Goal: Transaction & Acquisition: Obtain resource

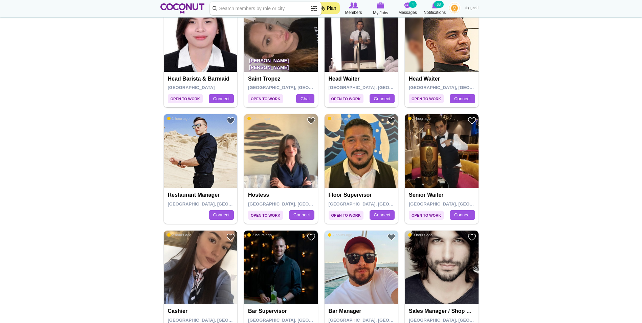
scroll to position [508, 0]
drag, startPoint x: 289, startPoint y: 140, endPoint x: 541, endPoint y: 128, distance: 252.1
click at [541, 128] on body "Toggle navigation My Plan Members My Jobs Post a Job Messages 4 Notifications 6…" at bounding box center [321, 227] width 642 height 1470
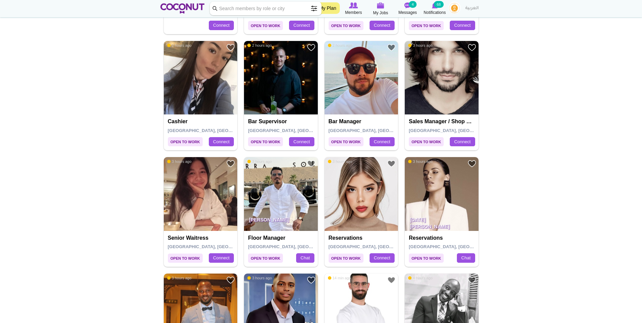
scroll to position [745, 0]
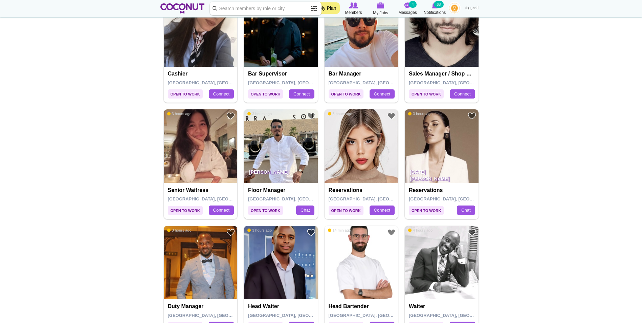
drag, startPoint x: 200, startPoint y: 142, endPoint x: 527, endPoint y: 143, distance: 326.3
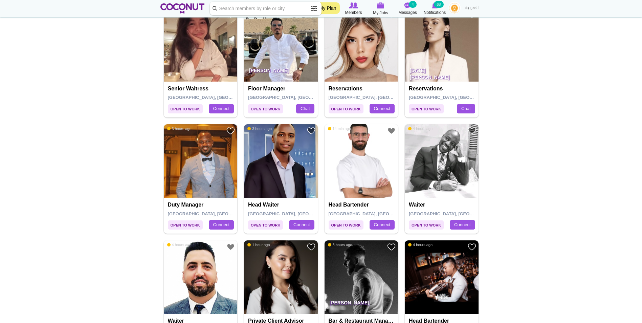
scroll to position [812, 0]
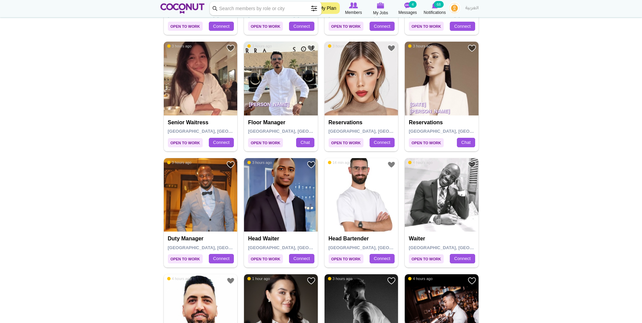
drag, startPoint x: 431, startPoint y: 89, endPoint x: 519, endPoint y: 81, distance: 89.1
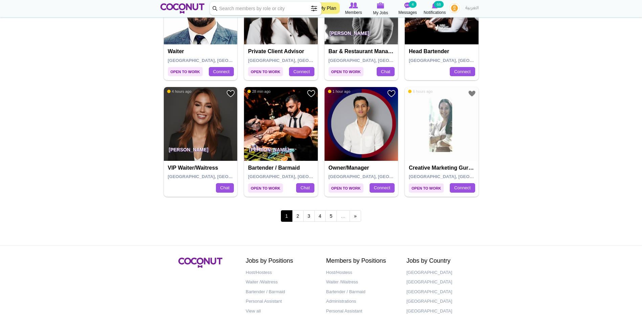
scroll to position [1117, 0]
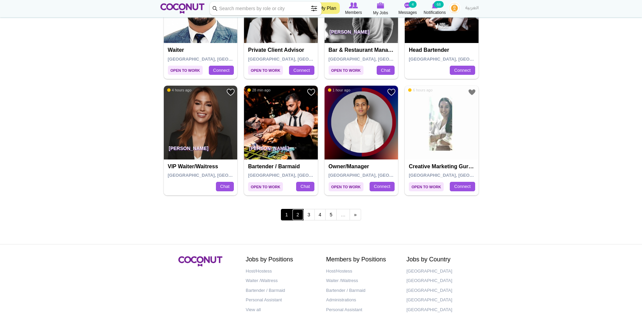
click at [303, 216] on link "2" at bounding box center [298, 215] width 12 height 12
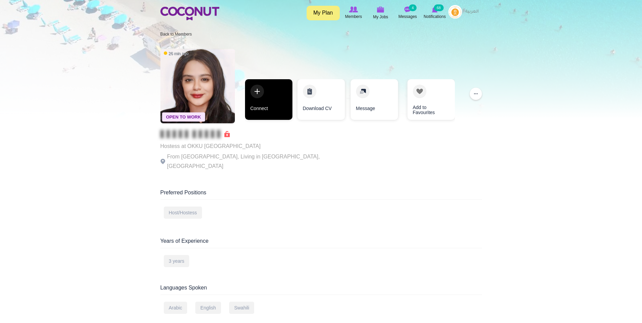
click at [276, 109] on link "Connect" at bounding box center [268, 99] width 47 height 41
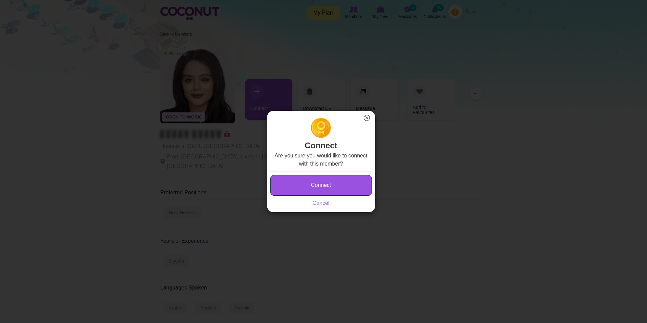
click at [345, 179] on button "Connect" at bounding box center [321, 185] width 102 height 21
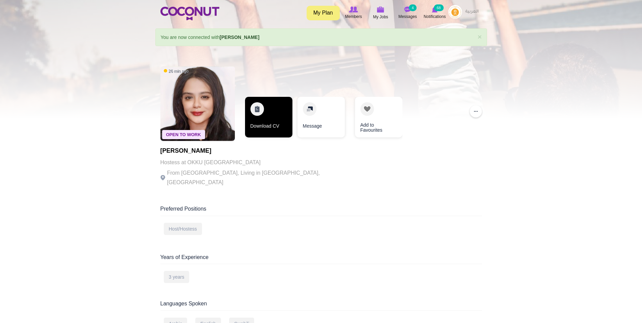
click at [274, 124] on link "Download CV" at bounding box center [268, 117] width 47 height 41
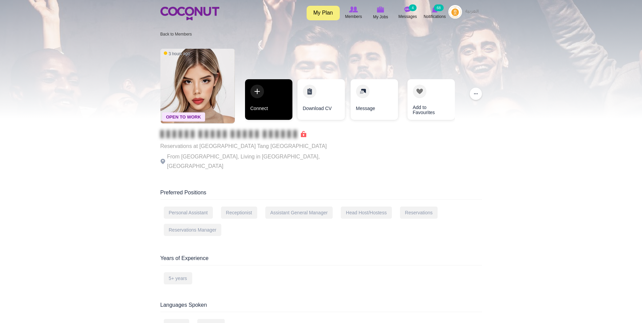
click at [265, 99] on link "Connect" at bounding box center [268, 99] width 47 height 41
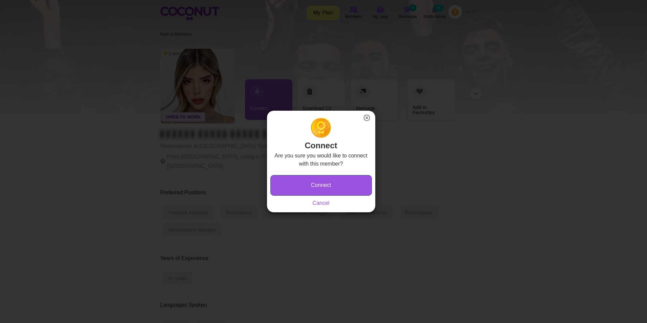
click at [328, 183] on button "Connect" at bounding box center [321, 185] width 102 height 21
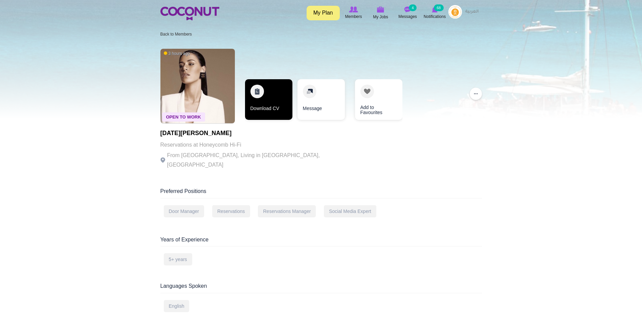
click at [255, 101] on link "Download CV" at bounding box center [268, 99] width 47 height 41
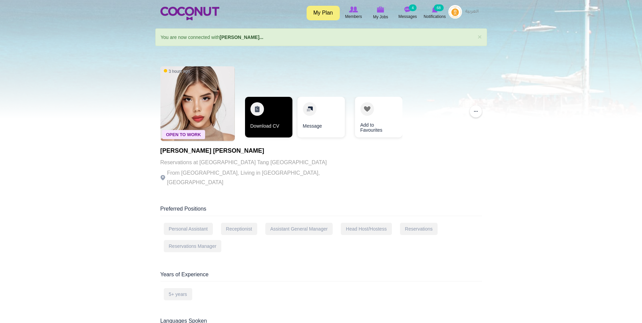
click at [278, 118] on link "Download CV" at bounding box center [268, 117] width 47 height 41
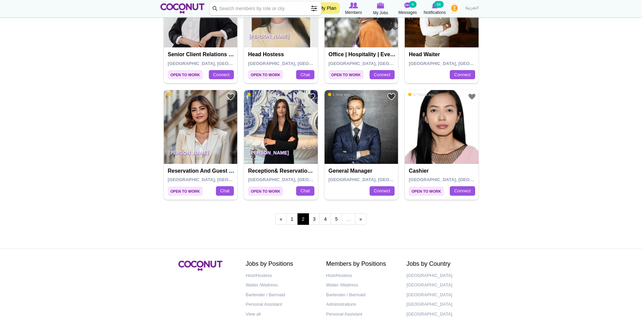
scroll to position [1117, 0]
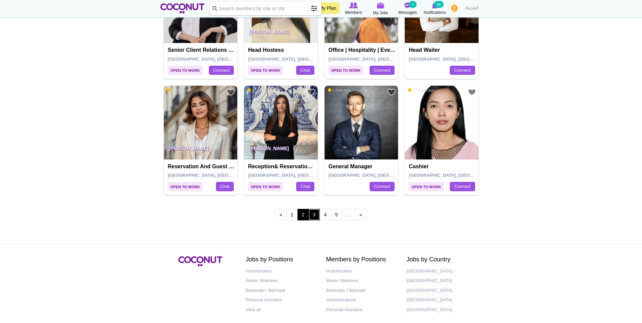
click at [313, 216] on link "3" at bounding box center [315, 215] width 12 height 12
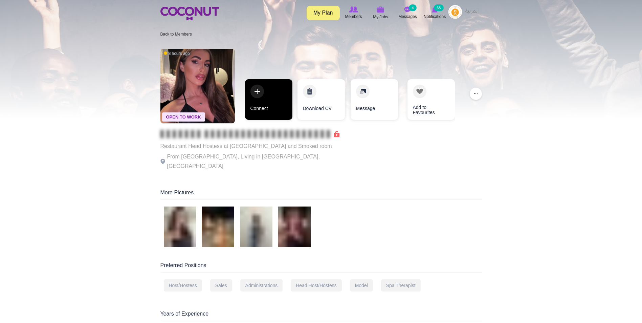
click at [262, 103] on link "Connect" at bounding box center [268, 99] width 47 height 41
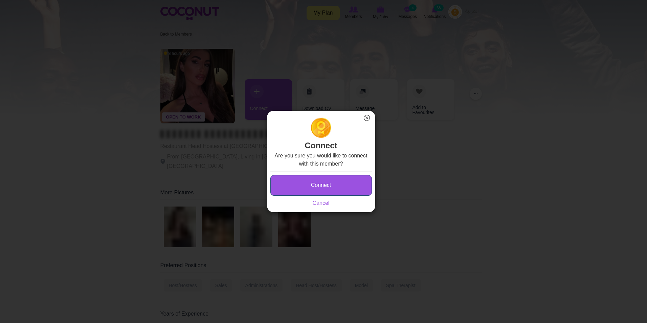
click at [318, 189] on button "Connect" at bounding box center [321, 185] width 102 height 21
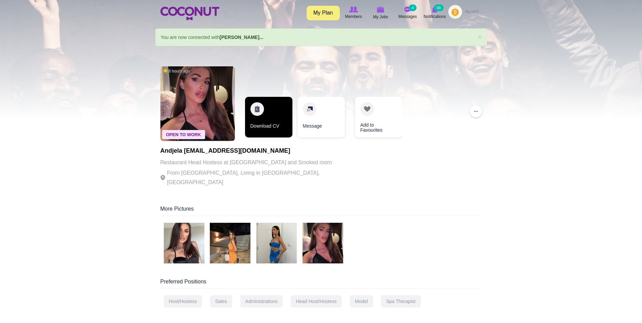
click at [279, 124] on link "Download CV" at bounding box center [268, 117] width 47 height 41
click at [236, 229] on img at bounding box center [230, 243] width 41 height 41
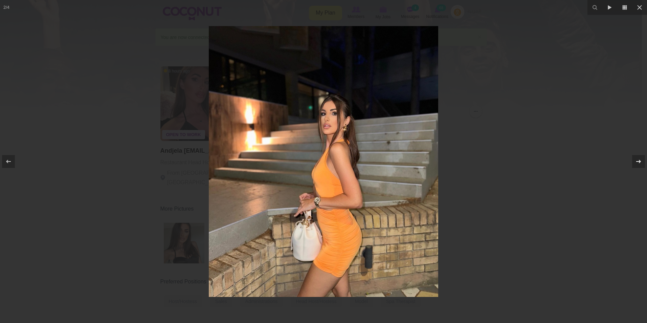
click at [637, 160] on icon at bounding box center [639, 161] width 8 height 8
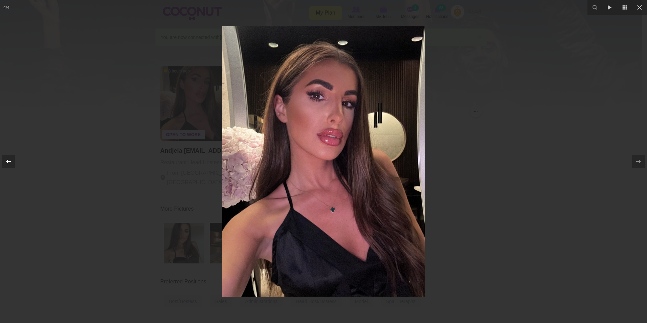
click at [5, 158] on icon at bounding box center [8, 161] width 8 height 8
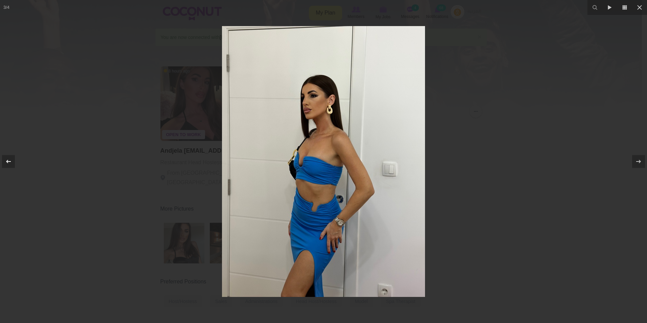
click at [5, 158] on icon at bounding box center [8, 161] width 8 height 8
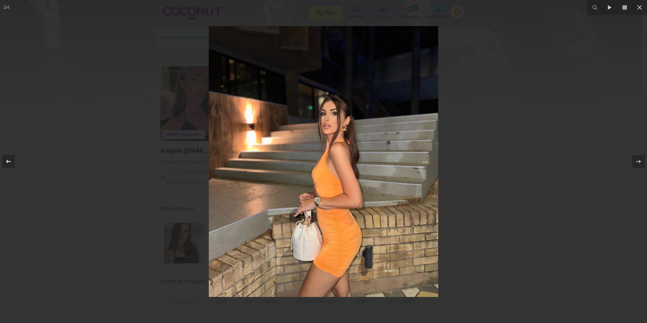
click at [10, 165] on icon at bounding box center [8, 161] width 8 height 8
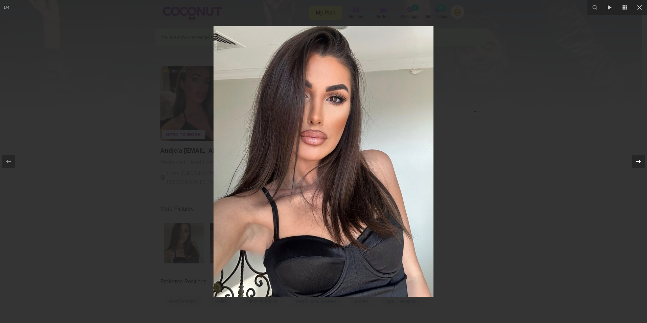
click at [635, 163] on icon at bounding box center [639, 161] width 8 height 8
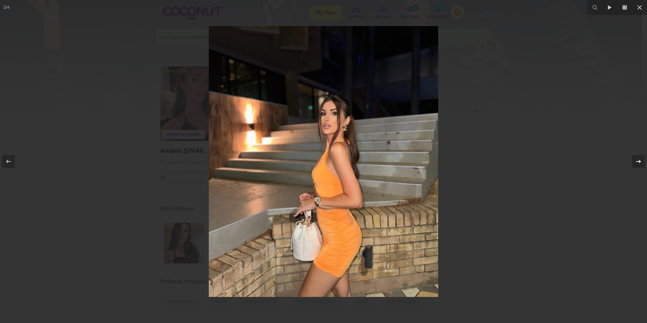
click at [635, 163] on icon at bounding box center [639, 161] width 8 height 8
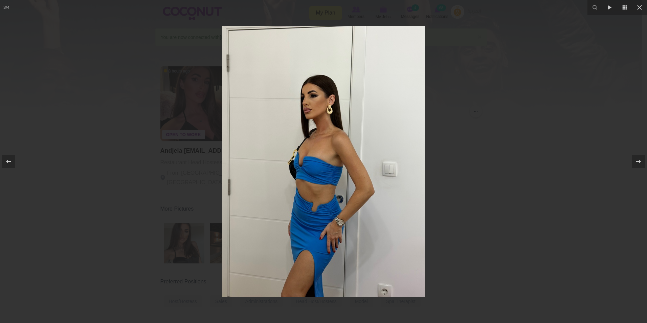
click at [544, 159] on div at bounding box center [323, 161] width 647 height 323
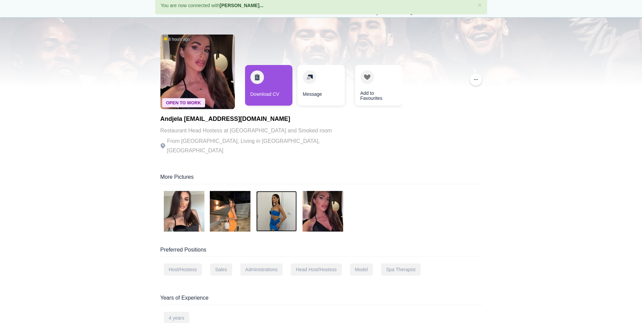
scroll to position [34, 0]
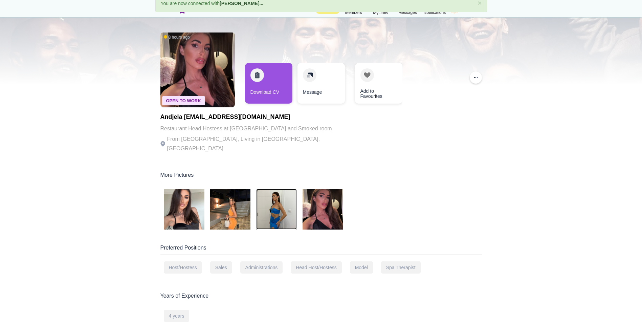
click at [277, 207] on img at bounding box center [276, 209] width 41 height 41
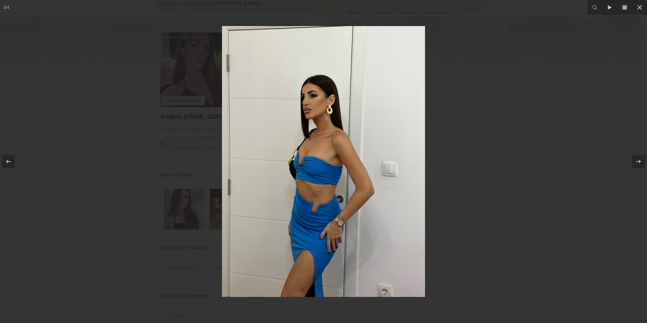
click at [449, 189] on div at bounding box center [323, 161] width 647 height 323
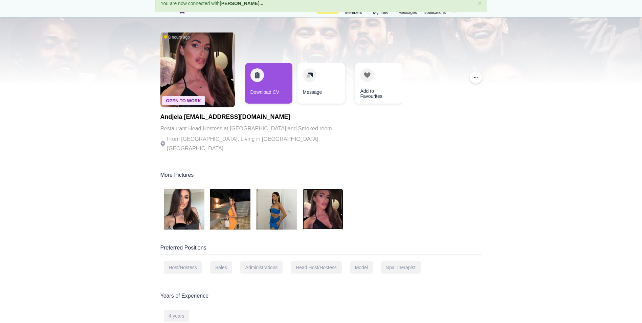
click at [330, 204] on img at bounding box center [323, 209] width 41 height 41
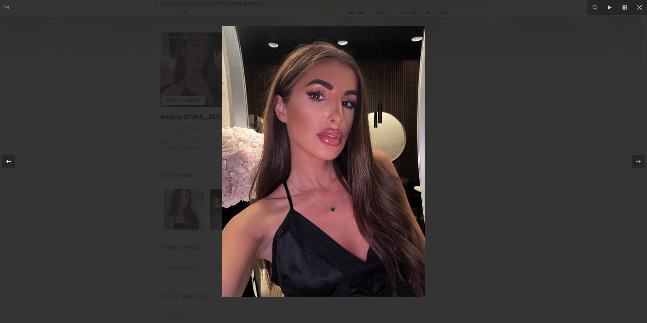
drag, startPoint x: 347, startPoint y: 133, endPoint x: 519, endPoint y: 99, distance: 175.3
click at [519, 99] on div at bounding box center [323, 161] width 647 height 323
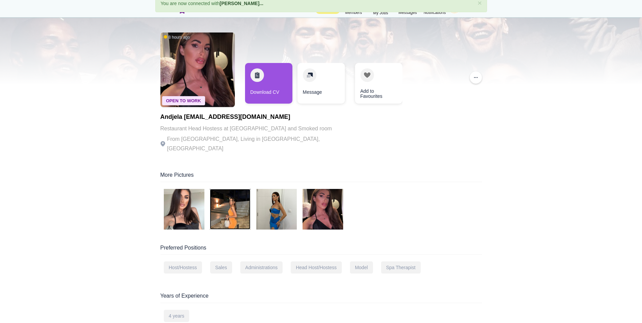
click at [242, 195] on img at bounding box center [230, 209] width 41 height 41
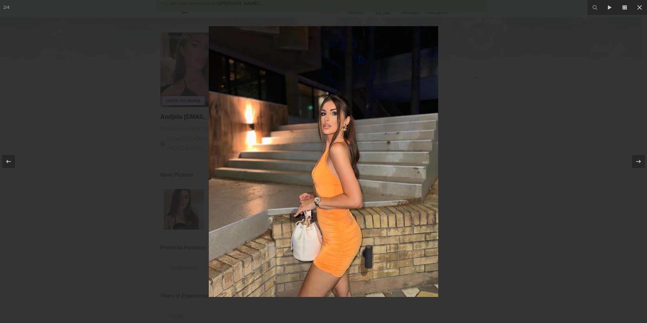
drag, startPoint x: 526, startPoint y: 81, endPoint x: 518, endPoint y: 84, distance: 8.4
click at [525, 82] on div at bounding box center [323, 161] width 647 height 323
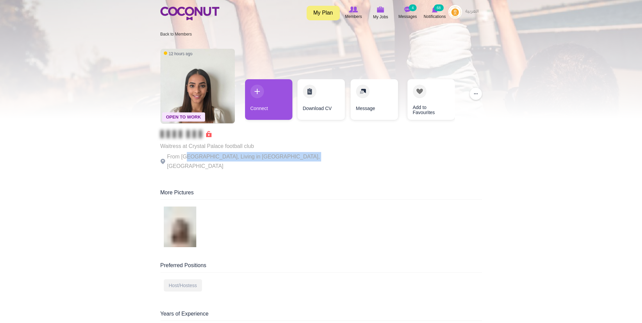
drag, startPoint x: 189, startPoint y: 157, endPoint x: 319, endPoint y: 159, distance: 130.0
click at [319, 159] on div "Open To Work 12 hours ago Waitress at Crystal Palace football club From United …" at bounding box center [321, 110] width 322 height 130
drag, startPoint x: 319, startPoint y: 159, endPoint x: 273, endPoint y: 186, distance: 52.3
click at [273, 189] on div "More Pictures" at bounding box center [321, 194] width 322 height 11
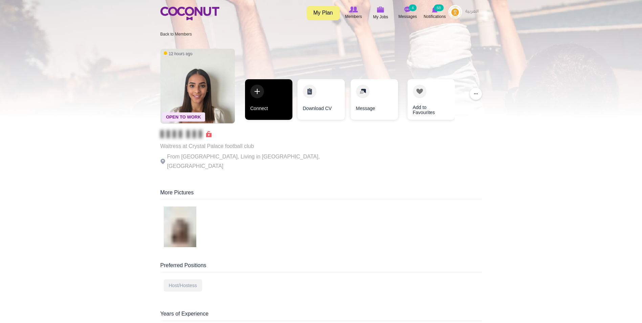
click at [282, 92] on link "Connect" at bounding box center [268, 99] width 47 height 41
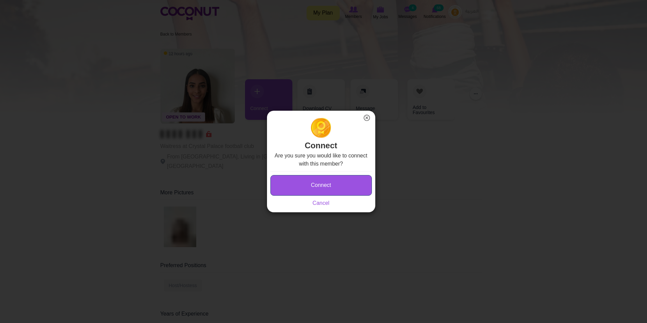
click at [339, 179] on button "Connect" at bounding box center [321, 185] width 102 height 21
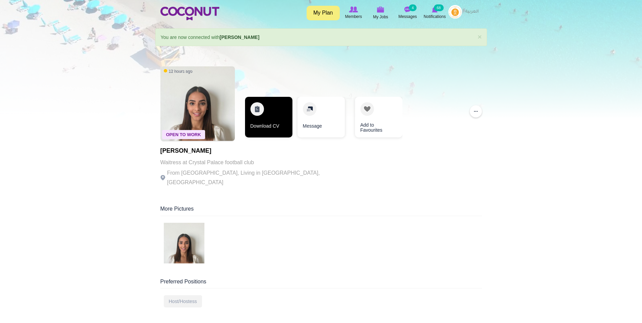
click at [266, 120] on link "Download CV" at bounding box center [268, 117] width 47 height 41
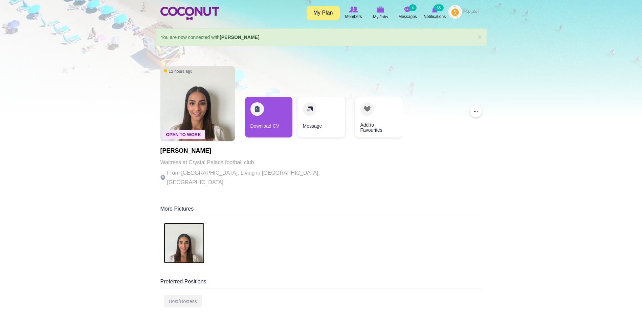
click at [188, 241] on img at bounding box center [184, 243] width 41 height 41
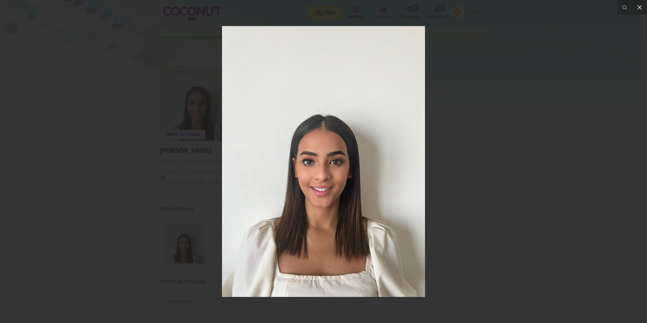
click at [506, 118] on div at bounding box center [323, 161] width 647 height 323
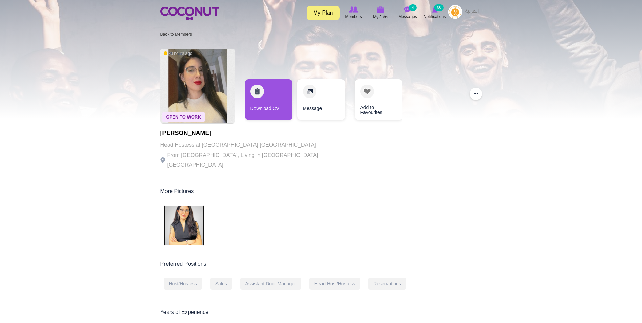
click at [190, 224] on img at bounding box center [184, 225] width 41 height 41
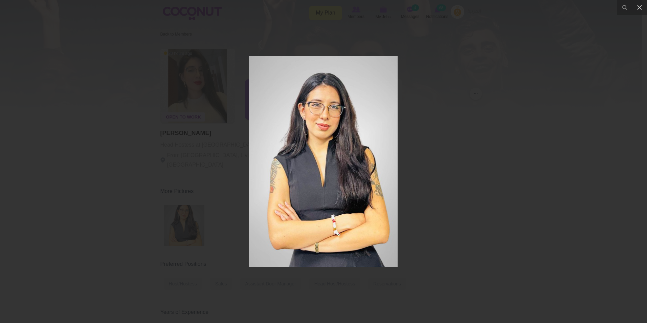
click at [492, 102] on div at bounding box center [323, 161] width 647 height 323
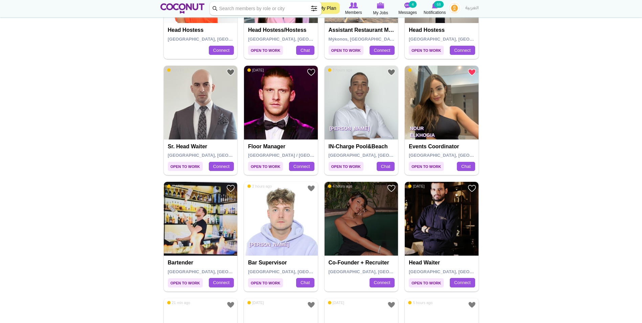
scroll to position [440, 0]
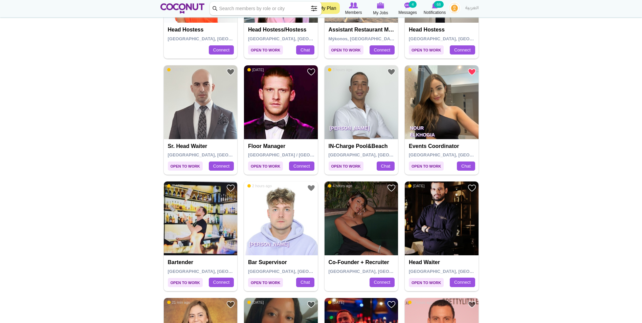
drag, startPoint x: 450, startPoint y: 109, endPoint x: 549, endPoint y: 76, distance: 105.1
click at [549, 75] on body "Toggle navigation My Plan Members My Jobs Post a Job Messages 4 Notifications 6…" at bounding box center [321, 295] width 642 height 1470
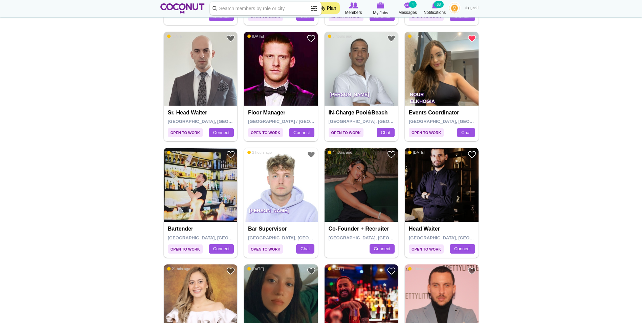
scroll to position [474, 0]
drag, startPoint x: 443, startPoint y: 87, endPoint x: 446, endPoint y: 86, distance: 3.5
drag, startPoint x: 446, startPoint y: 86, endPoint x: 567, endPoint y: 59, distance: 123.2
click at [567, 59] on body "Toggle navigation My Plan Members My Jobs Post a Job Messages 4 Notifications 6…" at bounding box center [321, 261] width 642 height 1470
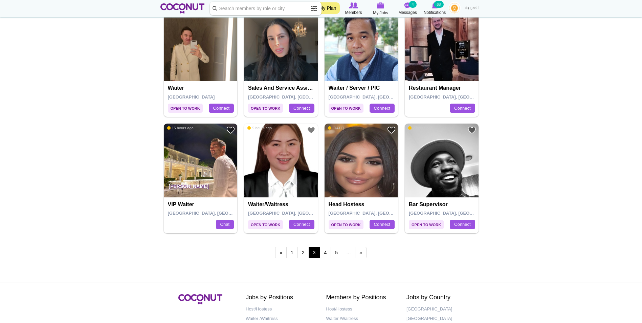
scroll to position [1083, 0]
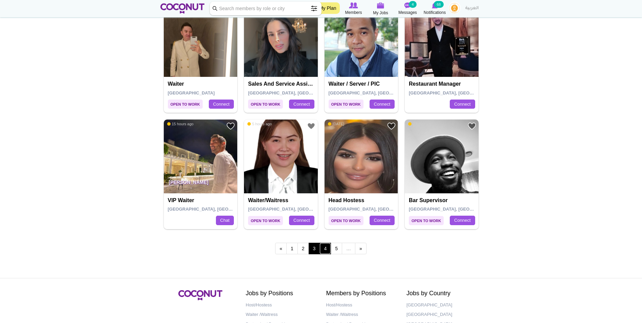
click at [325, 247] on link "4" at bounding box center [326, 249] width 12 height 12
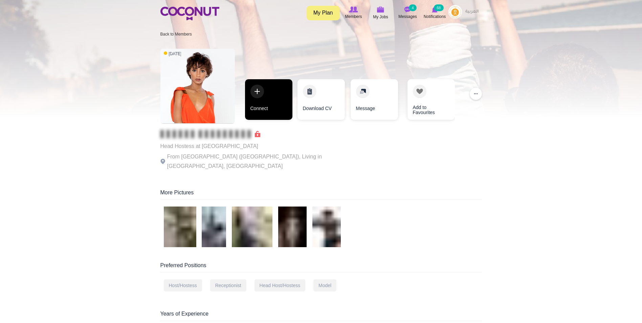
click at [278, 84] on link "Connect" at bounding box center [268, 99] width 47 height 41
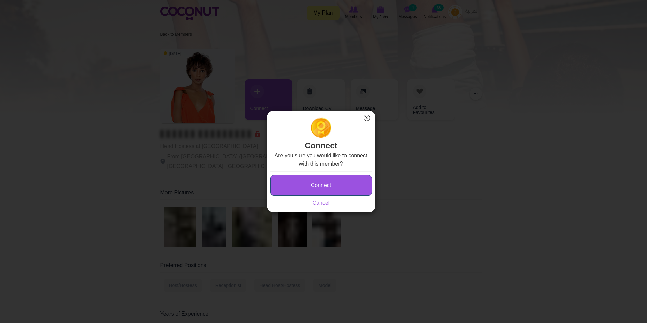
click at [332, 181] on button "Connect" at bounding box center [321, 185] width 102 height 21
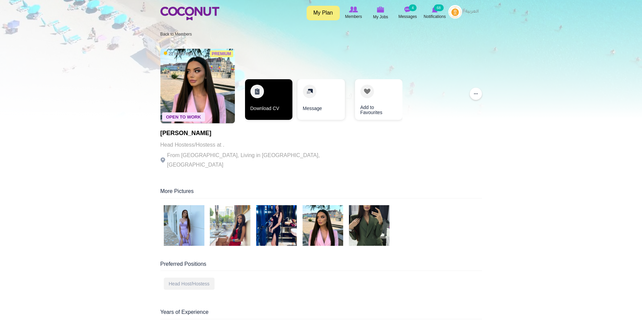
click at [266, 99] on link "Download CV" at bounding box center [268, 99] width 47 height 41
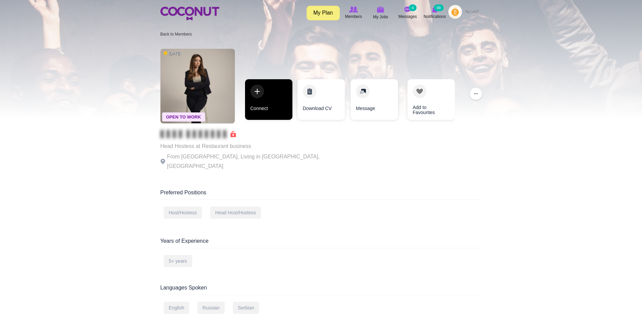
click at [273, 104] on link "Connect" at bounding box center [268, 99] width 47 height 41
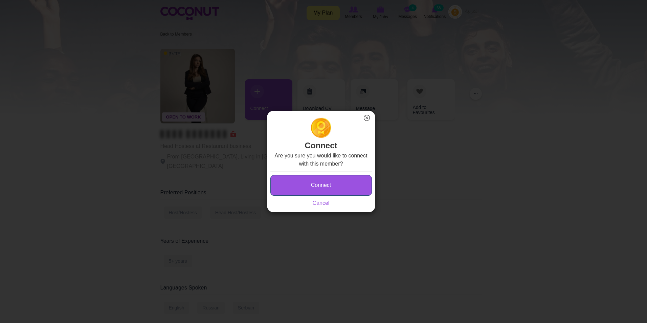
click at [345, 187] on button "Connect" at bounding box center [321, 185] width 102 height 21
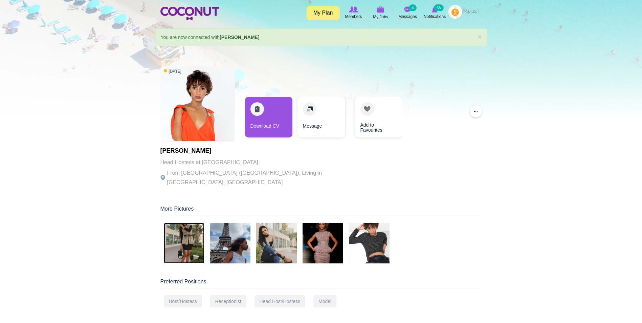
click at [197, 231] on img at bounding box center [184, 243] width 41 height 41
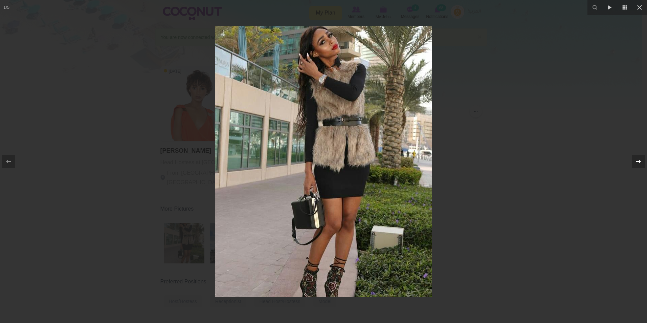
click at [637, 159] on icon at bounding box center [639, 161] width 8 height 8
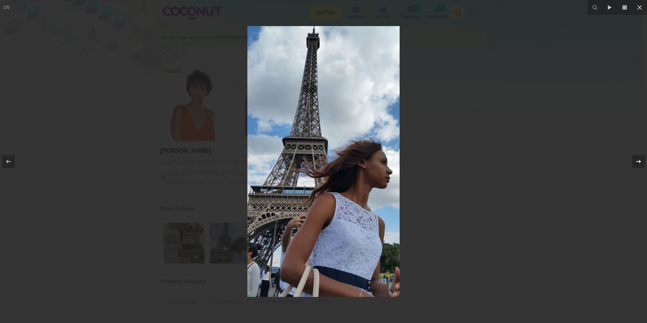
click at [637, 159] on icon at bounding box center [639, 161] width 8 height 8
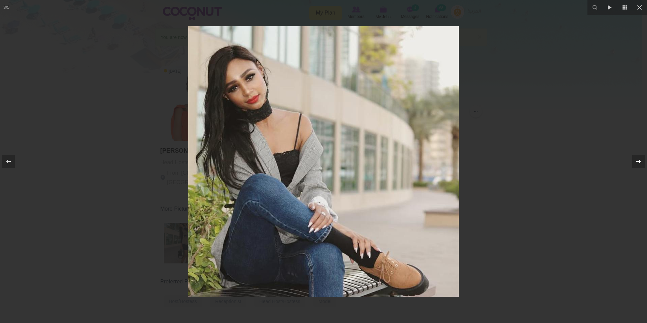
click at [637, 159] on icon at bounding box center [639, 161] width 8 height 8
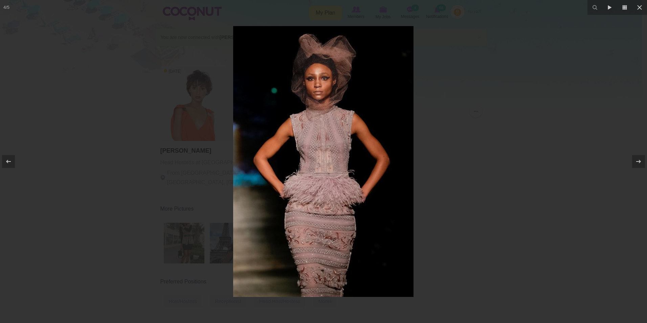
click at [543, 141] on div at bounding box center [323, 161] width 647 height 323
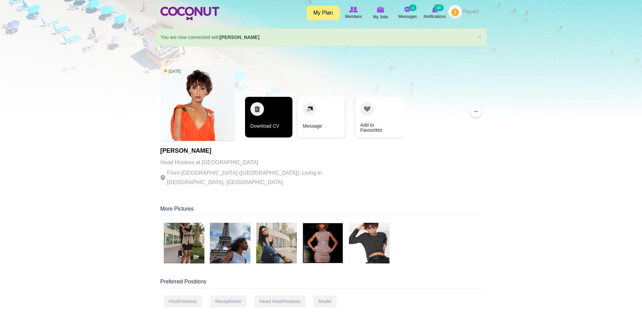
click at [266, 119] on link "Download CV" at bounding box center [268, 117] width 47 height 41
click at [326, 236] on img at bounding box center [323, 243] width 41 height 41
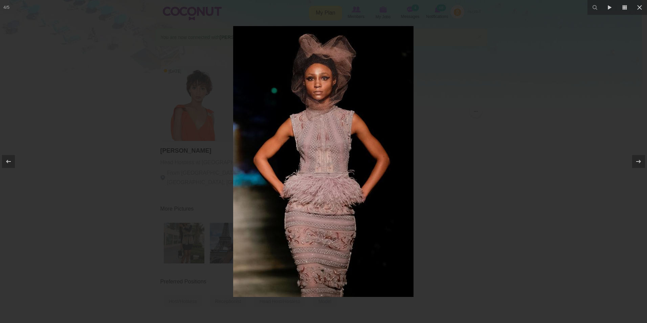
click at [480, 111] on div at bounding box center [323, 161] width 647 height 323
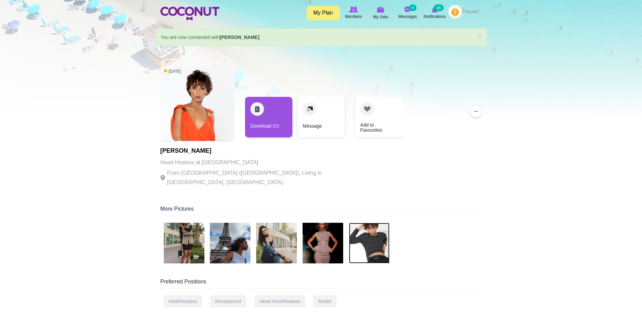
click at [378, 245] on img at bounding box center [369, 243] width 41 height 41
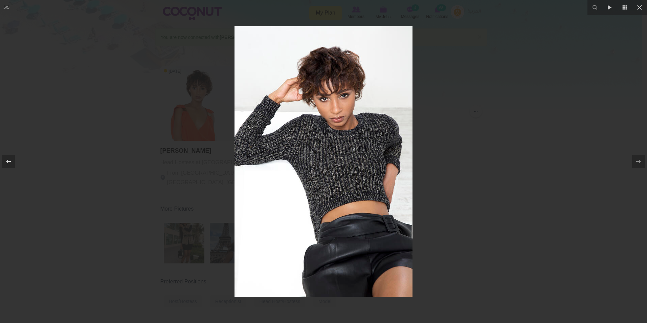
drag, startPoint x: 641, startPoint y: 30, endPoint x: 636, endPoint y: 30, distance: 4.7
click at [641, 30] on div at bounding box center [323, 161] width 647 height 323
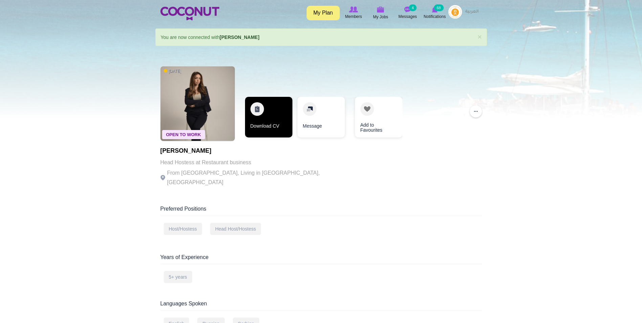
click at [276, 126] on link "Download CV" at bounding box center [268, 117] width 47 height 41
click at [334, 186] on div "Open To Work [DATE] [PERSON_NAME][GEOGRAPHIC_DATA] Hostess at Restaurant busine…" at bounding box center [321, 312] width 332 height 498
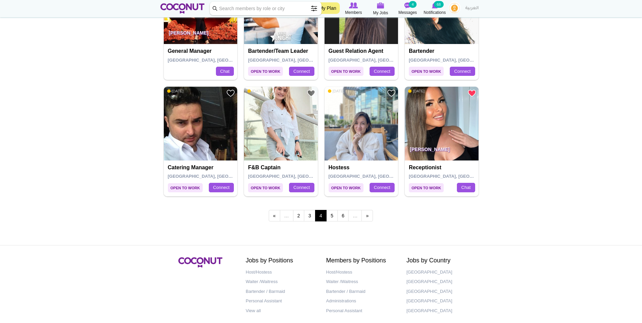
scroll to position [1117, 0]
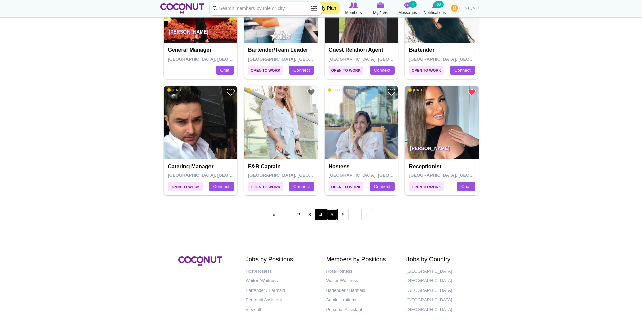
drag, startPoint x: 333, startPoint y: 215, endPoint x: 378, endPoint y: 230, distance: 48.0
click at [333, 216] on link "5" at bounding box center [332, 215] width 12 height 12
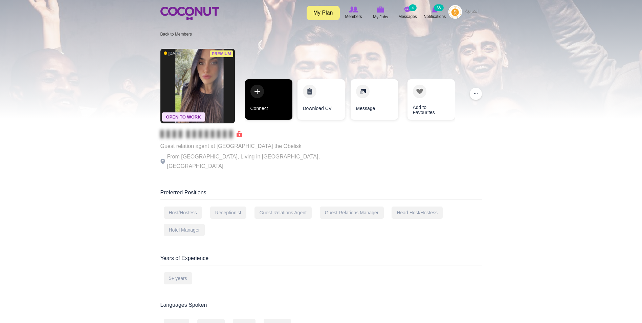
click at [264, 105] on link "Connect" at bounding box center [268, 99] width 47 height 41
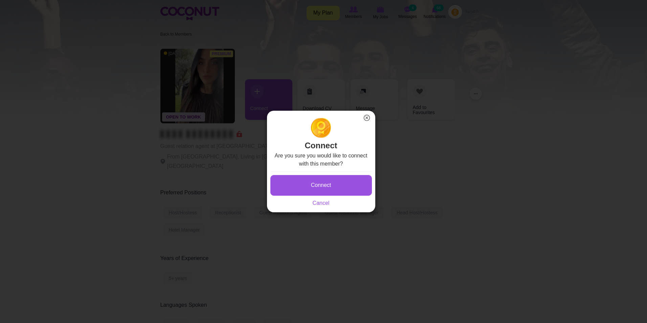
click at [365, 117] on button "×" at bounding box center [367, 117] width 9 height 9
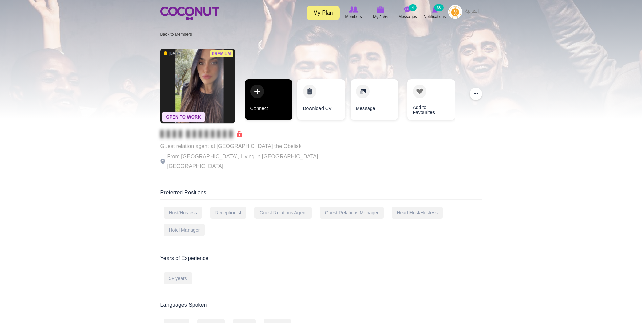
click at [278, 86] on link "Connect" at bounding box center [268, 99] width 47 height 41
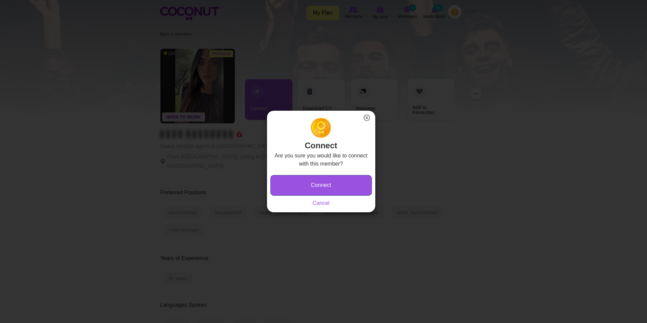
click at [311, 178] on button "Connect" at bounding box center [321, 185] width 102 height 21
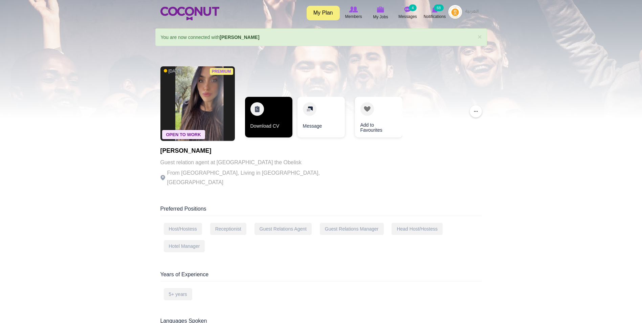
click at [266, 128] on link "Download CV" at bounding box center [268, 117] width 47 height 41
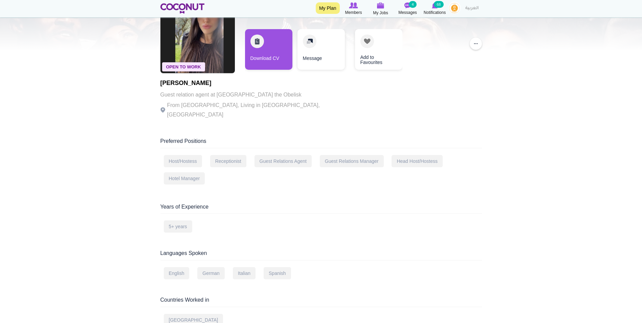
scroll to position [34, 0]
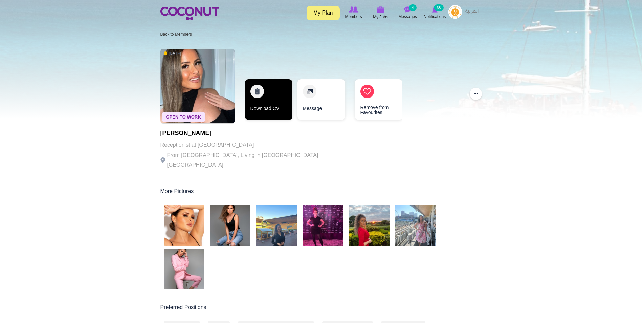
click at [254, 111] on link "Download CV" at bounding box center [268, 99] width 47 height 41
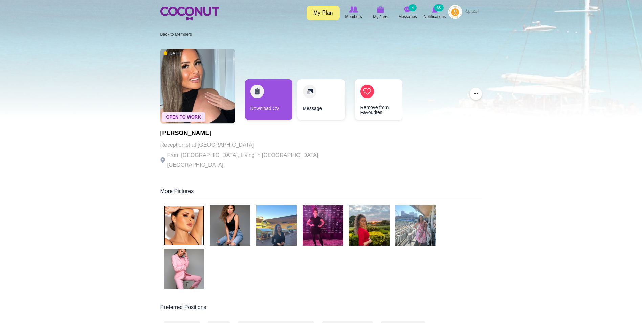
click at [188, 222] on img at bounding box center [184, 225] width 41 height 41
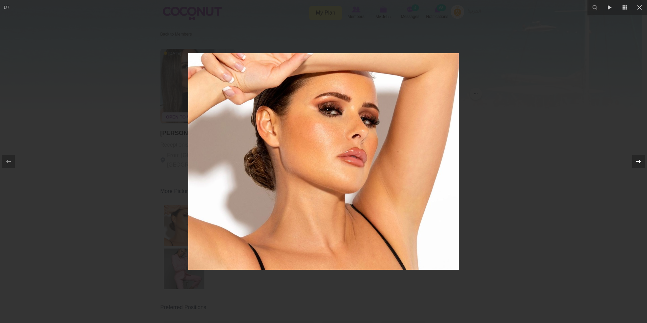
click at [637, 162] on icon at bounding box center [639, 161] width 8 height 8
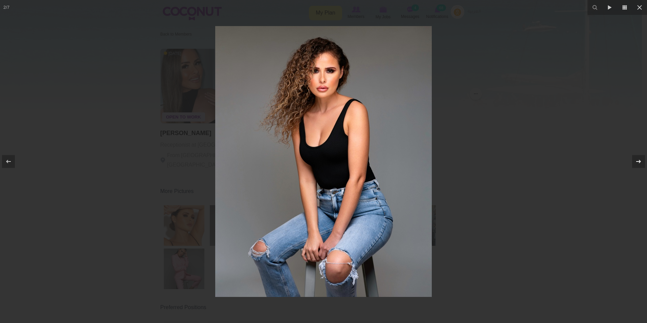
click at [637, 162] on icon at bounding box center [639, 161] width 8 height 8
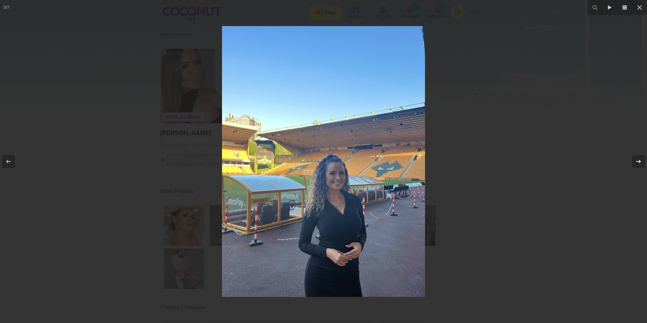
click at [637, 162] on icon at bounding box center [639, 161] width 8 height 8
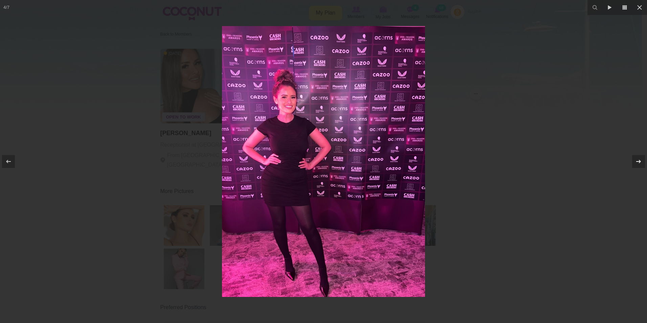
click at [637, 162] on icon at bounding box center [639, 161] width 8 height 8
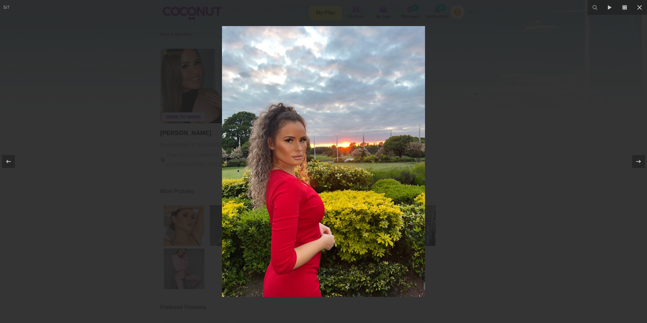
click at [515, 150] on div at bounding box center [323, 161] width 647 height 323
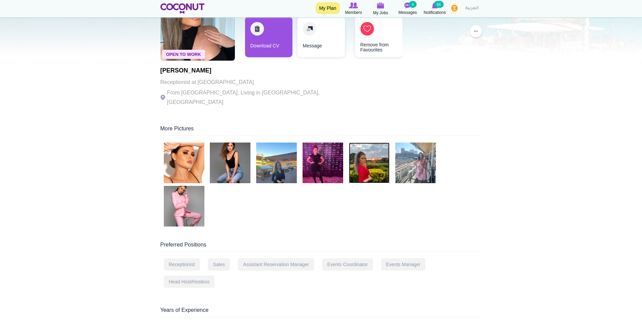
scroll to position [68, 0]
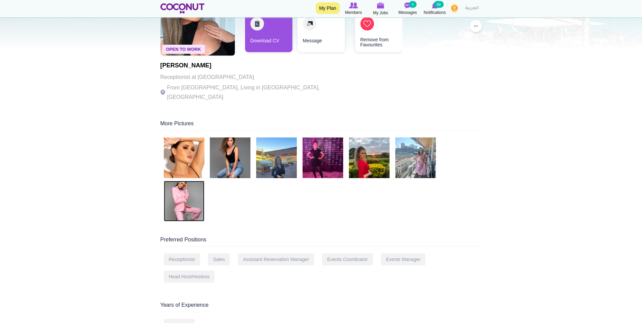
click at [191, 198] on img at bounding box center [184, 201] width 41 height 41
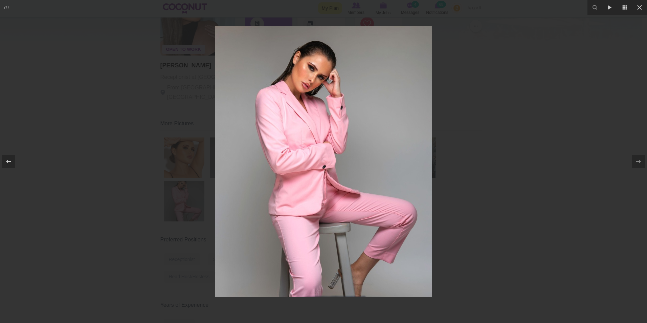
click at [455, 75] on div at bounding box center [323, 161] width 647 height 323
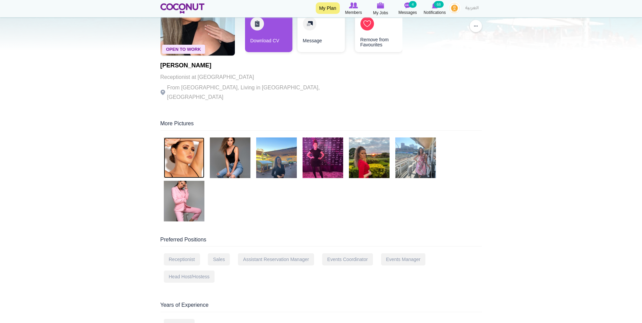
click at [185, 141] on img at bounding box center [184, 157] width 41 height 41
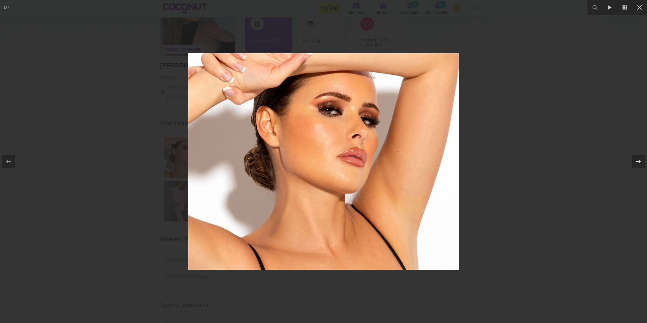
click at [446, 42] on div at bounding box center [323, 161] width 647 height 323
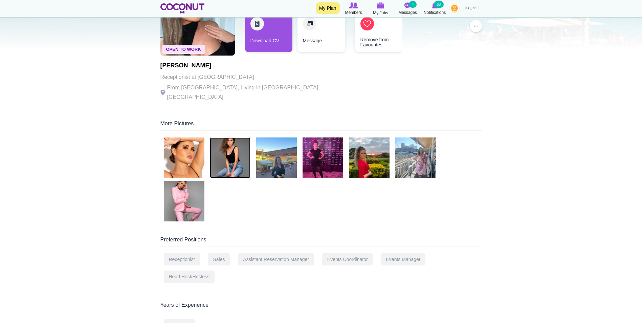
click at [236, 144] on img at bounding box center [230, 157] width 41 height 41
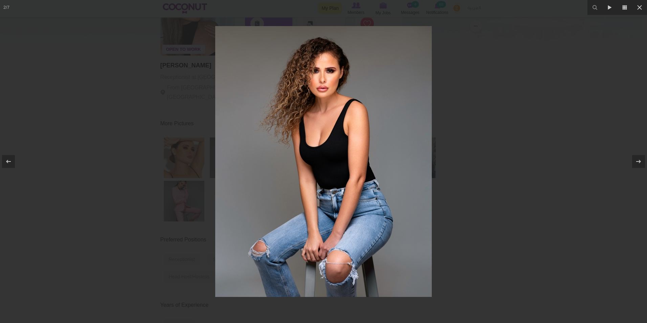
click at [541, 143] on div at bounding box center [323, 161] width 647 height 323
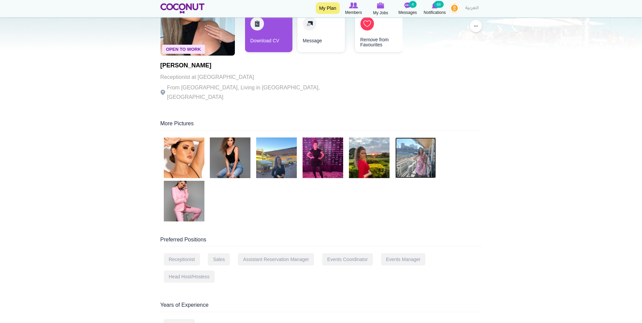
click at [414, 160] on img at bounding box center [415, 157] width 41 height 41
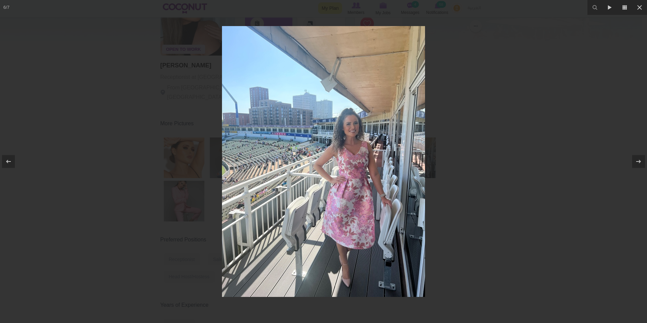
click at [552, 59] on div at bounding box center [323, 161] width 647 height 323
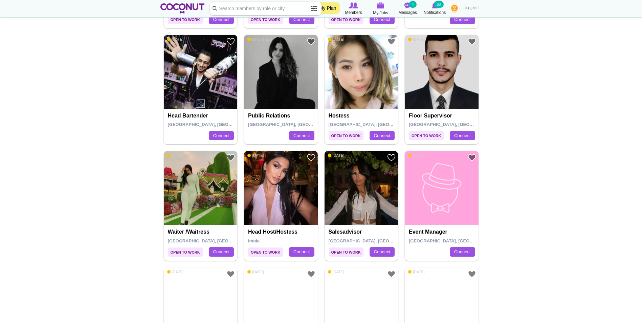
scroll to position [474, 0]
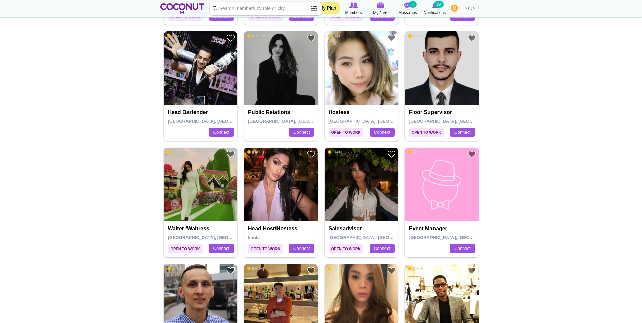
drag, startPoint x: 378, startPoint y: 176, endPoint x: 550, endPoint y: 173, distance: 172.3
click at [556, 178] on body "Toggle navigation My Plan Members My Jobs Post a Job Messages 4 Notifications 6…" at bounding box center [321, 261] width 642 height 1470
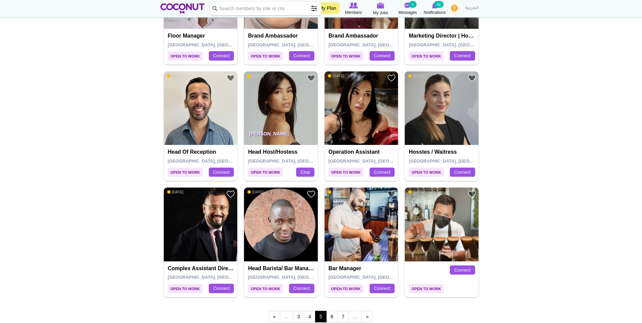
scroll to position [1016, 0]
drag, startPoint x: 433, startPoint y: 117, endPoint x: 558, endPoint y: 83, distance: 129.5
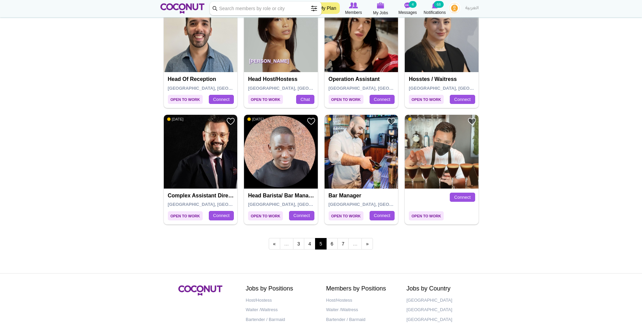
scroll to position [1117, 0]
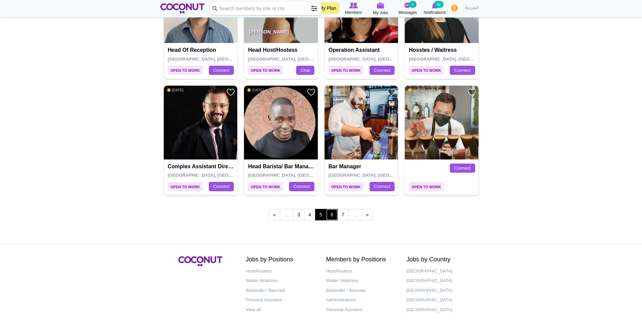
click at [331, 214] on link "6" at bounding box center [332, 215] width 12 height 12
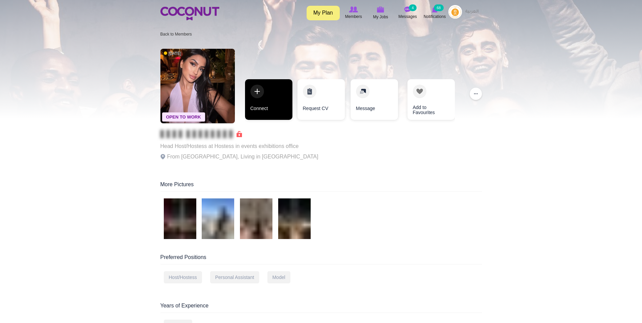
click at [273, 115] on link "Connect" at bounding box center [268, 99] width 47 height 41
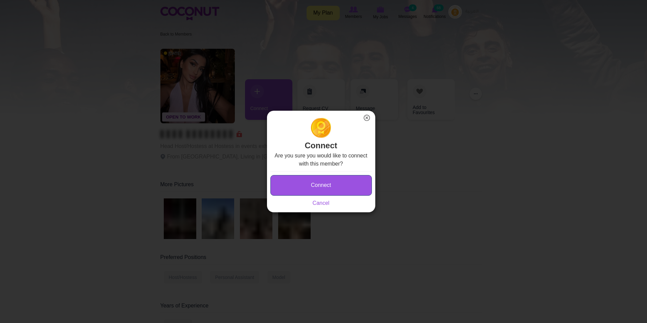
click at [346, 189] on button "Connect" at bounding box center [321, 185] width 102 height 21
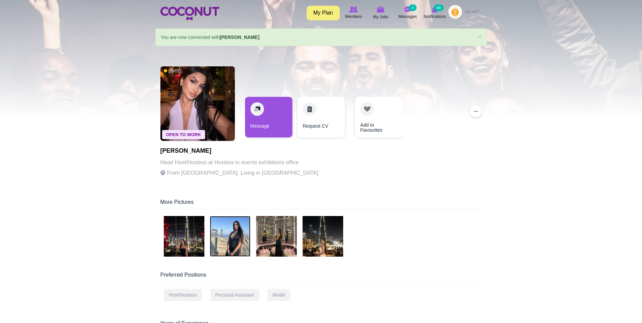
click at [234, 236] on img at bounding box center [230, 236] width 41 height 41
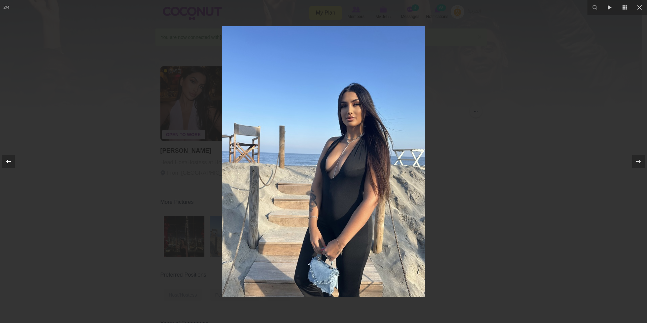
click at [12, 161] on icon at bounding box center [8, 161] width 8 height 8
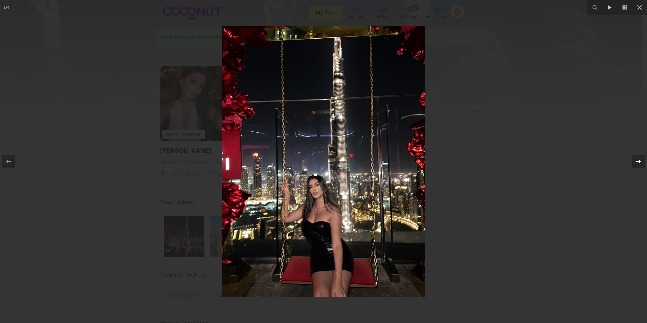
click at [637, 159] on icon at bounding box center [639, 161] width 8 height 8
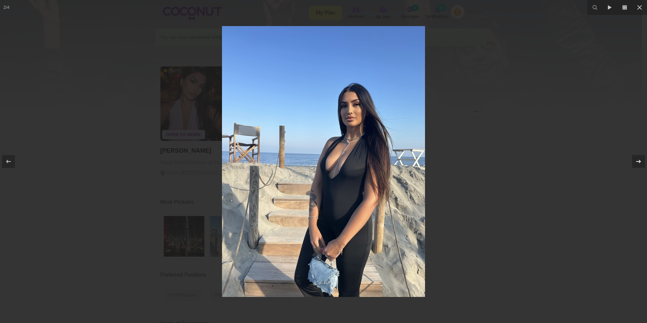
click at [637, 159] on icon at bounding box center [639, 161] width 8 height 8
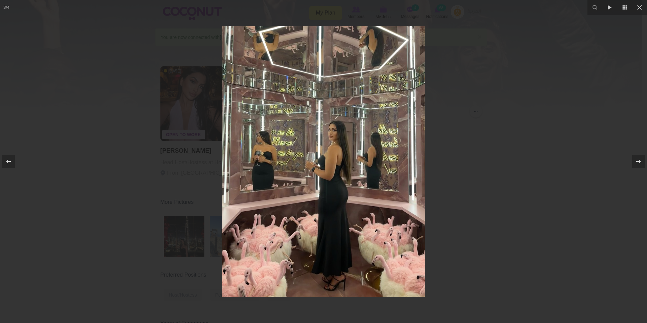
click at [546, 134] on div at bounding box center [323, 161] width 647 height 323
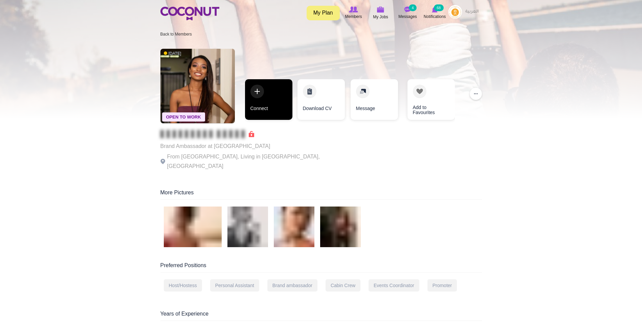
click at [267, 106] on link "Connect" at bounding box center [268, 99] width 47 height 41
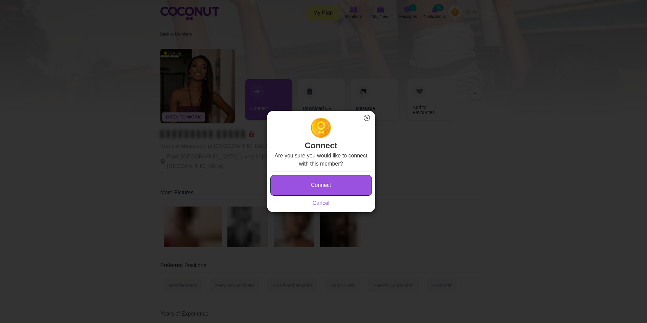
click at [325, 187] on button "Connect" at bounding box center [321, 185] width 102 height 21
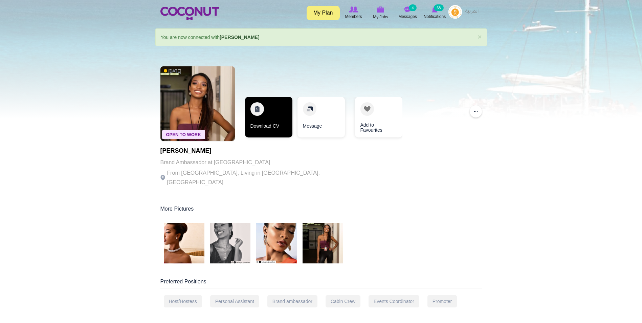
click at [271, 119] on link "Download CV" at bounding box center [268, 117] width 47 height 41
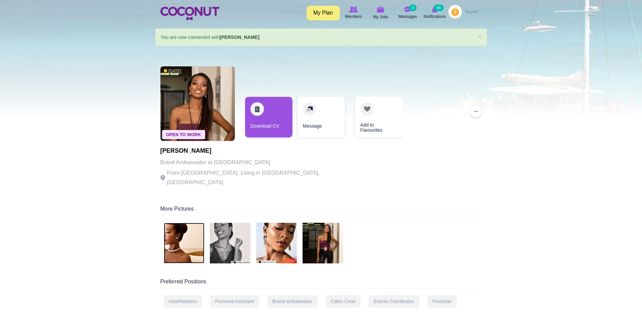
click at [180, 229] on img at bounding box center [184, 243] width 41 height 41
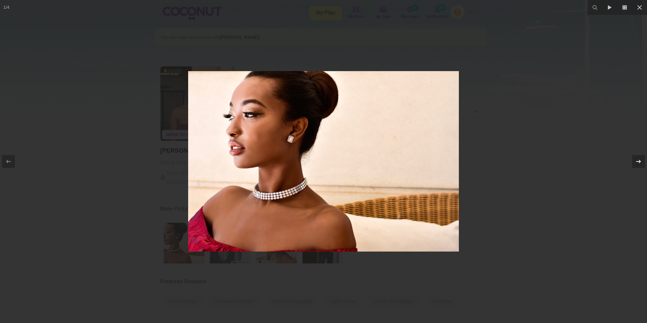
click at [634, 158] on div at bounding box center [638, 161] width 13 height 13
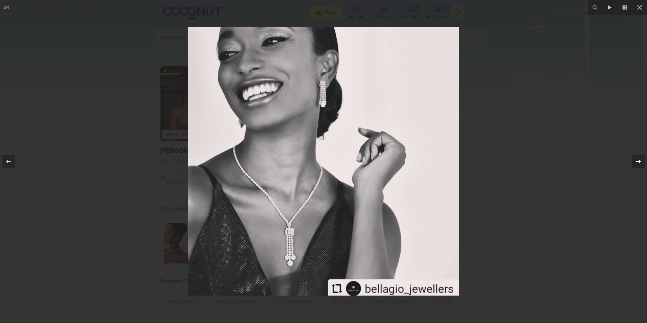
click at [634, 158] on div at bounding box center [638, 161] width 13 height 13
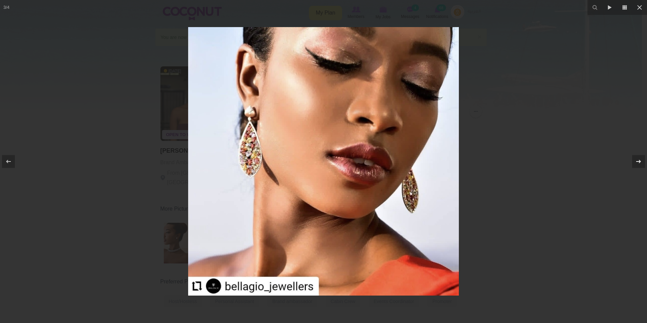
click at [634, 158] on div at bounding box center [638, 161] width 13 height 13
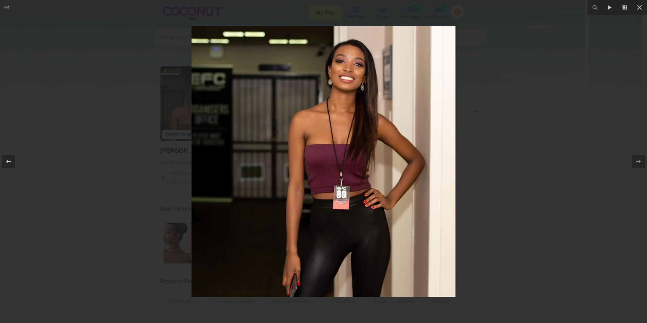
click at [498, 64] on div at bounding box center [323, 161] width 647 height 323
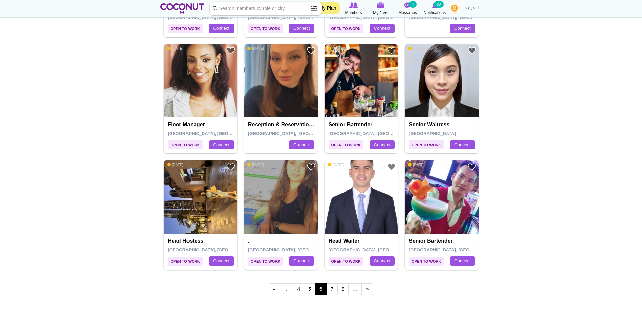
scroll to position [1049, 0]
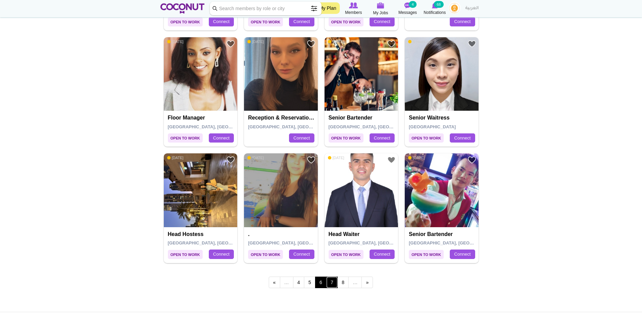
click at [334, 285] on link "7" at bounding box center [332, 283] width 12 height 12
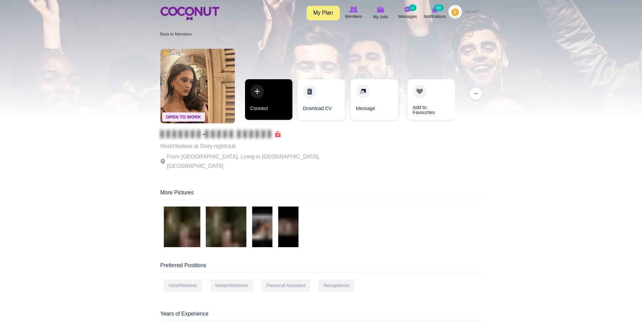
click at [253, 106] on link "Connect" at bounding box center [268, 99] width 47 height 41
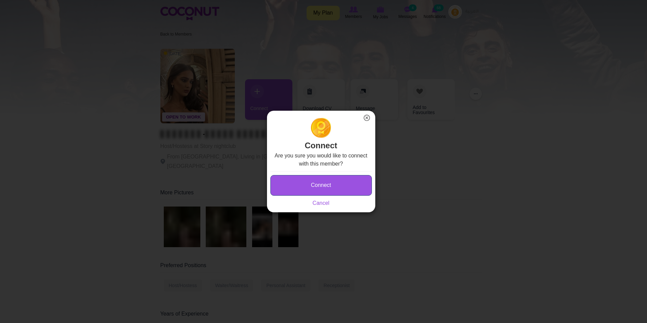
drag, startPoint x: 313, startPoint y: 182, endPoint x: 323, endPoint y: 181, distance: 9.2
click at [314, 182] on button "Connect" at bounding box center [321, 185] width 102 height 21
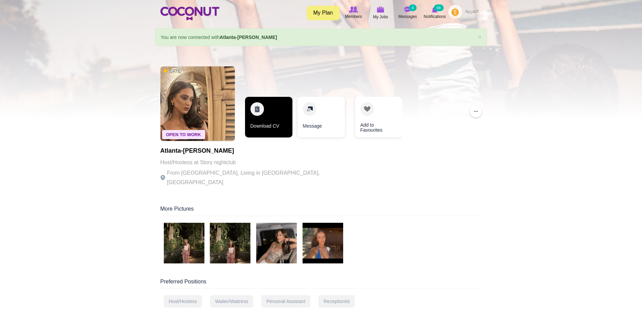
click at [273, 113] on link "Download CV" at bounding box center [268, 117] width 47 height 41
click at [198, 244] on img at bounding box center [184, 243] width 41 height 41
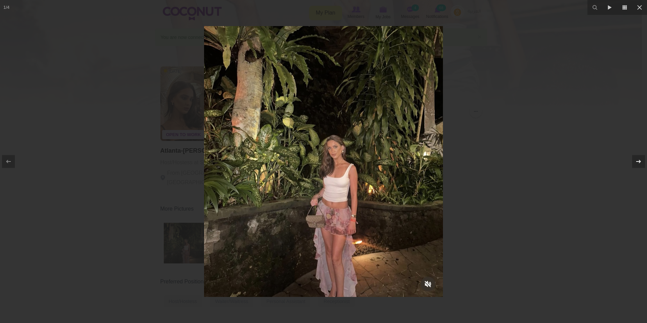
click at [637, 162] on icon at bounding box center [639, 161] width 8 height 8
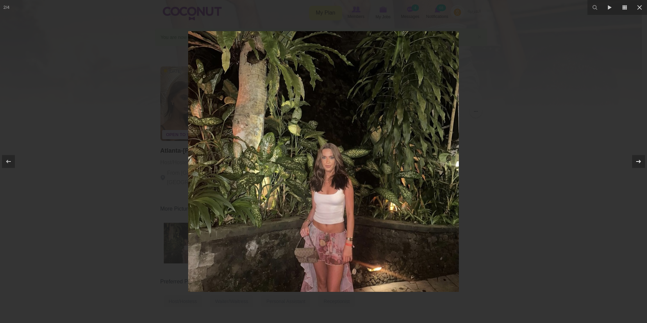
click at [637, 162] on icon at bounding box center [639, 161] width 8 height 8
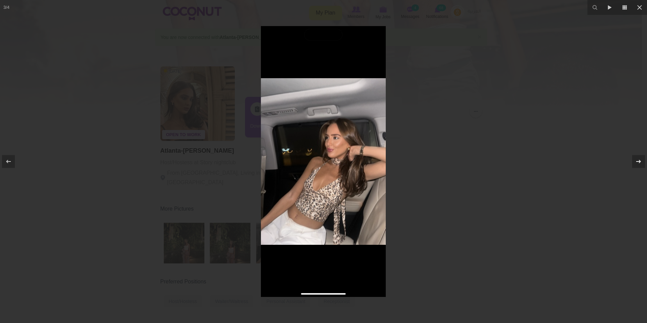
click at [635, 161] on icon at bounding box center [639, 161] width 8 height 8
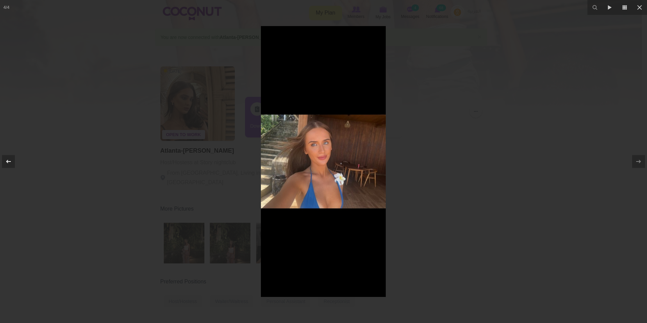
click at [8, 161] on icon at bounding box center [8, 161] width 8 height 8
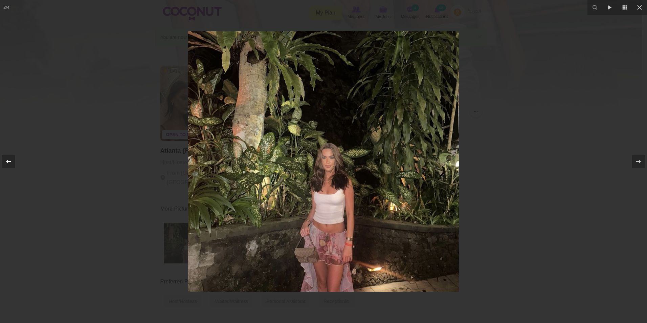
click at [8, 161] on icon at bounding box center [8, 161] width 8 height 8
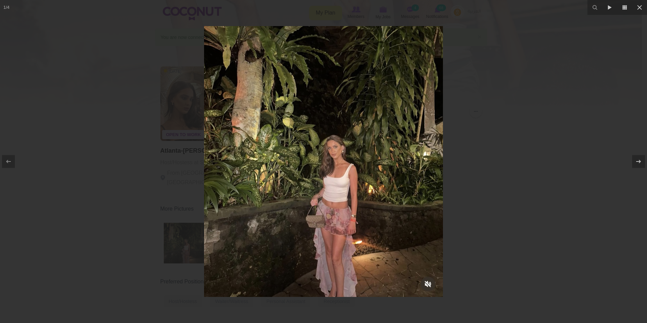
click at [465, 73] on div at bounding box center [323, 161] width 647 height 323
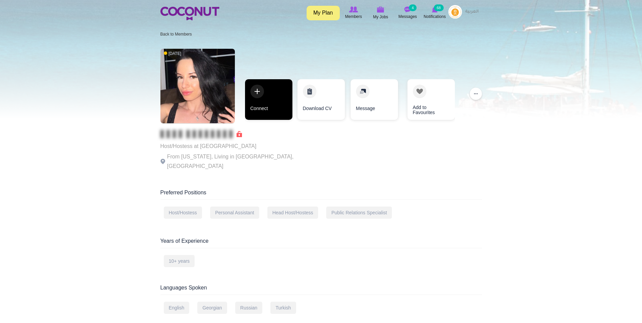
click at [273, 111] on link "Connect" at bounding box center [268, 99] width 47 height 41
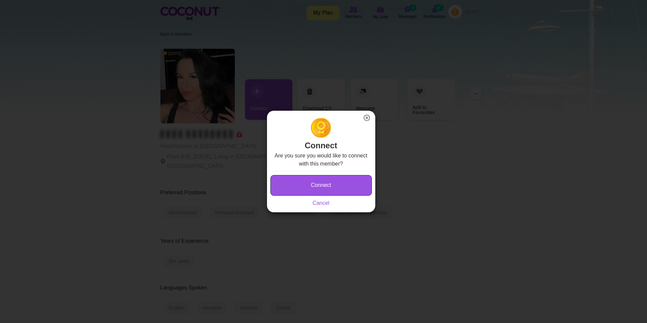
click at [295, 182] on button "Connect" at bounding box center [321, 185] width 102 height 21
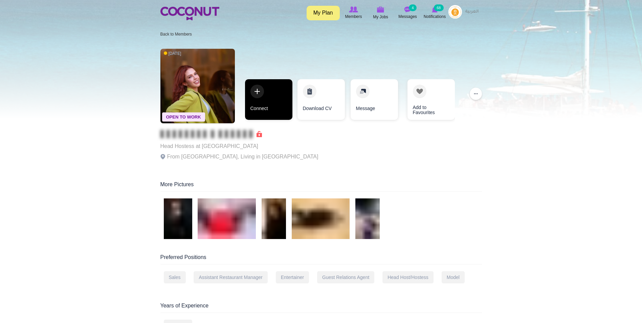
click at [263, 100] on link "Connect" at bounding box center [268, 99] width 47 height 41
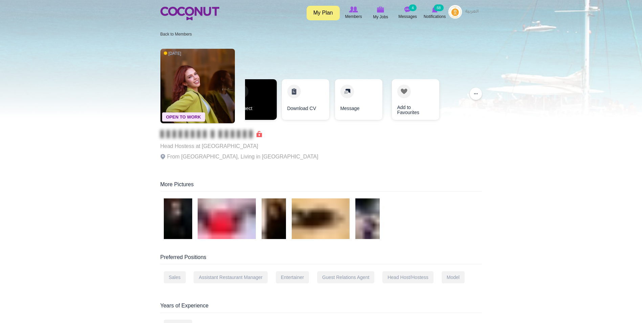
click at [265, 112] on link "Connect" at bounding box center [252, 99] width 47 height 41
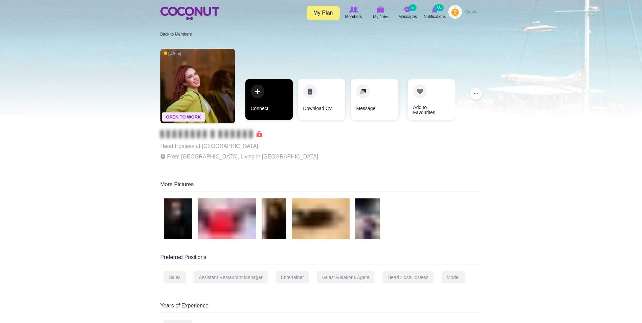
click at [267, 113] on link "Connect" at bounding box center [268, 99] width 47 height 41
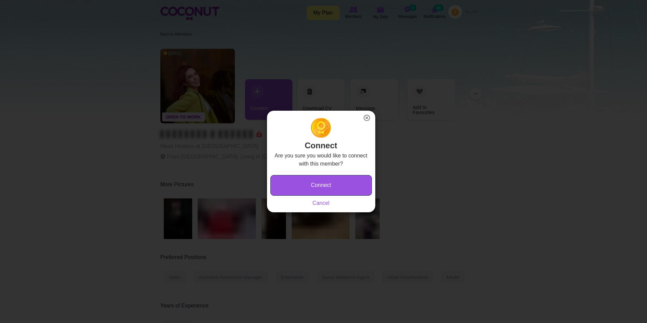
click at [303, 185] on button "Connect" at bounding box center [321, 185] width 102 height 21
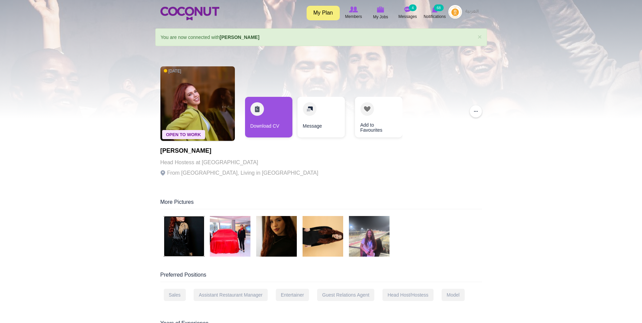
click at [187, 234] on img at bounding box center [184, 236] width 41 height 41
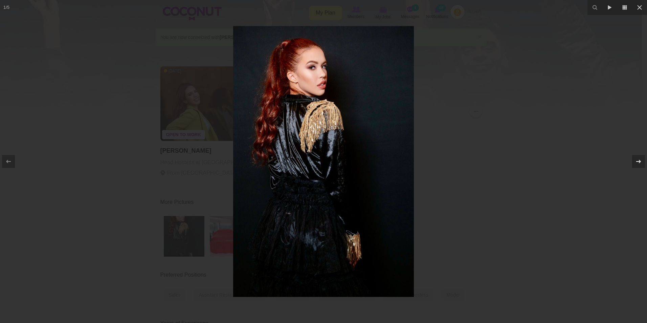
click at [638, 160] on icon at bounding box center [639, 161] width 8 height 8
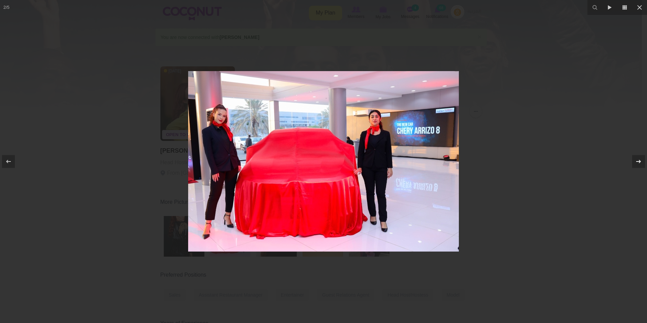
click at [638, 160] on icon at bounding box center [639, 161] width 8 height 8
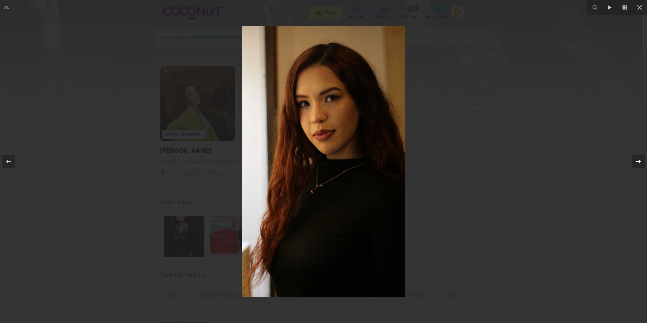
click at [638, 160] on icon at bounding box center [639, 161] width 8 height 8
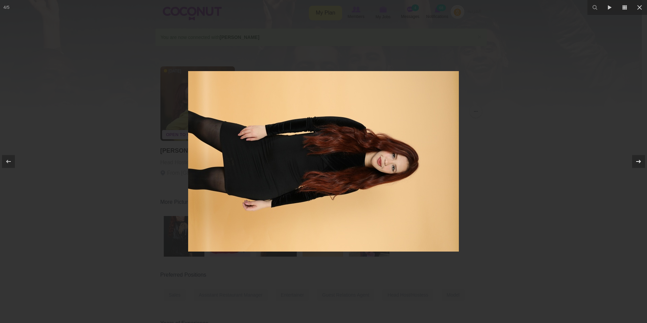
click at [638, 160] on icon at bounding box center [639, 161] width 8 height 8
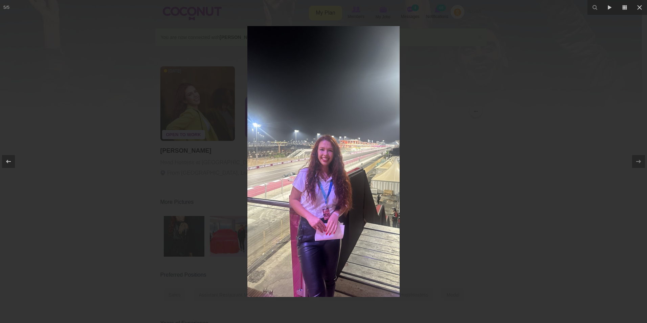
drag, startPoint x: 536, startPoint y: 89, endPoint x: 536, endPoint y: 93, distance: 3.7
click at [536, 92] on div at bounding box center [323, 161] width 647 height 323
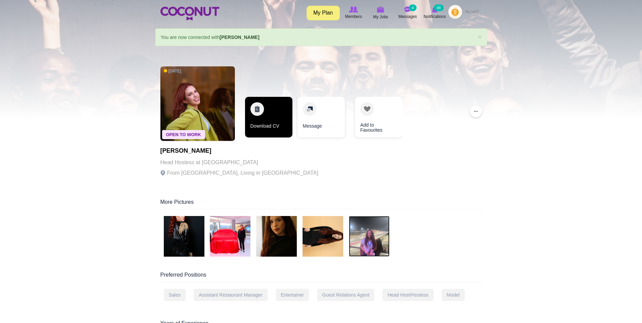
click at [275, 112] on link "Download CV" at bounding box center [268, 117] width 47 height 41
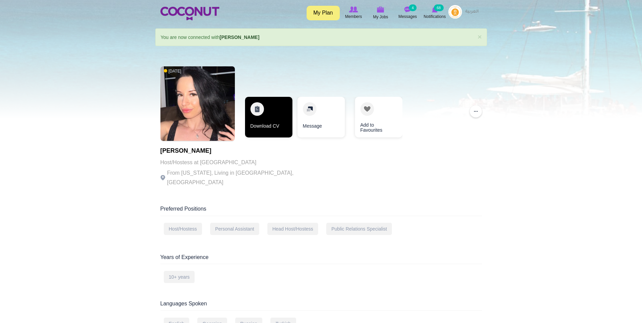
click at [263, 116] on link "Download CV" at bounding box center [268, 117] width 47 height 41
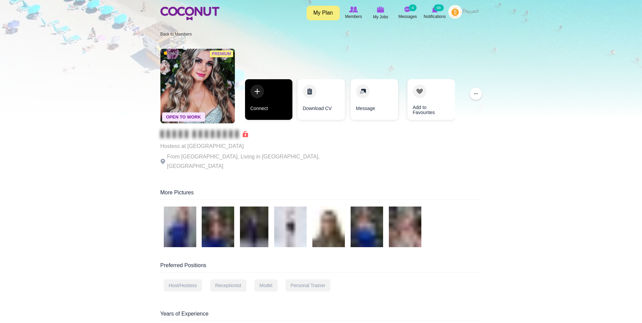
click at [267, 102] on link "Connect" at bounding box center [268, 99] width 47 height 41
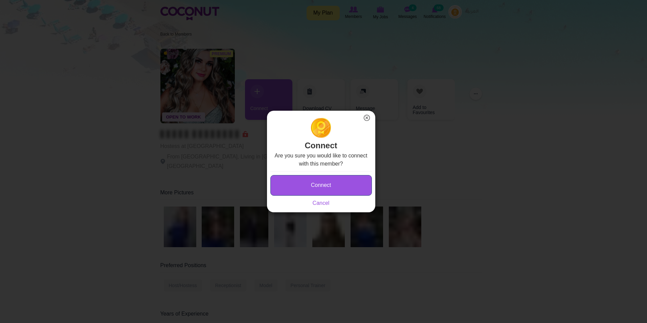
click at [321, 179] on button "Connect" at bounding box center [321, 185] width 102 height 21
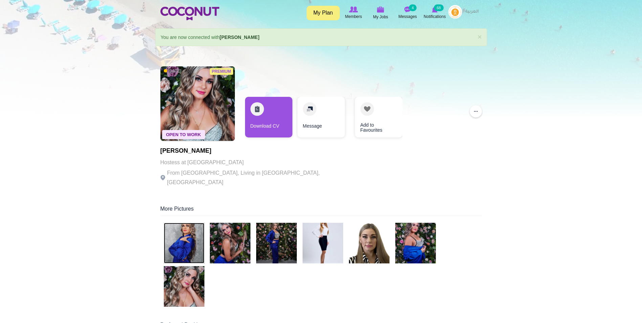
click at [188, 243] on img at bounding box center [184, 243] width 41 height 41
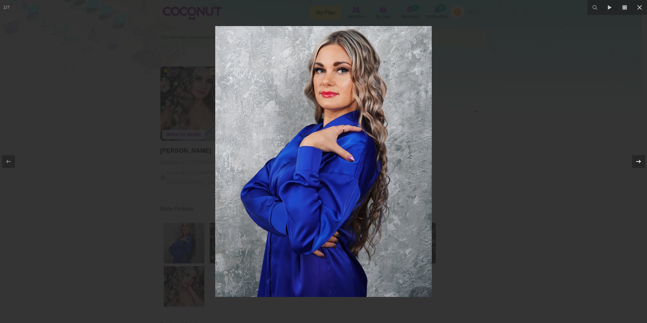
click at [636, 167] on div at bounding box center [638, 161] width 13 height 13
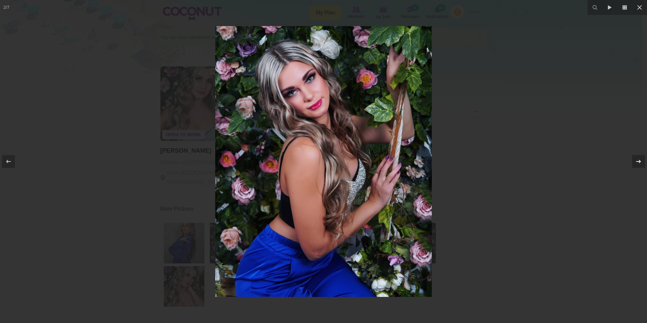
click at [636, 167] on div at bounding box center [638, 161] width 13 height 13
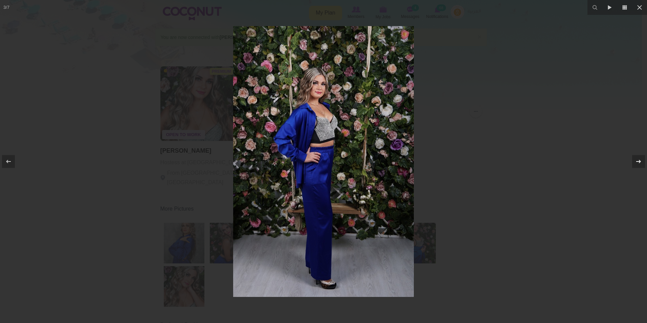
click at [636, 167] on div at bounding box center [638, 161] width 13 height 13
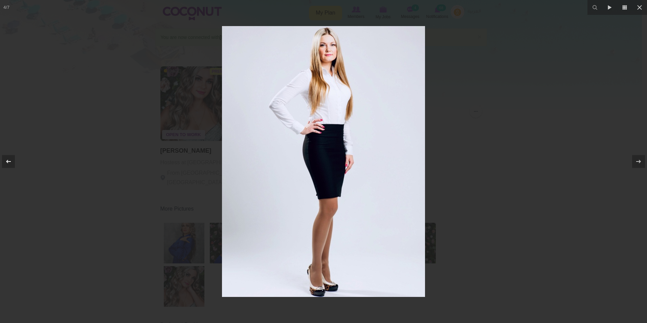
click at [2, 161] on div at bounding box center [8, 161] width 13 height 13
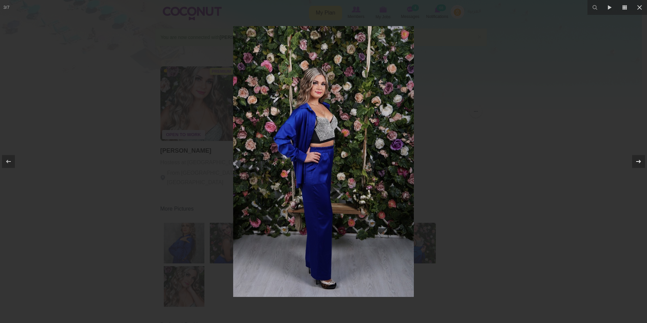
click at [642, 161] on icon at bounding box center [639, 161] width 8 height 8
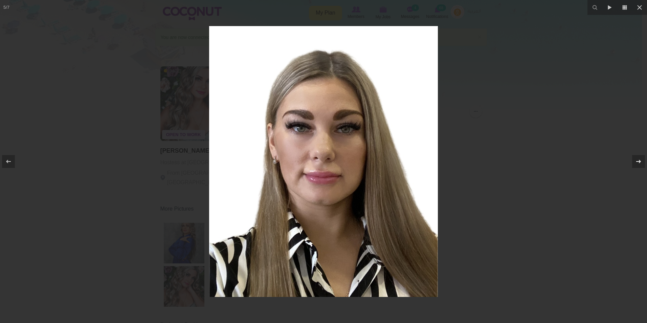
click at [642, 161] on icon at bounding box center [639, 161] width 8 height 8
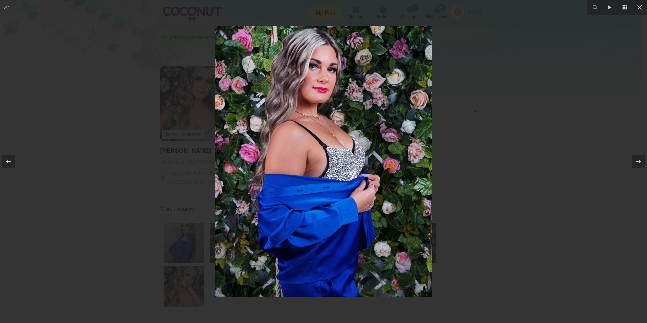
click at [581, 34] on div at bounding box center [323, 161] width 647 height 323
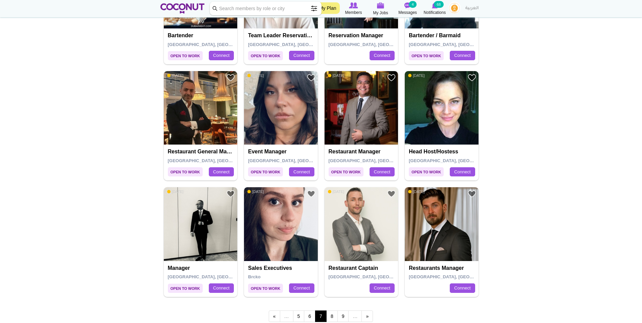
scroll to position [1049, 0]
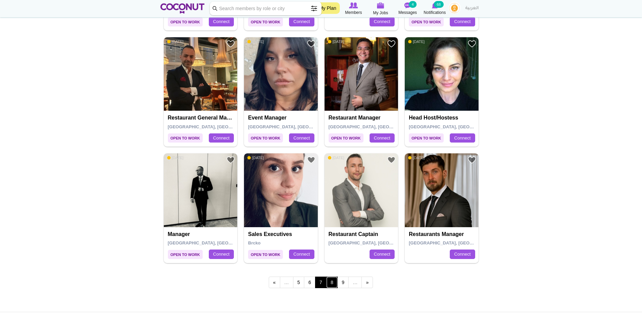
click at [333, 286] on link "8" at bounding box center [332, 283] width 12 height 12
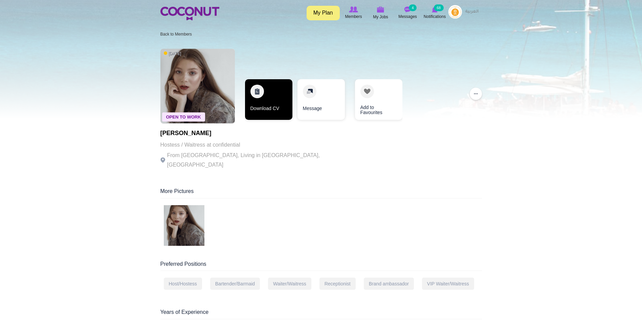
click at [273, 112] on link "Download CV" at bounding box center [268, 99] width 47 height 41
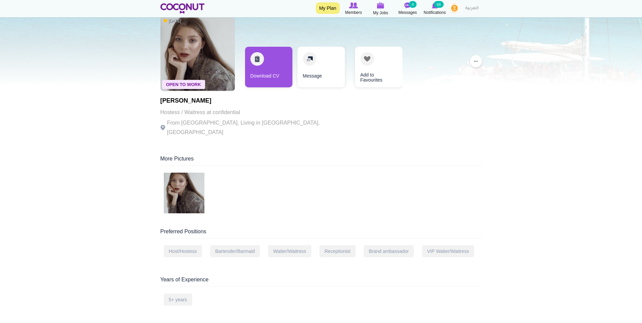
scroll to position [34, 0]
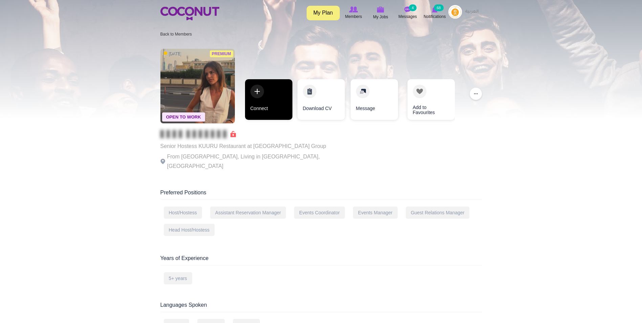
click at [272, 106] on link "Connect" at bounding box center [268, 99] width 47 height 41
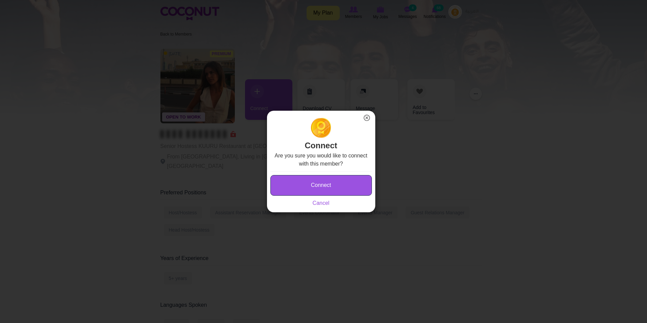
drag, startPoint x: 330, startPoint y: 190, endPoint x: 332, endPoint y: 181, distance: 8.5
click at [330, 190] on button "Connect" at bounding box center [321, 185] width 102 height 21
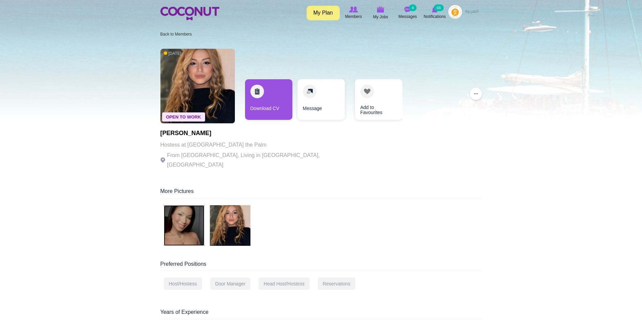
click at [193, 224] on img at bounding box center [184, 225] width 41 height 41
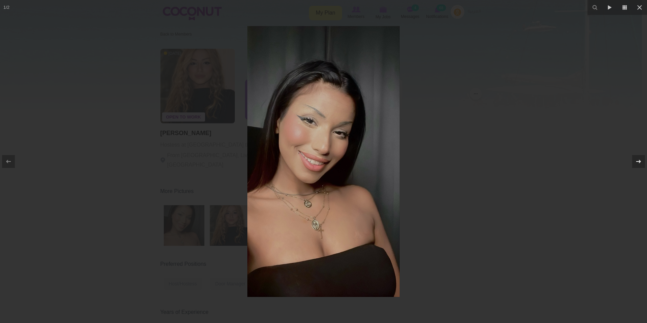
click at [636, 159] on icon at bounding box center [639, 161] width 8 height 8
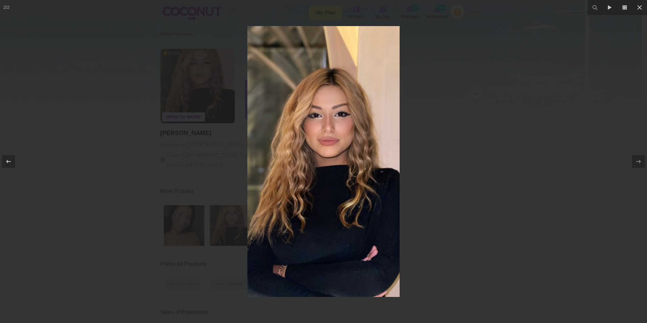
click at [501, 102] on div at bounding box center [323, 161] width 647 height 323
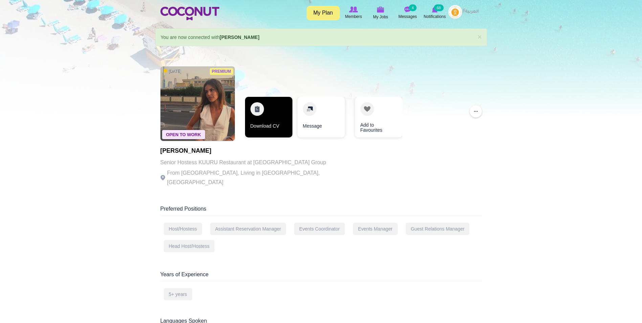
click at [271, 118] on link "Download CV" at bounding box center [268, 117] width 47 height 41
drag, startPoint x: 210, startPoint y: 79, endPoint x: 211, endPoint y: 84, distance: 5.4
click at [210, 79] on img at bounding box center [197, 103] width 74 height 74
click at [213, 92] on img at bounding box center [197, 103] width 74 height 74
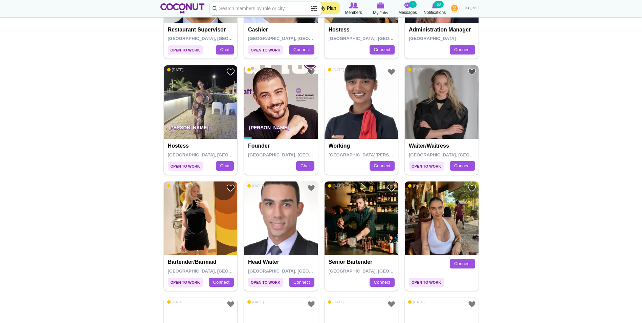
scroll to position [925, 0]
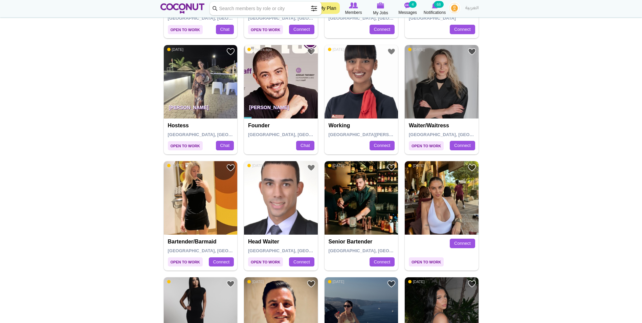
drag, startPoint x: 218, startPoint y: 93, endPoint x: 543, endPoint y: 99, distance: 324.7
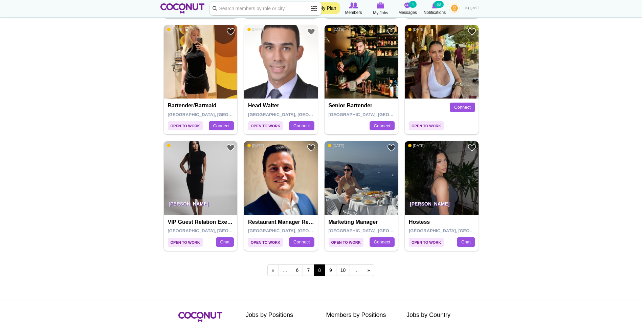
scroll to position [1095, 0]
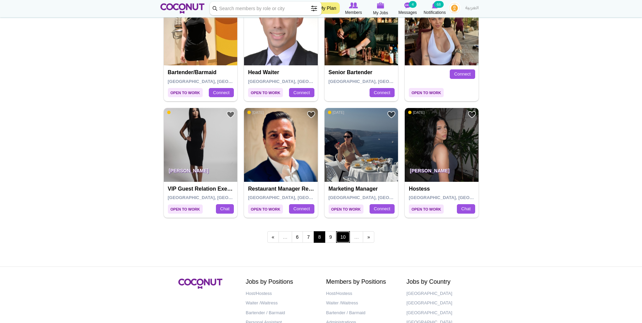
click at [337, 239] on link "10" at bounding box center [343, 237] width 14 height 12
click at [332, 239] on link "9" at bounding box center [331, 237] width 12 height 12
click at [332, 237] on link "9" at bounding box center [331, 237] width 12 height 12
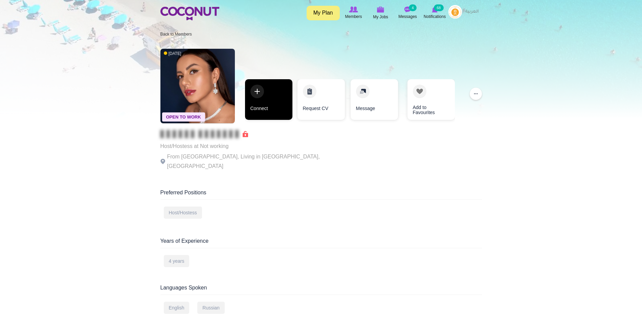
click at [261, 100] on link "Connect" at bounding box center [268, 99] width 47 height 41
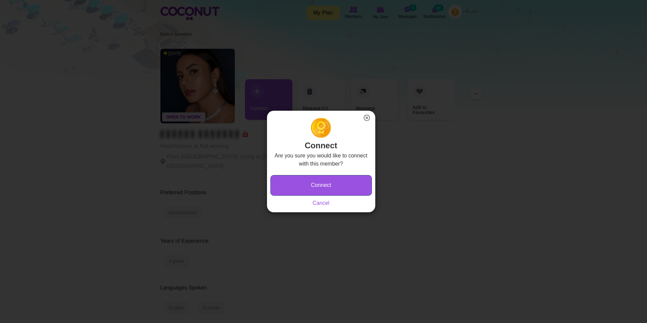
click at [314, 184] on button "Connect" at bounding box center [321, 185] width 102 height 21
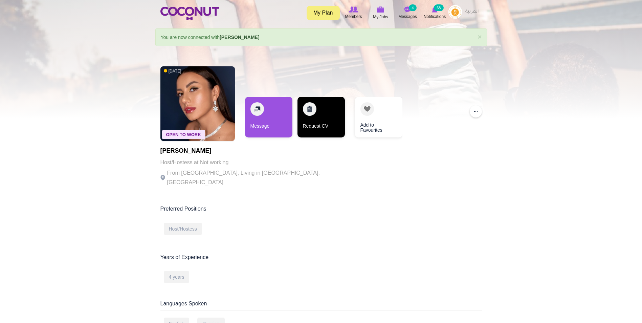
click at [315, 116] on link "Request CV" at bounding box center [321, 117] width 47 height 41
click at [333, 124] on link "Request CV" at bounding box center [321, 117] width 47 height 41
click at [328, 122] on link "Request CV" at bounding box center [321, 117] width 47 height 41
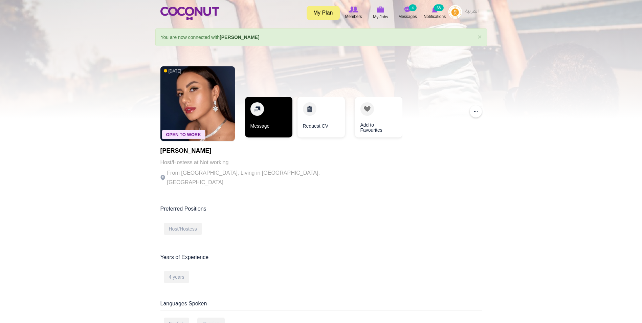
click at [276, 118] on link "Message" at bounding box center [268, 117] width 47 height 41
click at [273, 107] on link "Message" at bounding box center [268, 117] width 47 height 41
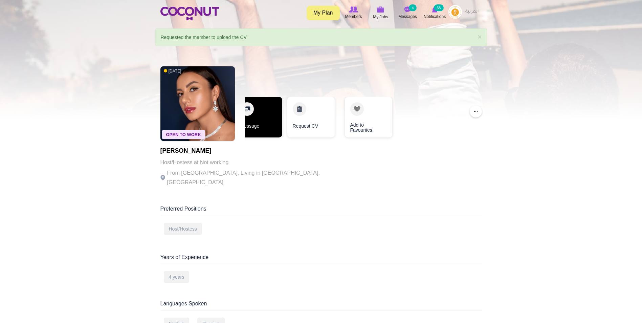
click at [271, 120] on link "Message" at bounding box center [258, 117] width 47 height 41
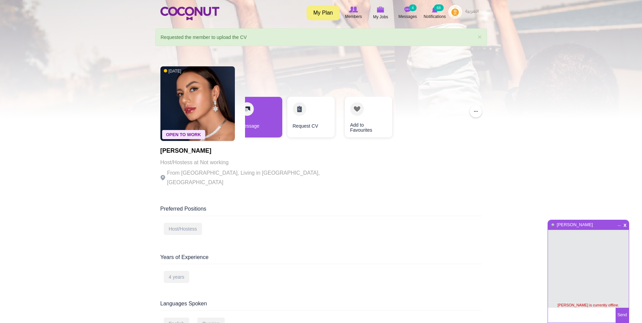
drag, startPoint x: 569, startPoint y: 316, endPoint x: 562, endPoint y: 311, distance: 8.0
click at [567, 314] on textarea at bounding box center [582, 315] width 68 height 15
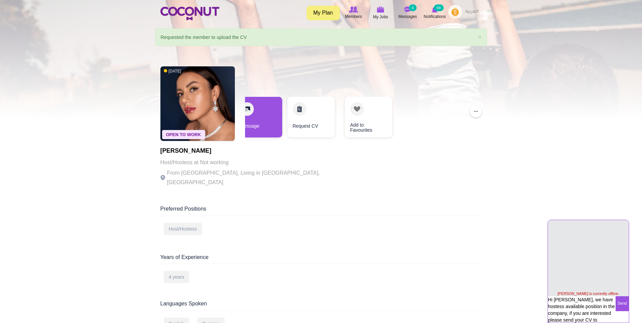
scroll to position [18, 0]
type textarea "Hi Polina, we have hostess available position in the company, if you are intere…"
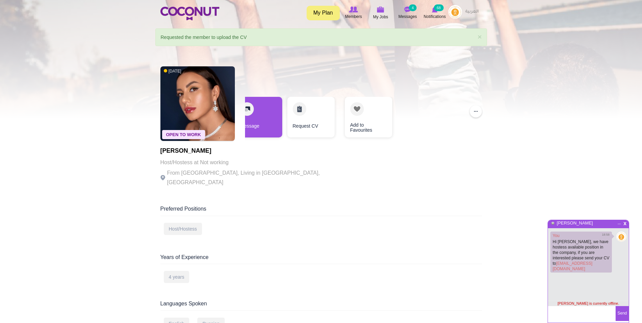
scroll to position [2, 0]
click at [627, 221] on span "x" at bounding box center [625, 222] width 6 height 5
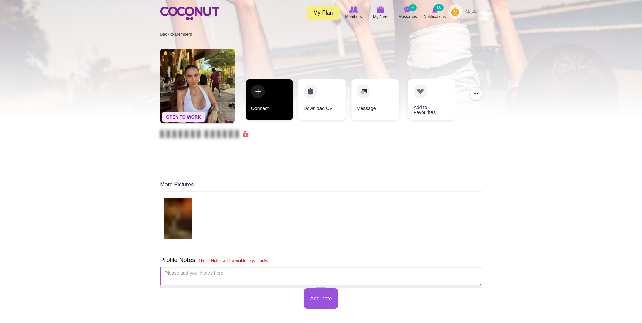
click at [266, 105] on link "Connect" at bounding box center [269, 99] width 47 height 41
click at [271, 115] on link "Connect" at bounding box center [268, 99] width 47 height 41
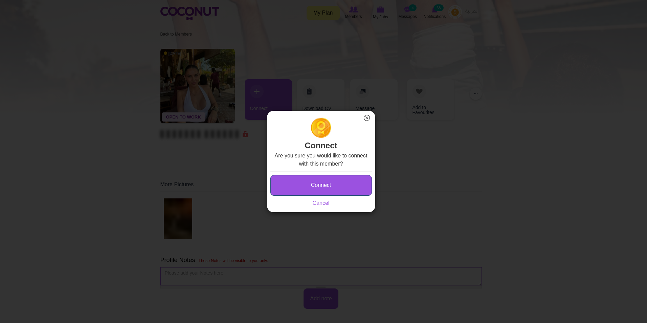
click at [339, 181] on button "Connect" at bounding box center [321, 185] width 102 height 21
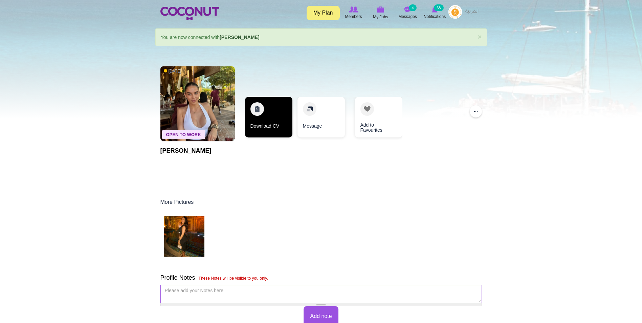
click at [287, 125] on link "Download CV" at bounding box center [268, 117] width 47 height 41
click at [192, 244] on img at bounding box center [184, 236] width 41 height 41
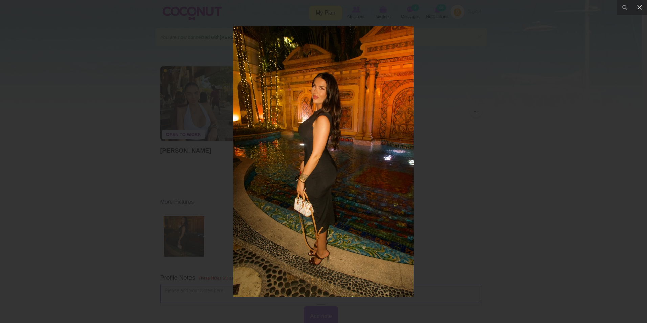
click at [477, 91] on div at bounding box center [323, 161] width 647 height 323
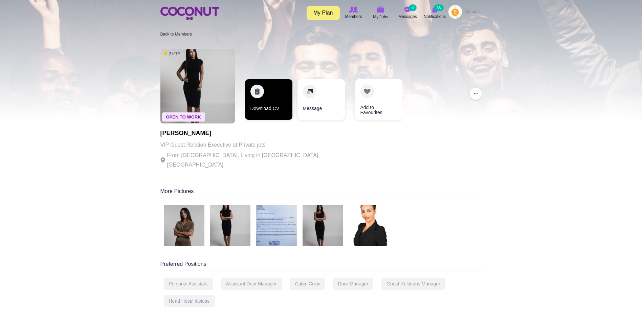
click at [264, 103] on link "Download CV" at bounding box center [268, 99] width 47 height 41
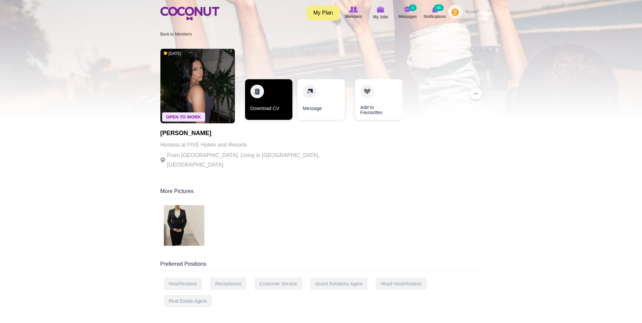
click at [262, 92] on link "Download CV" at bounding box center [268, 99] width 47 height 41
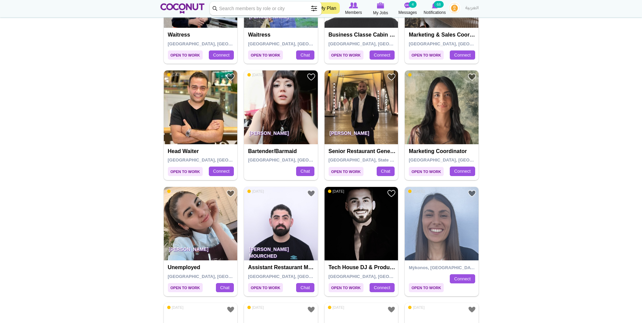
scroll to position [203, 0]
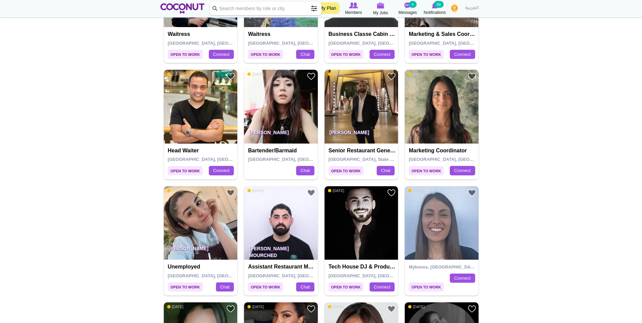
drag, startPoint x: 460, startPoint y: 124, endPoint x: 519, endPoint y: 83, distance: 71.5
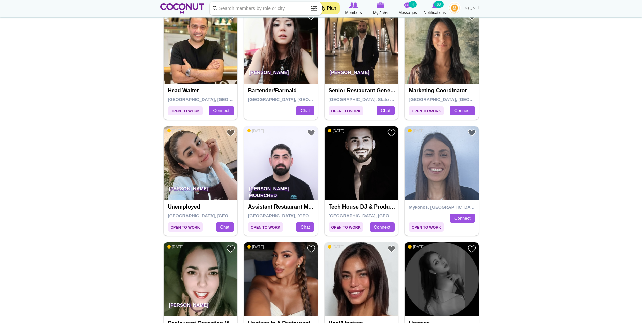
scroll to position [271, 0]
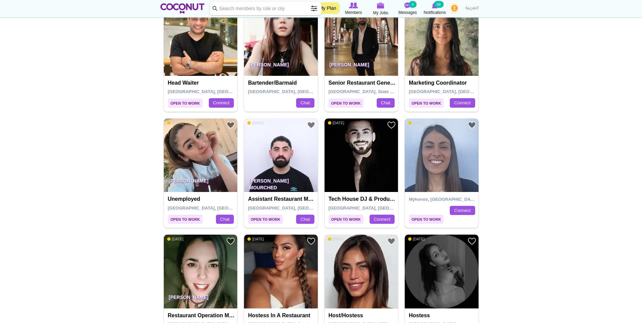
drag, startPoint x: 197, startPoint y: 162, endPoint x: 527, endPoint y: 145, distance: 330.5
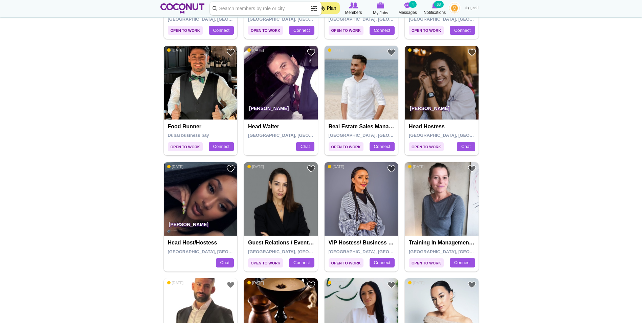
scroll to position [812, 0]
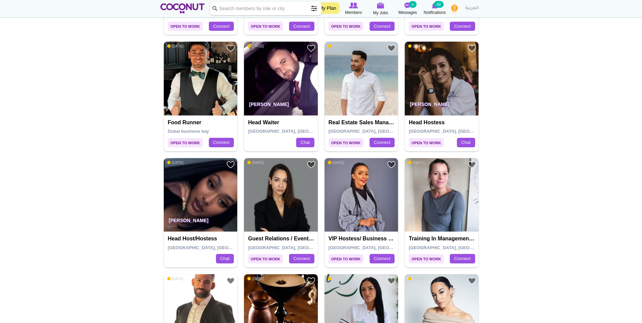
drag, startPoint x: 358, startPoint y: 205, endPoint x: 577, endPoint y: 192, distance: 219.4
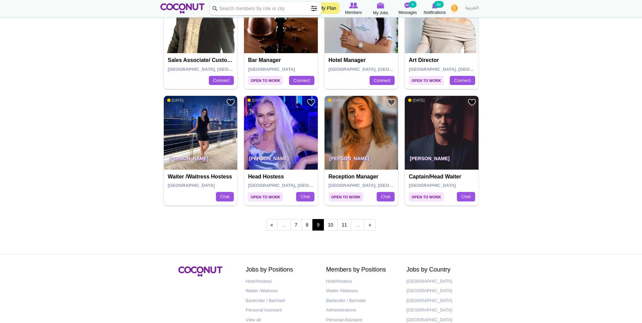
scroll to position [1117, 0]
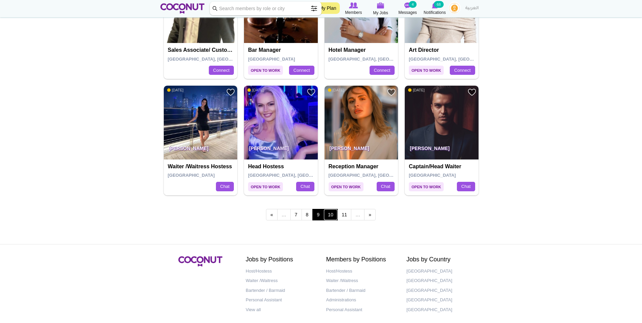
drag, startPoint x: 206, startPoint y: 119, endPoint x: 334, endPoint y: 214, distance: 159.2
click at [334, 214] on link "10" at bounding box center [331, 215] width 14 height 12
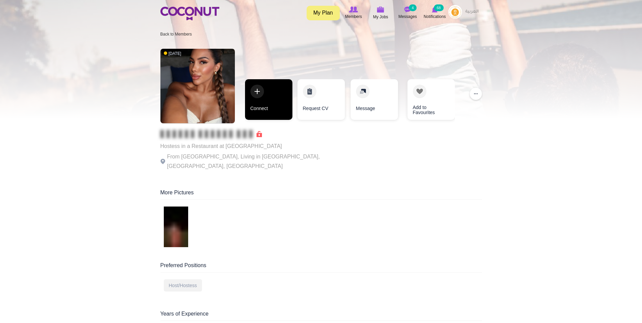
click at [268, 104] on link "Connect" at bounding box center [268, 99] width 47 height 41
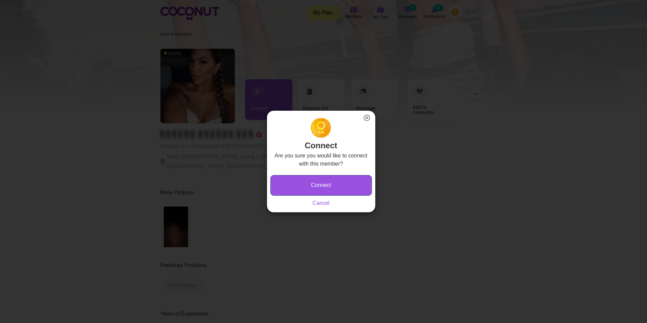
click at [324, 183] on button "Connect" at bounding box center [321, 185] width 102 height 21
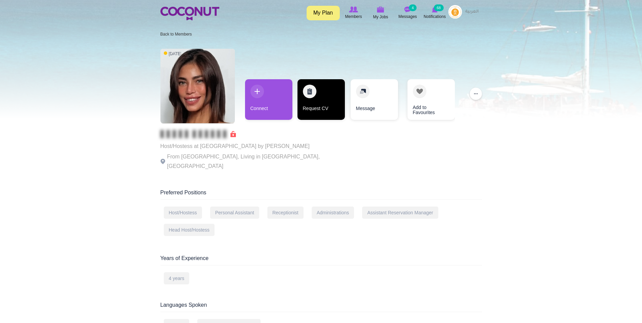
click at [301, 98] on link "Request CV" at bounding box center [321, 99] width 47 height 41
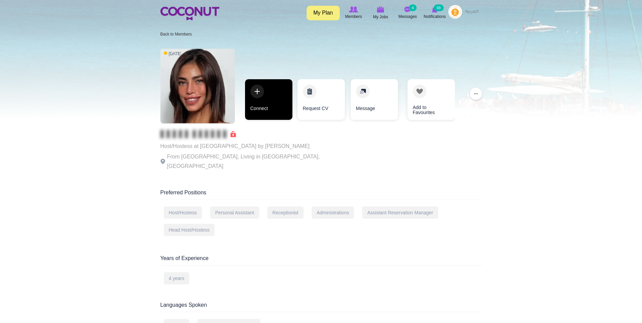
click at [281, 112] on link "Connect" at bounding box center [268, 99] width 47 height 41
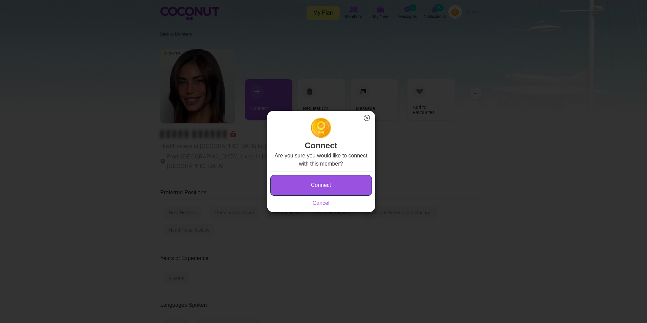
click at [323, 185] on button "Connect" at bounding box center [321, 185] width 102 height 21
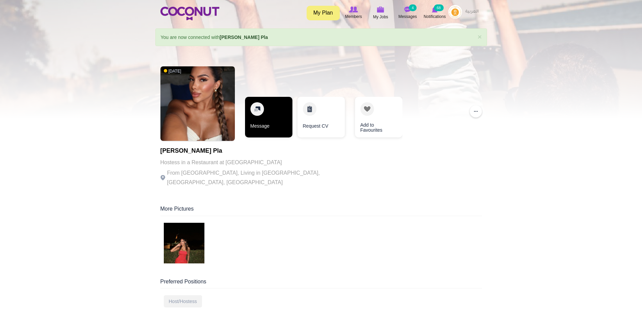
click at [266, 115] on link "Message" at bounding box center [268, 117] width 47 height 41
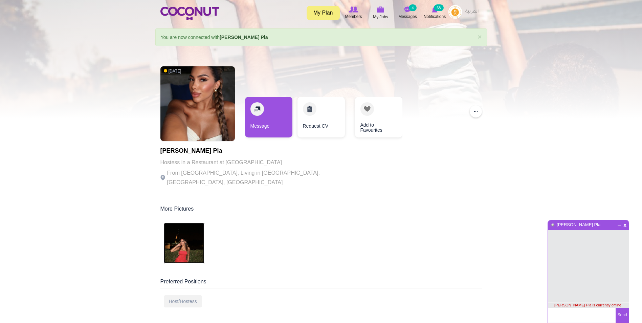
click at [190, 237] on img at bounding box center [184, 243] width 41 height 41
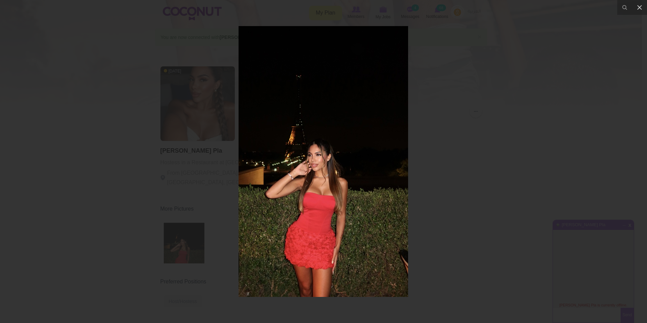
click at [494, 132] on div at bounding box center [323, 161] width 647 height 323
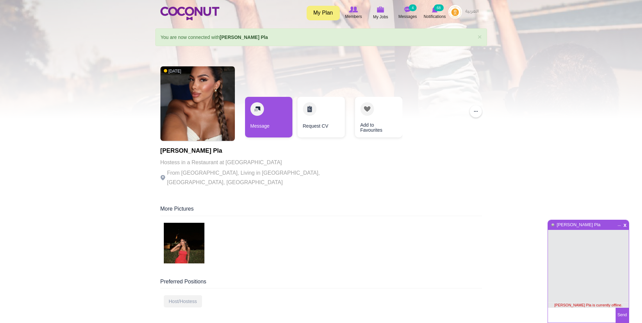
drag, startPoint x: 570, startPoint y: 318, endPoint x: 618, endPoint y: 291, distance: 55.0
click at [571, 318] on textarea at bounding box center [582, 315] width 68 height 15
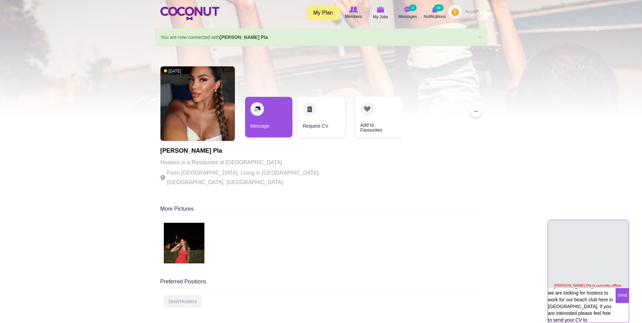
scroll to position [12, 0]
type textarea "Hi Angela, we are looking for hostess to work for our beach club here in Dubai,…"
click at [625, 295] on button "Send" at bounding box center [622, 295] width 13 height 15
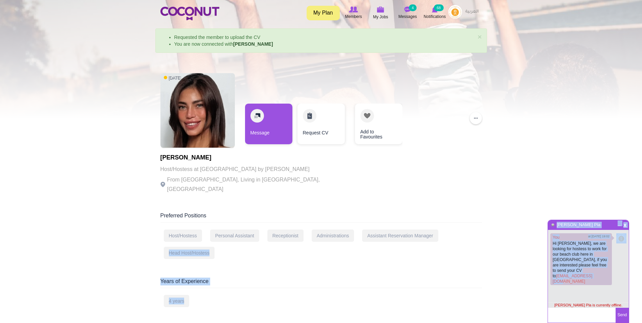
drag, startPoint x: 604, startPoint y: 270, endPoint x: 538, endPoint y: 233, distance: 75.8
click at [538, 233] on body "Toggle navigation My Plan Members My Jobs Post a Job Messages 4 Notifications 6…" at bounding box center [321, 328] width 642 height 656
drag, startPoint x: 538, startPoint y: 233, endPoint x: 584, endPoint y: 257, distance: 52.2
click at [575, 250] on p "Hi Angela, we are looking for hostess to work for our beach club here in Dubai,…" at bounding box center [581, 262] width 57 height 43
drag, startPoint x: 600, startPoint y: 269, endPoint x: 552, endPoint y: 244, distance: 53.9
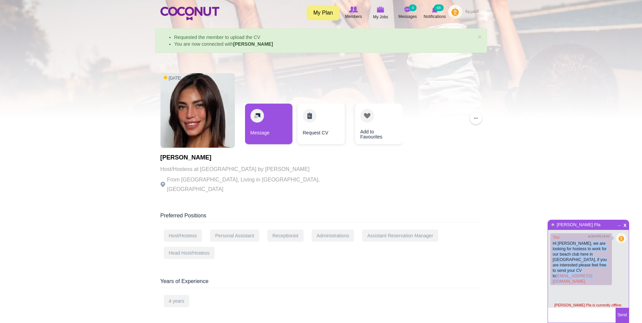
click at [552, 244] on div "You at 19/8/2025 19:02 Hi Angela, we are looking for hostess to work for our be…" at bounding box center [581, 259] width 62 height 52
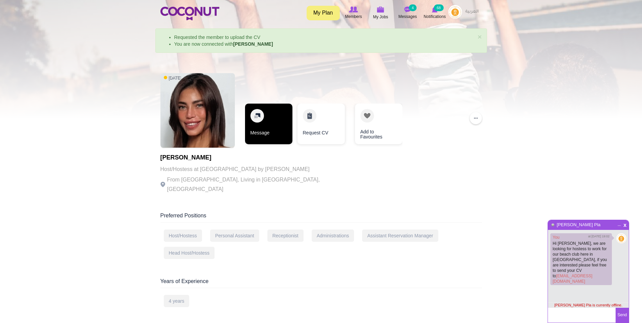
click at [276, 126] on link "Message" at bounding box center [268, 124] width 47 height 41
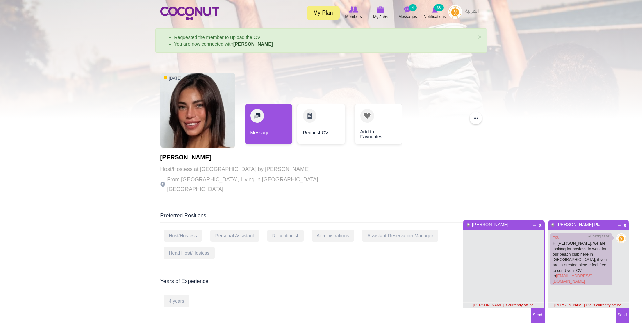
click at [487, 317] on textarea at bounding box center [497, 315] width 68 height 15
click at [493, 317] on textarea at bounding box center [497, 315] width 68 height 15
paste textarea "H"
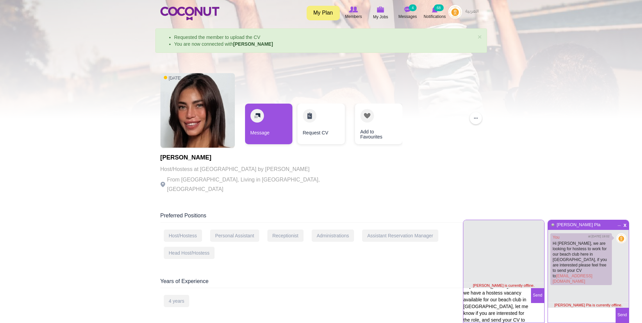
scroll to position [12, 0]
type textarea "Hi maria, we have a hostess vacancy available for our beach club in dubai marin…"
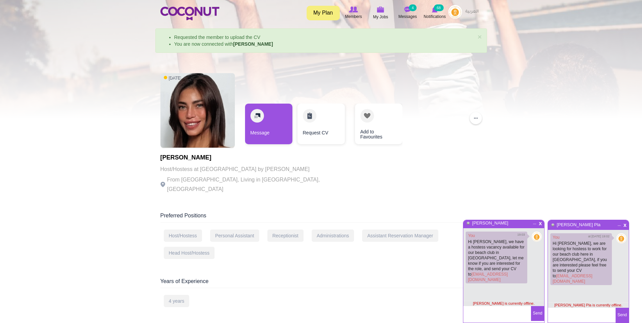
scroll to position [2, 0]
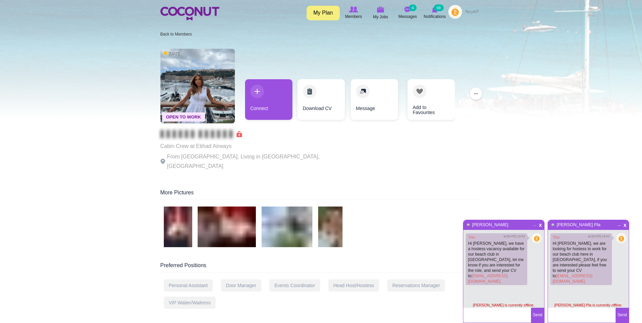
click at [520, 226] on div "x _ Maria Ruadap" at bounding box center [503, 225] width 81 height 10
click at [601, 223] on div "x _ Angela Cuevas Pla" at bounding box center [588, 225] width 81 height 10
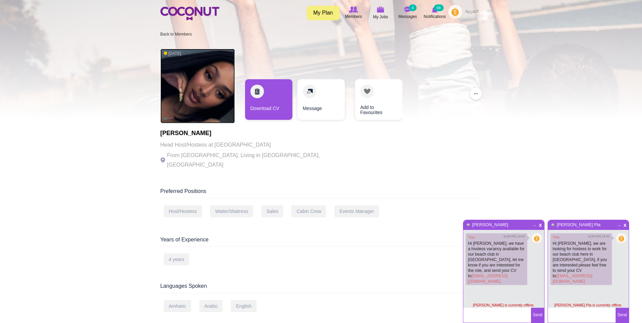
click at [212, 95] on img at bounding box center [197, 86] width 74 height 74
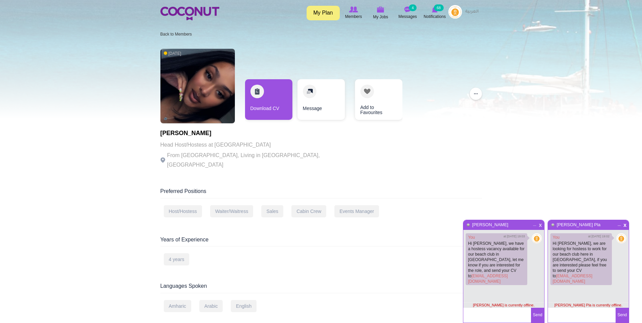
click at [539, 224] on span "x" at bounding box center [541, 224] width 6 height 5
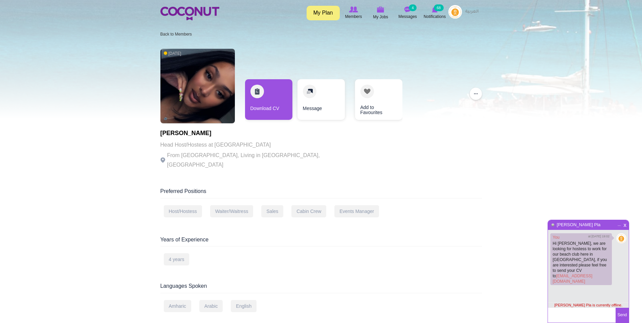
click at [627, 224] on span "x" at bounding box center [625, 224] width 6 height 5
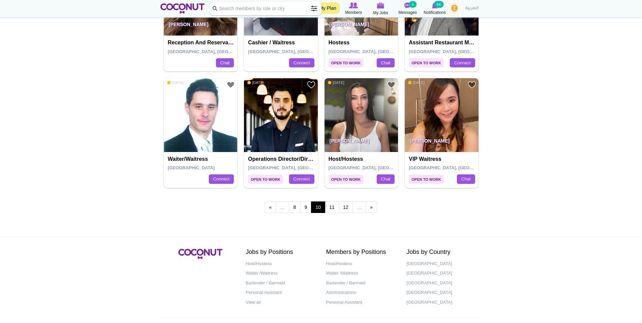
scroll to position [1147, 0]
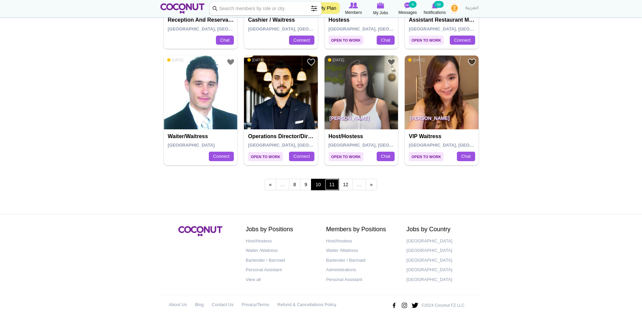
click at [335, 180] on link "11" at bounding box center [332, 185] width 14 height 12
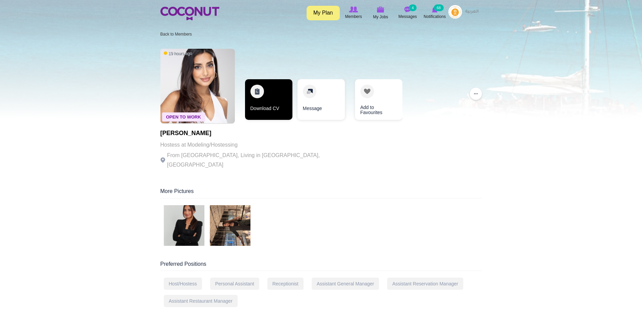
click at [266, 92] on link "Download CV" at bounding box center [268, 99] width 47 height 41
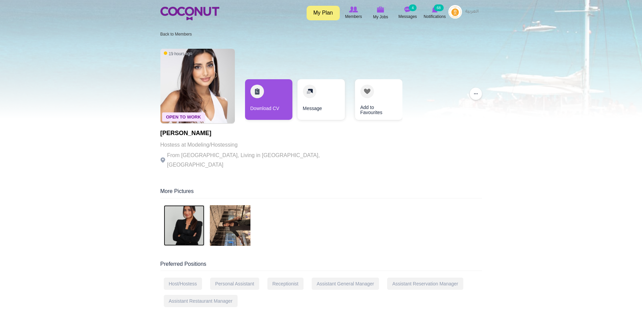
click at [191, 217] on img at bounding box center [184, 225] width 41 height 41
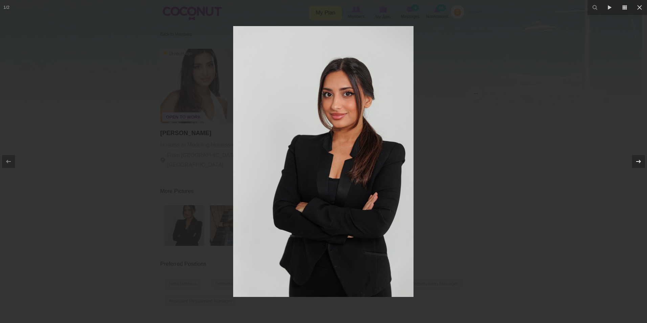
drag, startPoint x: 639, startPoint y: 166, endPoint x: 642, endPoint y: 160, distance: 6.5
click at [640, 165] on div at bounding box center [638, 161] width 13 height 13
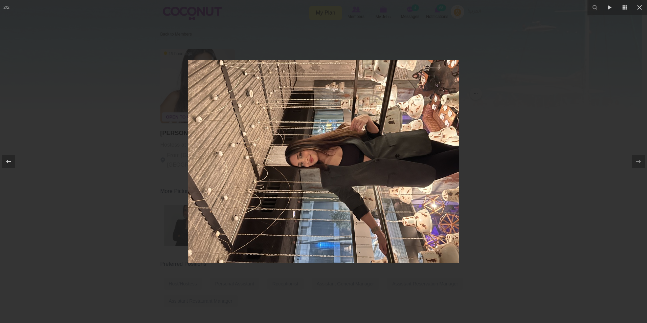
click at [552, 99] on div at bounding box center [323, 161] width 647 height 323
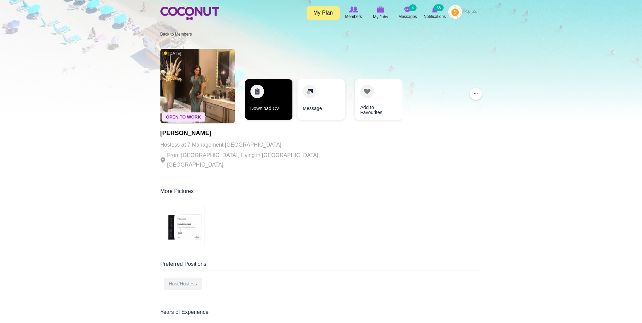
click at [273, 104] on link "Download CV" at bounding box center [268, 99] width 47 height 41
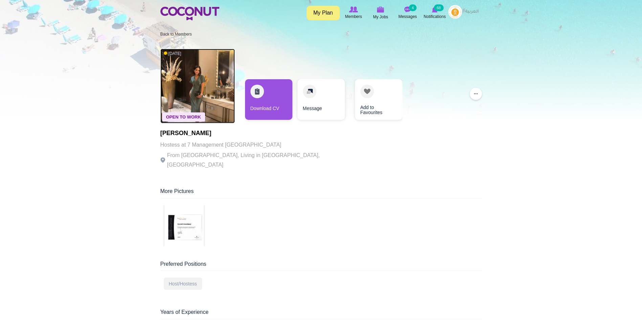
click at [220, 79] on img at bounding box center [197, 86] width 74 height 74
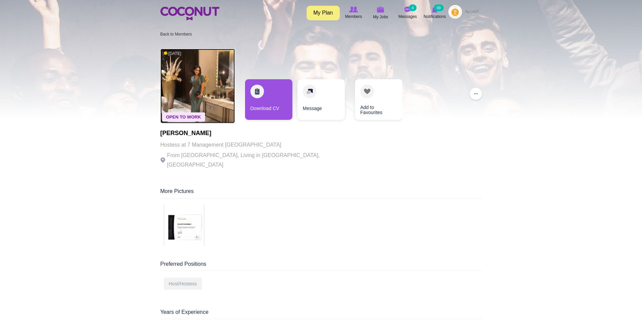
click at [181, 88] on img at bounding box center [197, 86] width 74 height 74
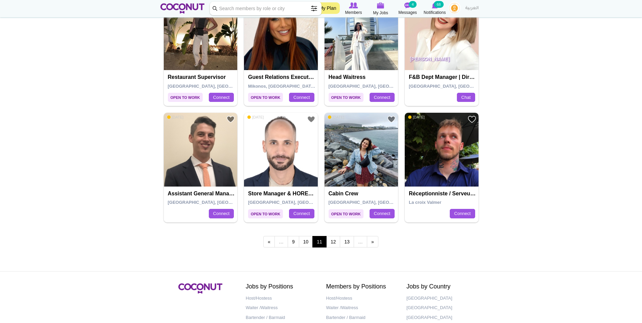
scroll to position [1117, 0]
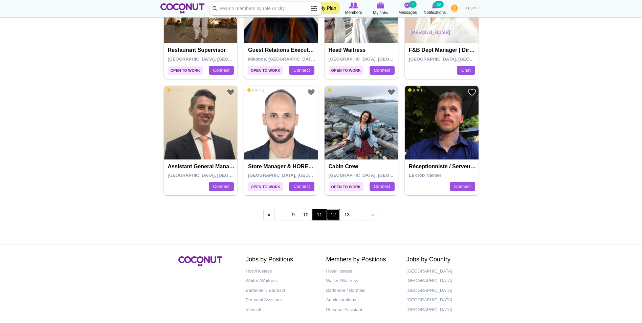
drag, startPoint x: 331, startPoint y: 216, endPoint x: 329, endPoint y: 219, distance: 4.1
click at [331, 216] on link "12" at bounding box center [333, 215] width 14 height 12
click at [336, 213] on link "12" at bounding box center [333, 215] width 14 height 12
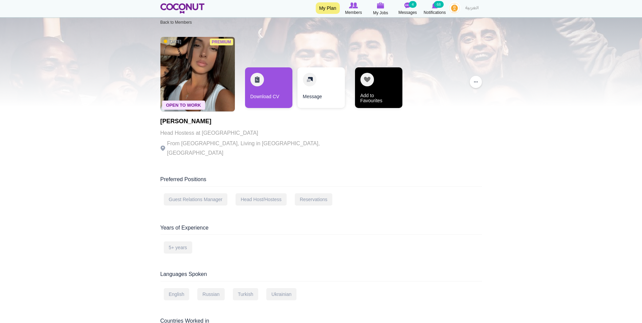
scroll to position [34, 0]
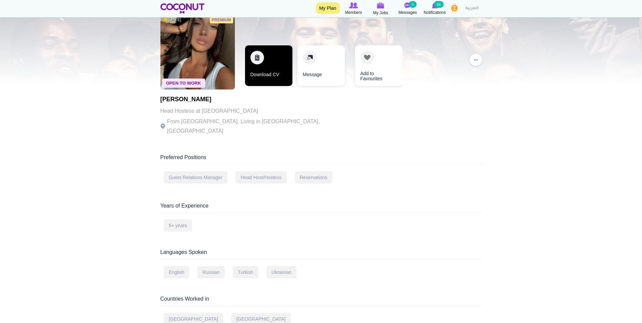
click at [270, 73] on link "Download CV" at bounding box center [268, 65] width 47 height 41
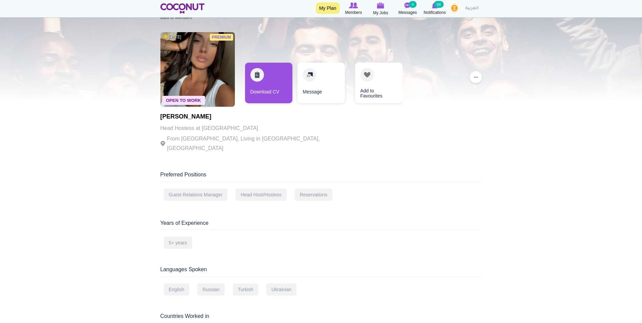
scroll to position [0, 0]
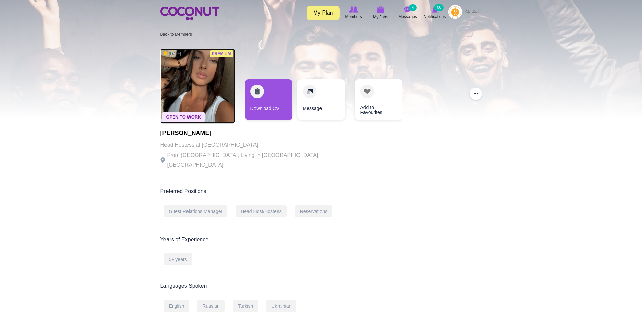
click at [204, 103] on img at bounding box center [197, 86] width 74 height 74
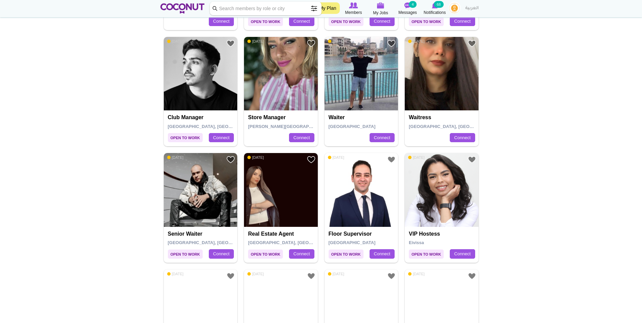
scroll to position [711, 0]
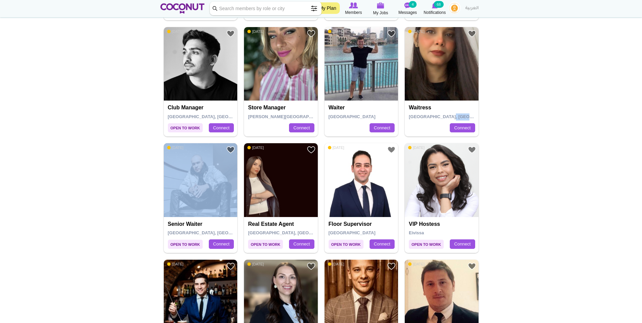
drag, startPoint x: 325, startPoint y: 126, endPoint x: 574, endPoint y: 119, distance: 249.9
click at [574, 120] on body "Toggle navigation My Plan Members My Jobs Post a Job Messages 4 Notifications 6…" at bounding box center [321, 24] width 642 height 1470
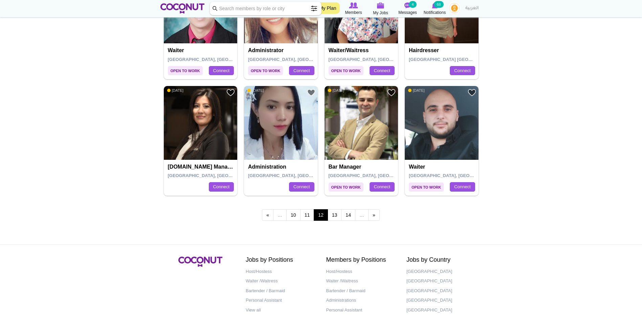
scroll to position [1117, 0]
click at [334, 213] on link "13" at bounding box center [335, 215] width 14 height 12
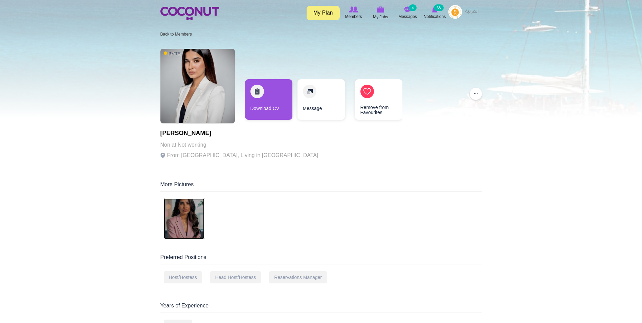
click at [186, 212] on img at bounding box center [184, 218] width 41 height 41
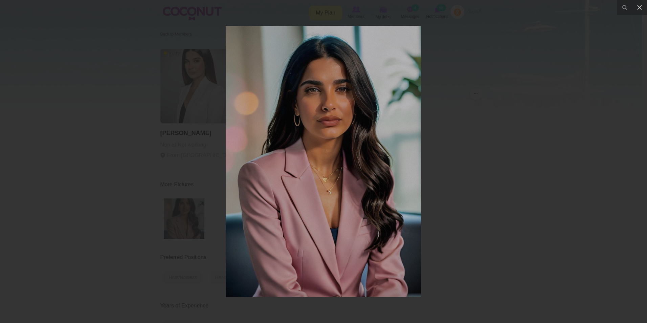
click at [472, 135] on div at bounding box center [323, 161] width 647 height 323
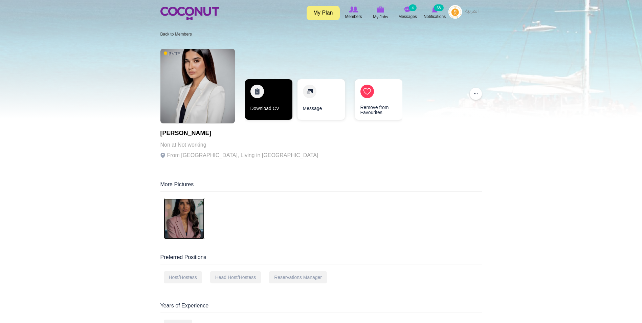
click at [277, 113] on link "Download CV" at bounding box center [268, 99] width 47 height 41
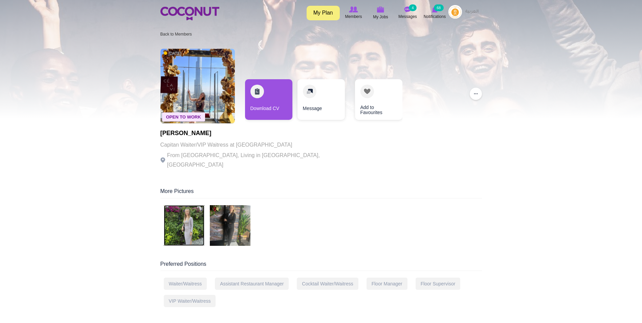
click at [185, 213] on img at bounding box center [184, 225] width 41 height 41
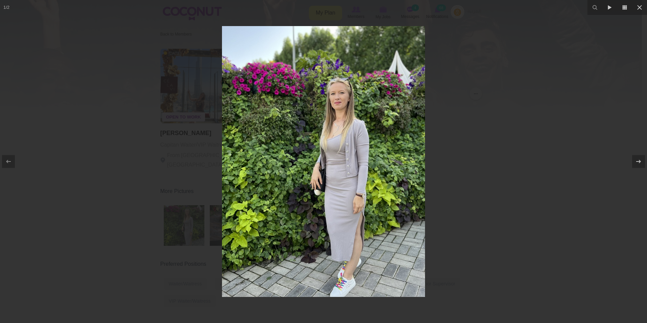
click at [555, 115] on div at bounding box center [323, 161] width 647 height 323
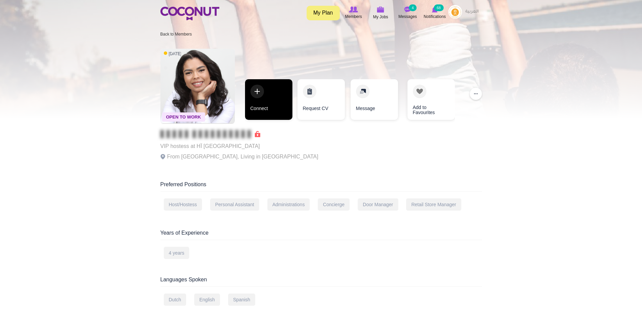
click at [260, 95] on link "Connect" at bounding box center [268, 99] width 47 height 41
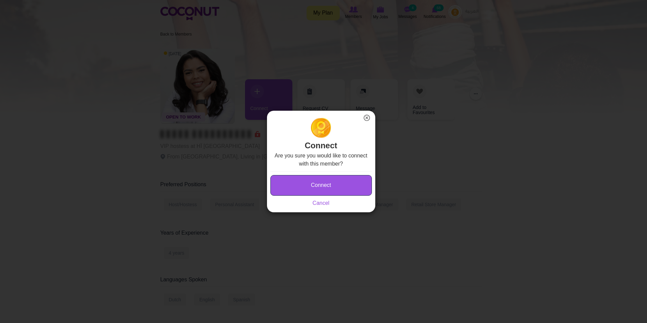
click at [314, 179] on button "Connect" at bounding box center [321, 185] width 102 height 21
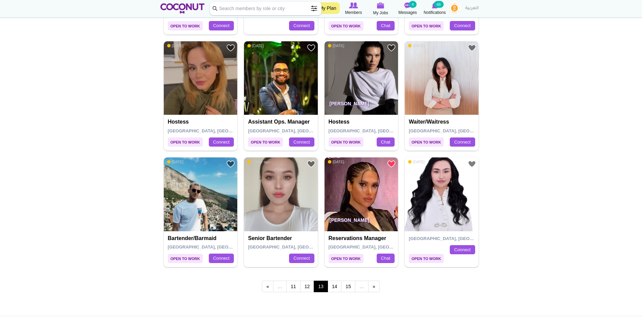
scroll to position [1049, 0]
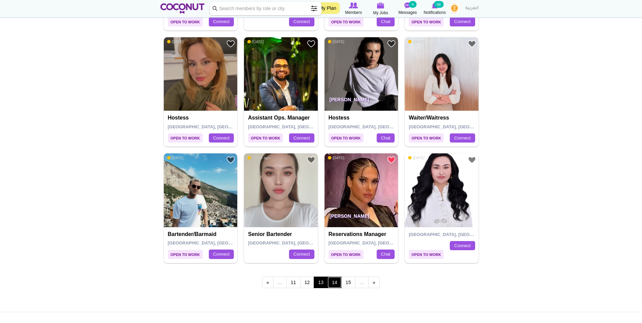
click at [332, 281] on link "14" at bounding box center [335, 283] width 14 height 12
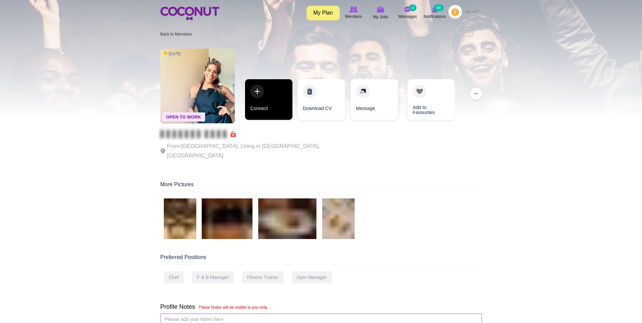
click at [276, 104] on link "Connect" at bounding box center [268, 99] width 47 height 41
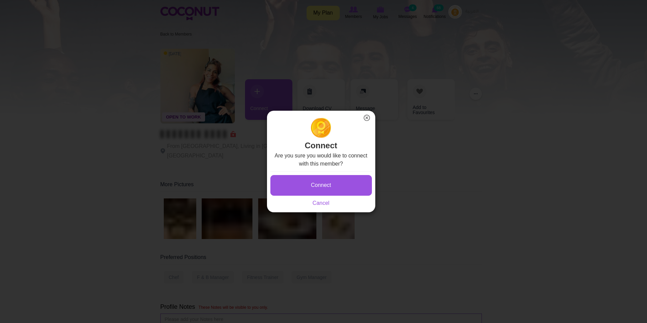
click at [365, 117] on button "×" at bounding box center [367, 117] width 9 height 9
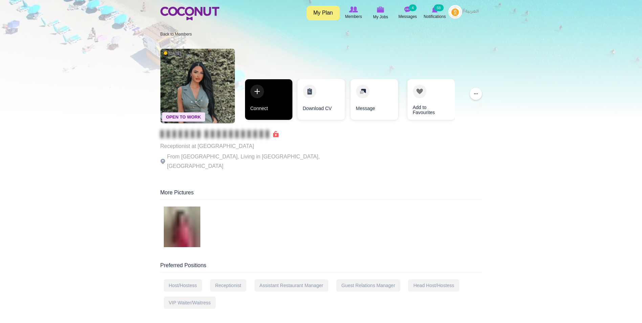
click at [279, 104] on link "Connect" at bounding box center [268, 99] width 47 height 41
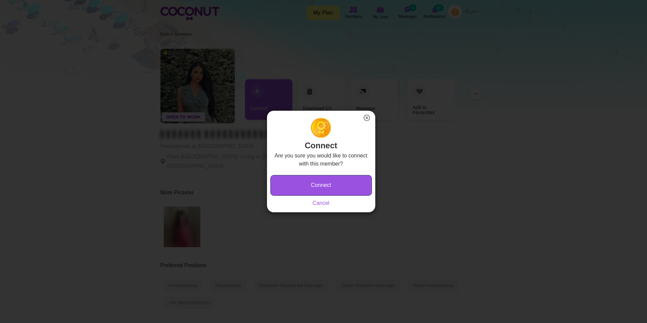
click at [312, 182] on button "Connect" at bounding box center [321, 185] width 102 height 21
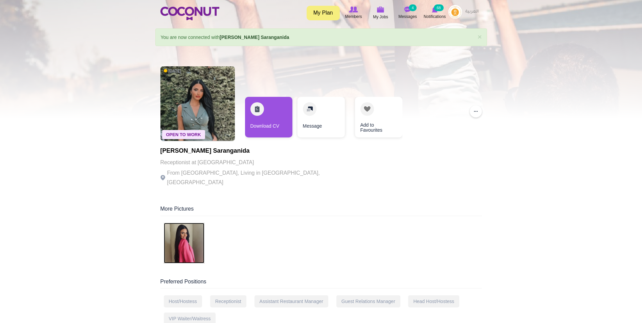
click at [186, 240] on img at bounding box center [184, 243] width 41 height 41
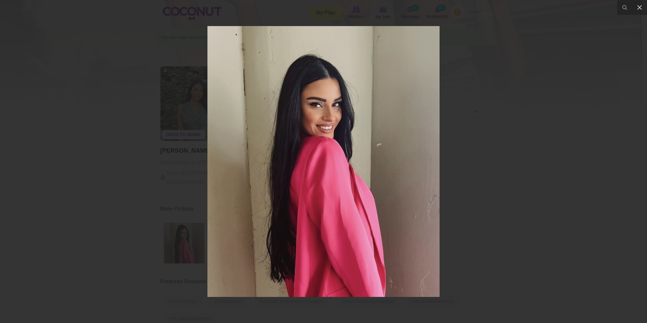
click at [547, 96] on div at bounding box center [323, 161] width 647 height 323
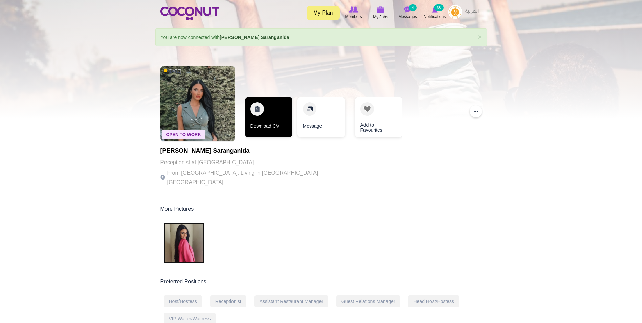
click at [262, 126] on link "Download CV" at bounding box center [268, 117] width 47 height 41
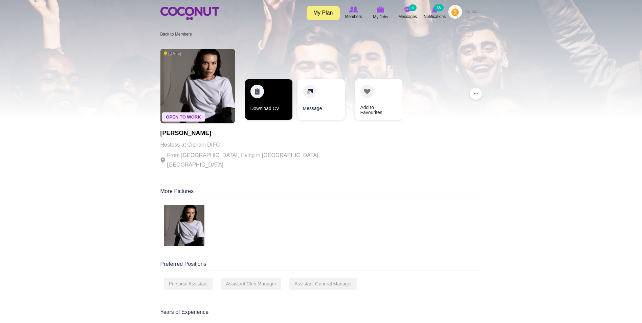
click at [260, 94] on link "Download CV" at bounding box center [268, 99] width 47 height 41
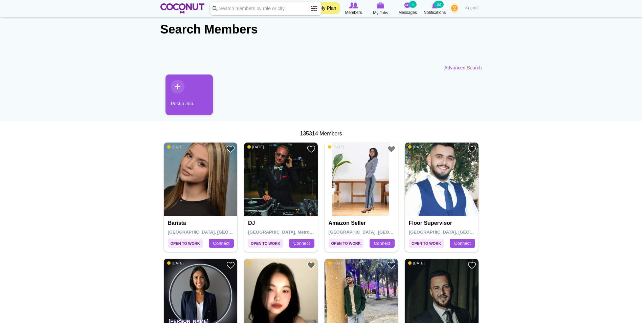
scroll to position [102, 0]
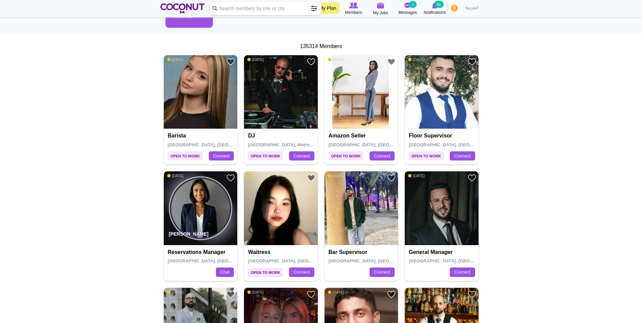
drag, startPoint x: 207, startPoint y: 94, endPoint x: 572, endPoint y: 86, distance: 365.3
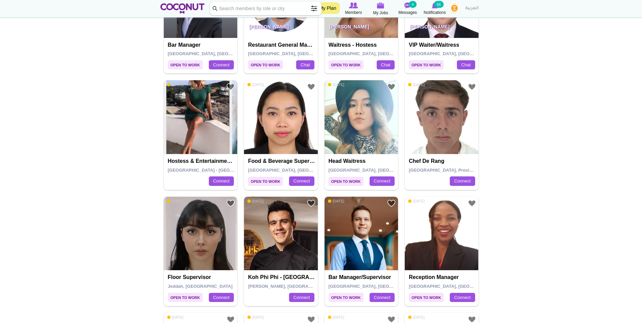
scroll to position [542, 0]
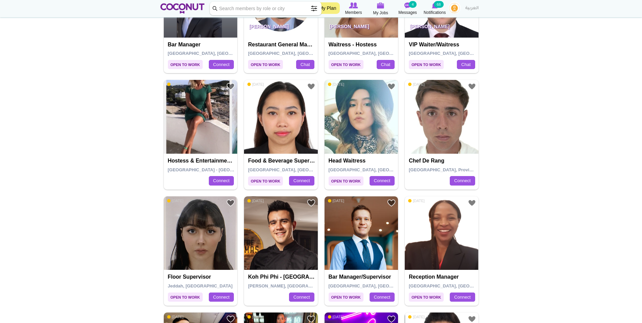
click at [538, 156] on body "Toggle navigation My Plan Members My Jobs Post a Job Messages 4 Notifications 6…" at bounding box center [321, 193] width 642 height 1470
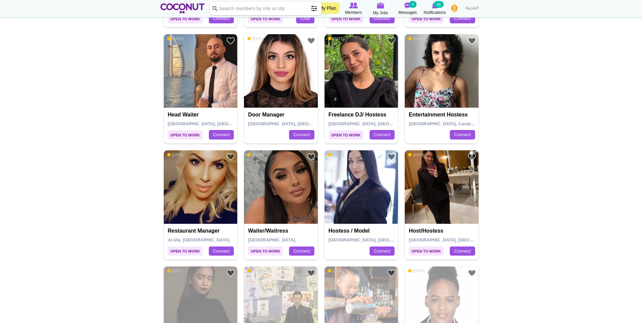
scroll to position [948, 0]
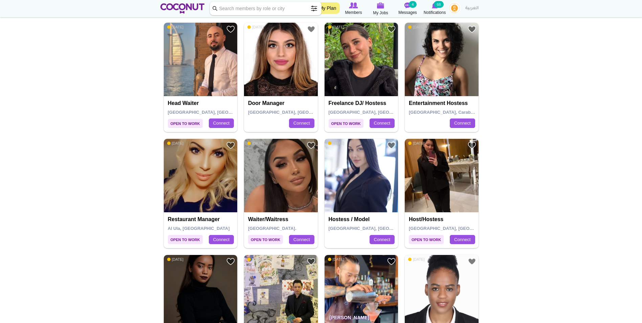
drag, startPoint x: 278, startPoint y: 173, endPoint x: 359, endPoint y: 155, distance: 83.1
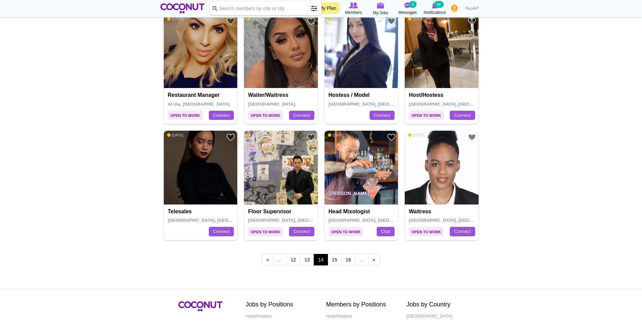
scroll to position [1117, 0]
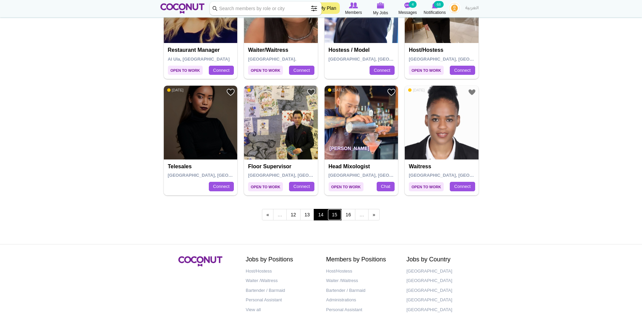
click at [330, 215] on link "15" at bounding box center [335, 215] width 14 height 12
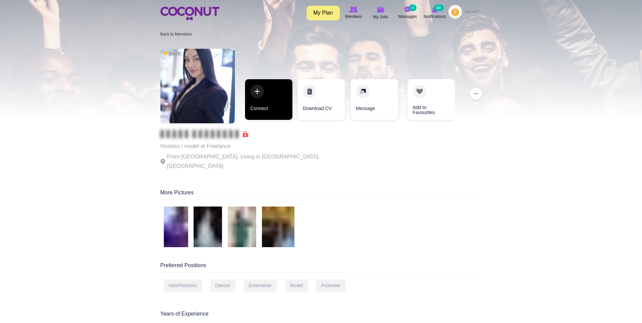
click at [262, 106] on link "Connect" at bounding box center [268, 99] width 47 height 41
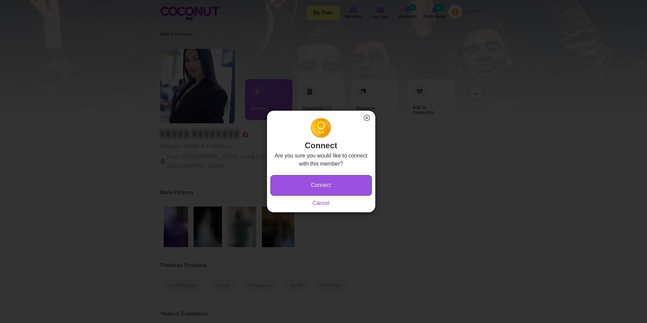
click at [307, 190] on button "Connect" at bounding box center [321, 185] width 102 height 21
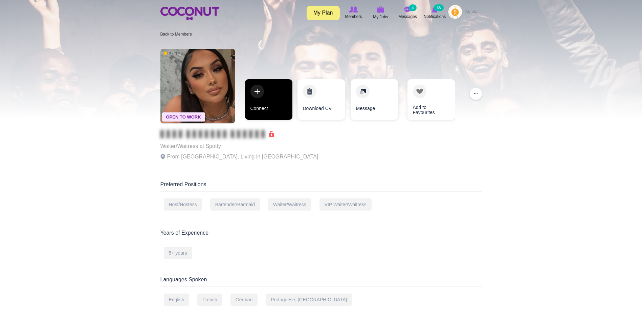
click at [275, 104] on link "Connect" at bounding box center [268, 99] width 47 height 41
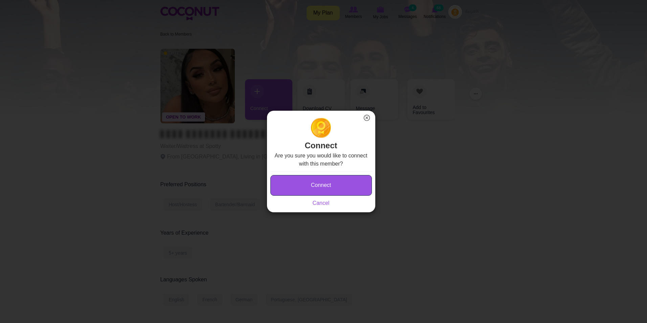
click at [299, 184] on button "Connect" at bounding box center [321, 185] width 102 height 21
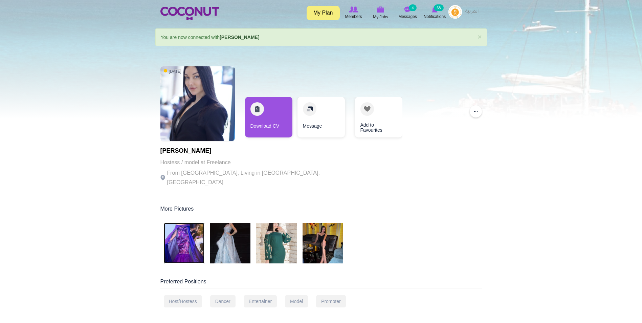
click at [178, 223] on img at bounding box center [184, 243] width 41 height 41
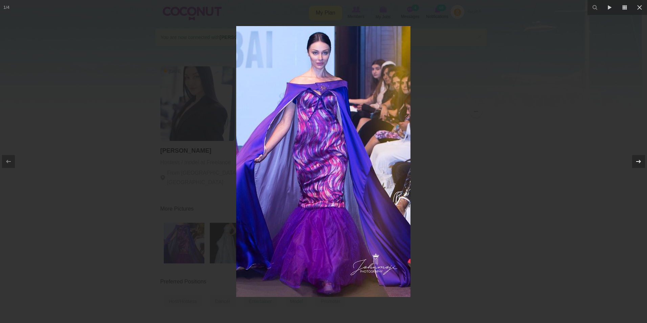
click at [634, 160] on div at bounding box center [638, 161] width 13 height 13
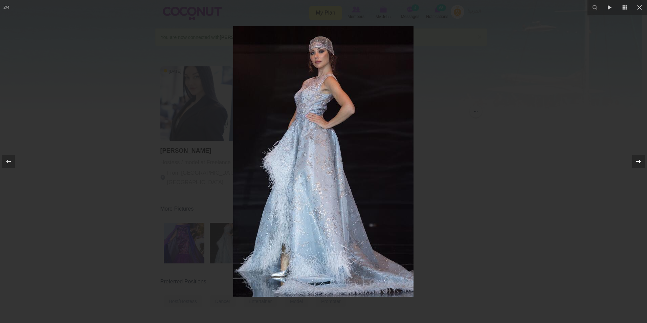
click at [634, 160] on div at bounding box center [638, 161] width 13 height 13
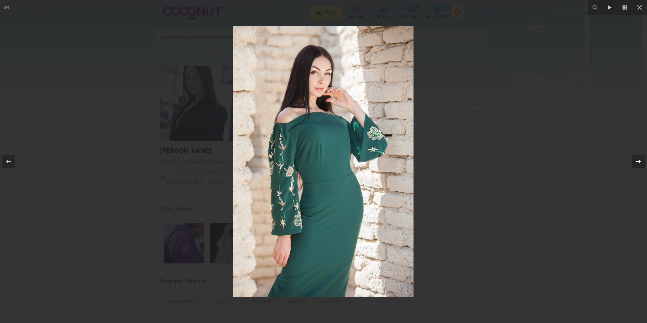
click at [634, 160] on div at bounding box center [638, 161] width 13 height 13
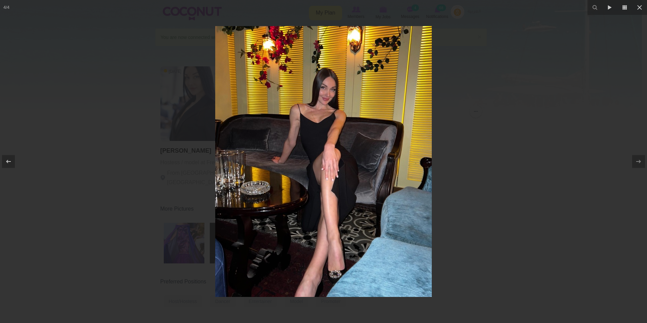
click at [558, 156] on div at bounding box center [323, 161] width 647 height 323
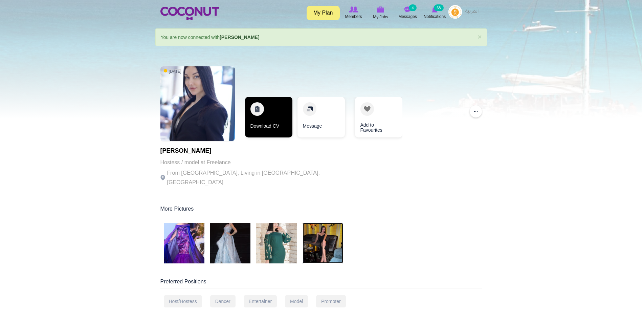
click at [274, 118] on link "Download CV" at bounding box center [268, 117] width 47 height 41
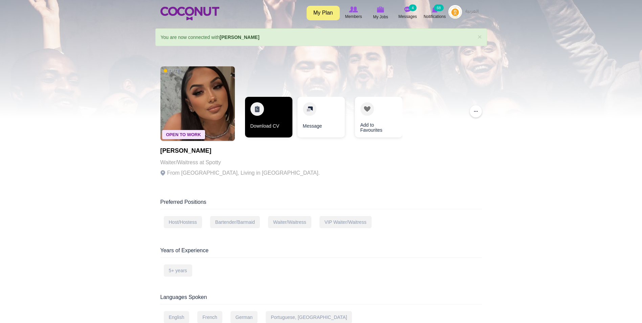
click at [260, 112] on link "Download CV" at bounding box center [268, 117] width 47 height 41
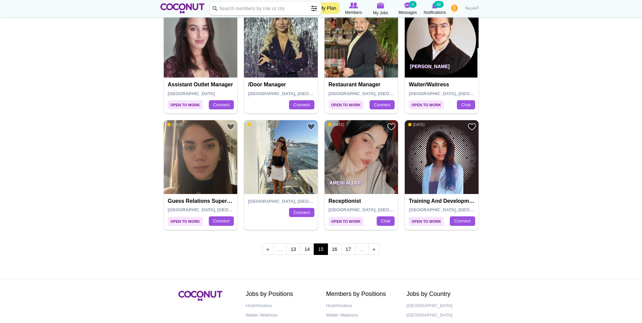
scroll to position [1083, 0]
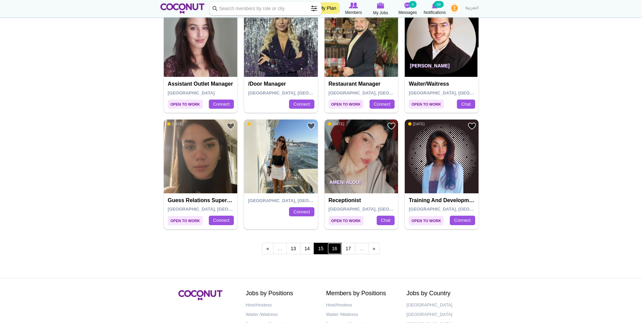
click at [339, 250] on link "16" at bounding box center [335, 249] width 14 height 12
click at [334, 247] on link "16" at bounding box center [335, 249] width 14 height 12
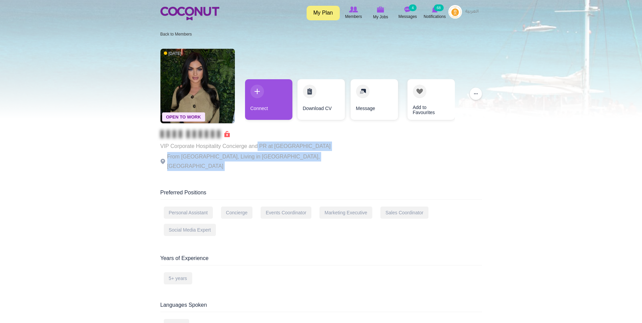
drag, startPoint x: 258, startPoint y: 147, endPoint x: 340, endPoint y: 148, distance: 82.3
click at [340, 148] on div "Open To Work 2 weeks ago VIP Corporate Hospitality Concierge and PR at Dubai Fr…" at bounding box center [321, 110] width 322 height 130
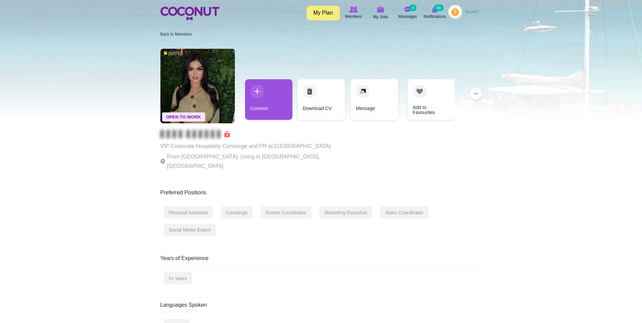
click at [243, 189] on div "Preferred Positions" at bounding box center [321, 194] width 322 height 11
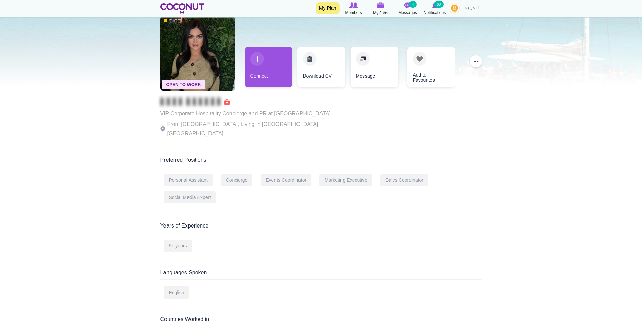
scroll to position [34, 0]
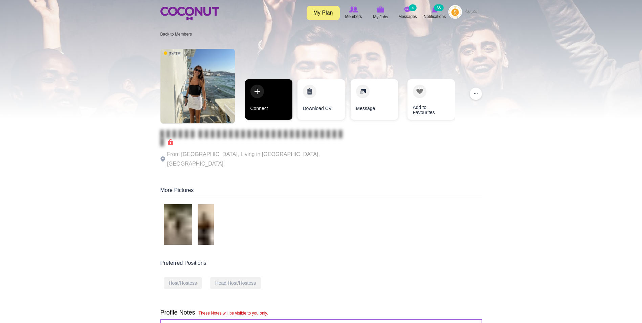
click at [245, 91] on link "Connect" at bounding box center [268, 99] width 47 height 41
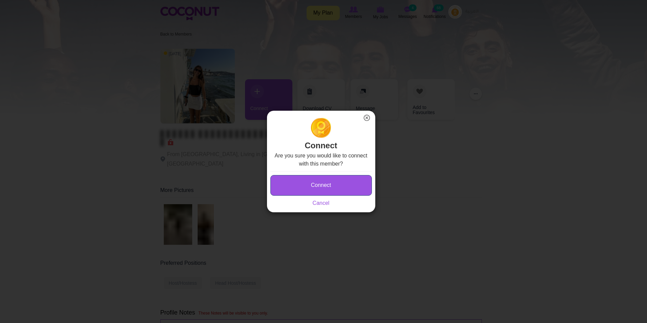
click at [323, 183] on button "Connect" at bounding box center [321, 185] width 102 height 21
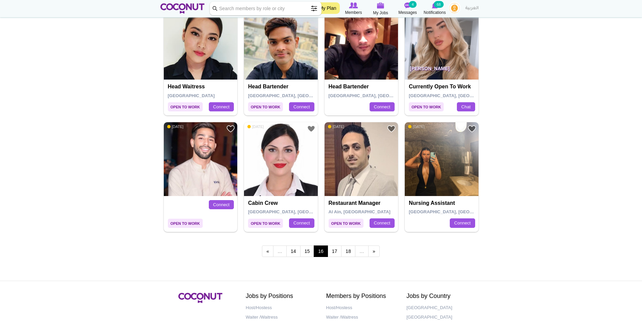
scroll to position [1083, 0]
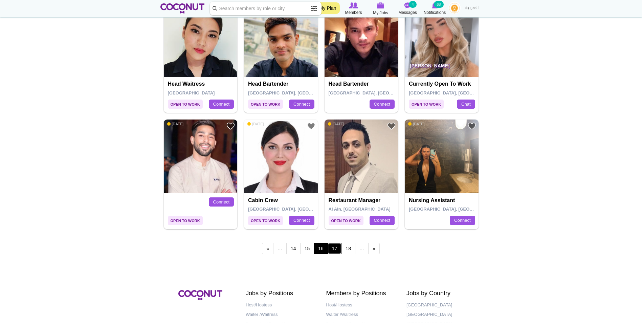
click at [335, 247] on link "17" at bounding box center [335, 249] width 14 height 12
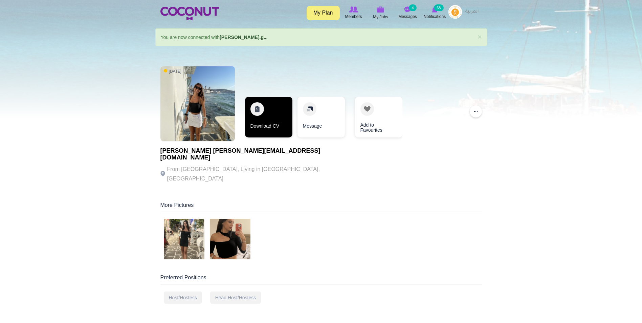
click at [264, 115] on link "Download CV" at bounding box center [268, 117] width 47 height 41
click at [184, 237] on img at bounding box center [184, 239] width 41 height 41
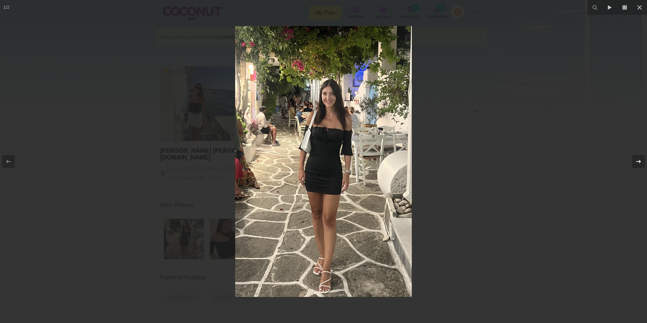
click at [636, 160] on icon at bounding box center [639, 161] width 8 height 8
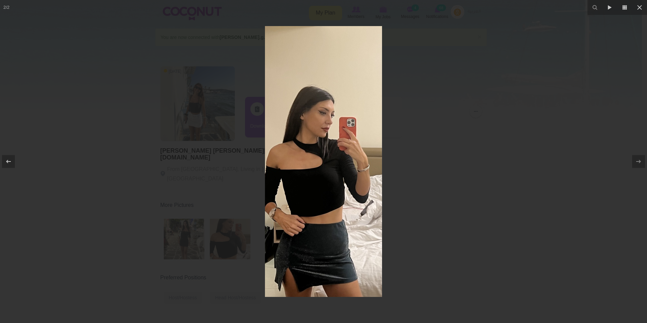
click at [449, 95] on div at bounding box center [323, 161] width 647 height 323
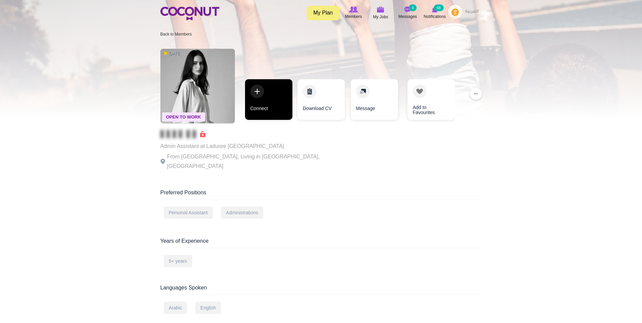
click at [266, 91] on link "Connect" at bounding box center [268, 99] width 47 height 41
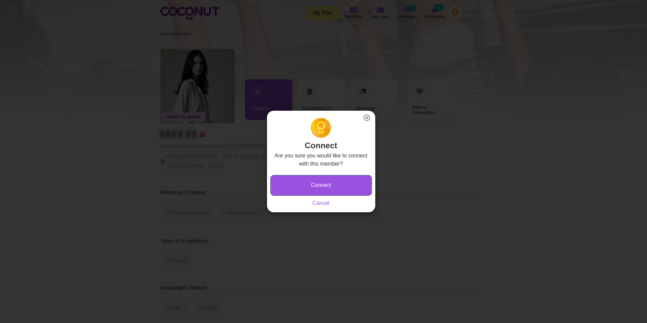
click at [321, 181] on button "Connect" at bounding box center [321, 185] width 102 height 21
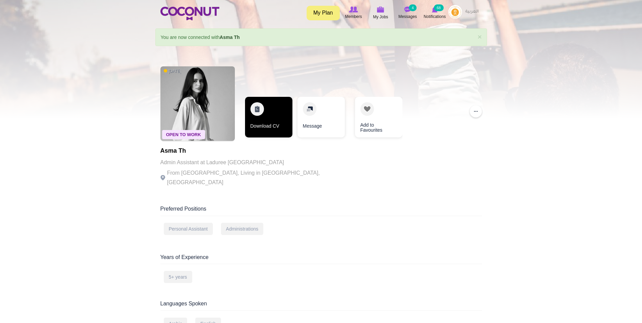
click at [263, 116] on link "Download CV" at bounding box center [268, 117] width 47 height 41
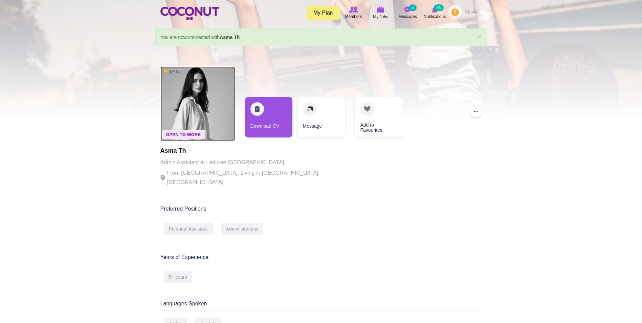
click at [221, 96] on img at bounding box center [197, 103] width 74 height 74
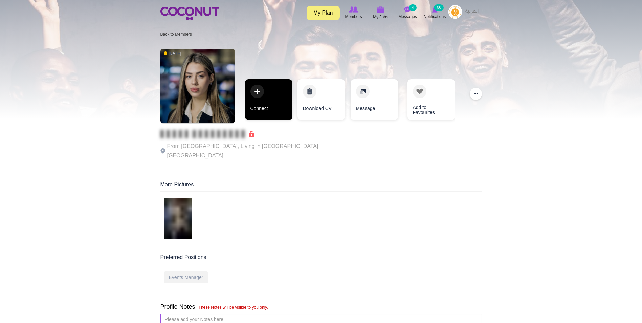
click at [264, 93] on link "Connect" at bounding box center [268, 99] width 47 height 41
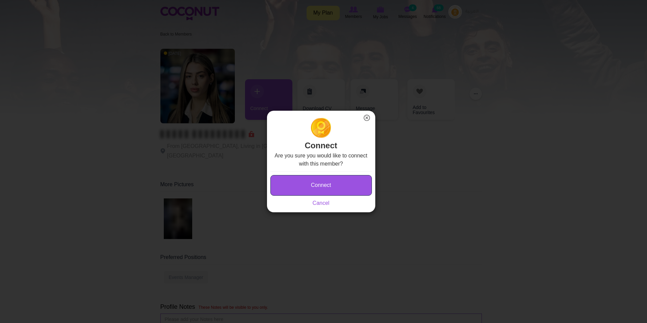
click at [345, 183] on button "Connect" at bounding box center [321, 185] width 102 height 21
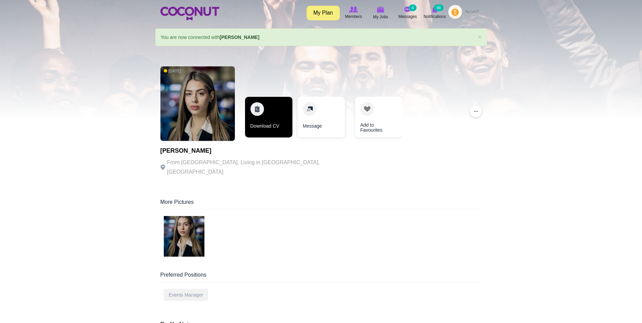
click at [261, 123] on link "Download CV" at bounding box center [268, 117] width 47 height 41
click at [184, 236] on img at bounding box center [184, 236] width 41 height 41
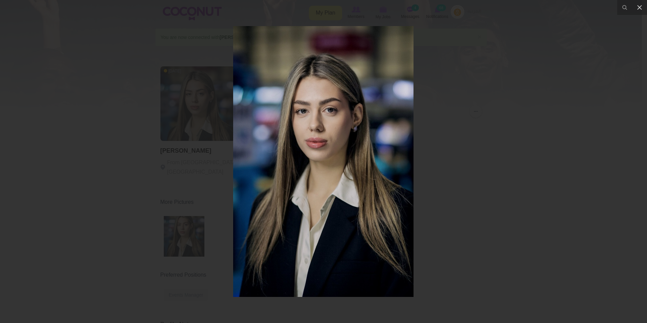
click at [455, 100] on div at bounding box center [323, 161] width 647 height 323
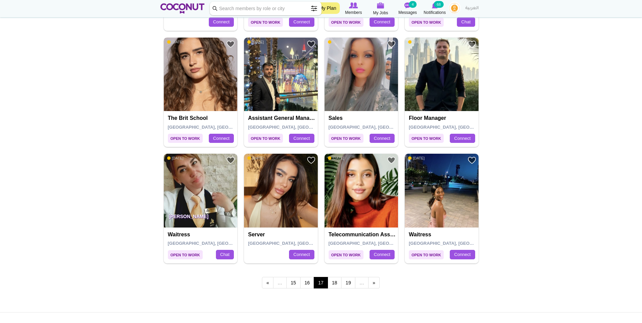
scroll to position [1049, 0]
click at [336, 285] on link "18" at bounding box center [335, 283] width 14 height 12
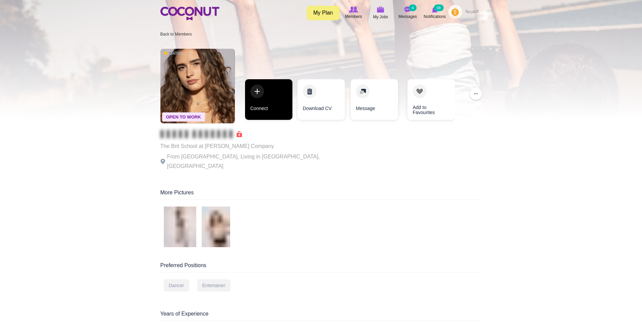
click at [263, 91] on link "Connect" at bounding box center [268, 99] width 47 height 41
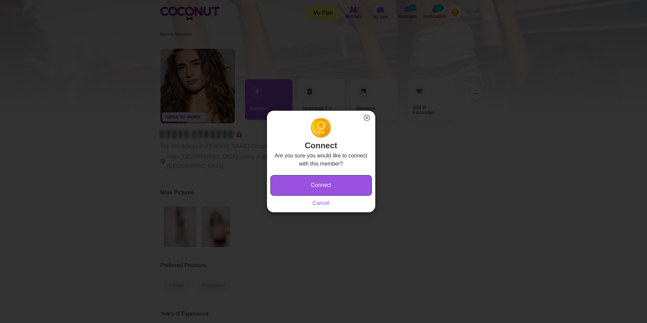
drag, startPoint x: 300, startPoint y: 188, endPoint x: 299, endPoint y: 173, distance: 15.0
click at [301, 188] on button "Connect" at bounding box center [321, 185] width 102 height 21
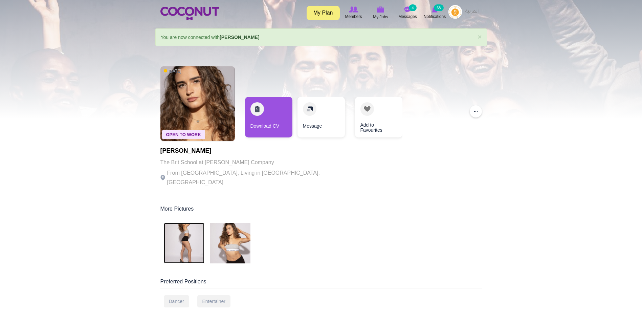
click at [178, 244] on img at bounding box center [184, 243] width 41 height 41
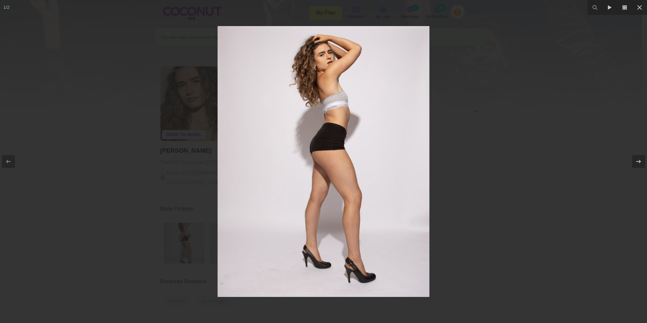
click at [516, 145] on div at bounding box center [323, 161] width 647 height 323
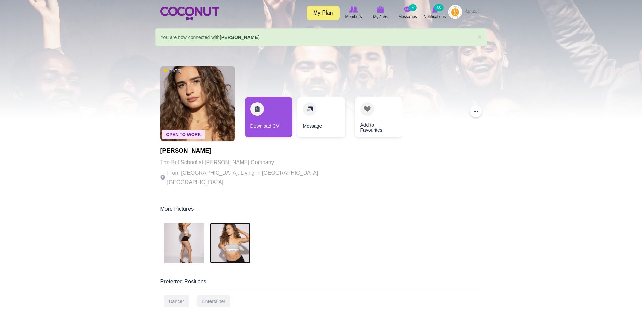
click at [232, 238] on img at bounding box center [230, 243] width 41 height 41
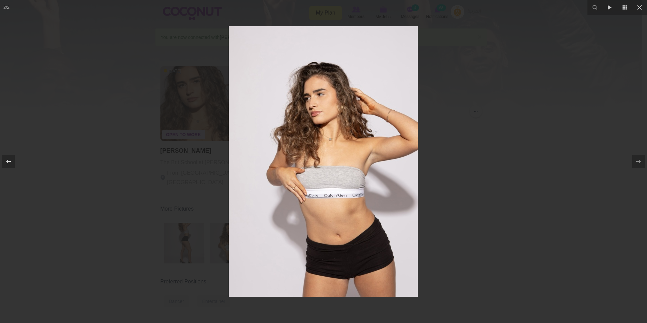
click at [540, 145] on div at bounding box center [323, 161] width 647 height 323
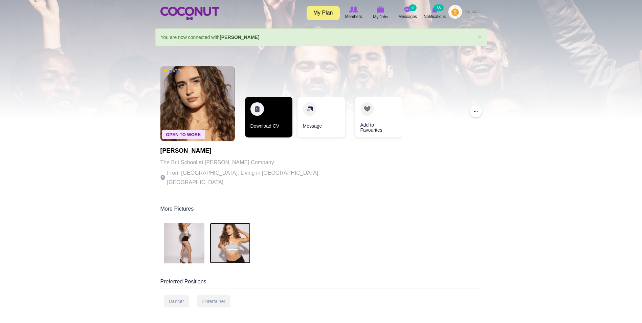
click at [286, 124] on link "Download CV" at bounding box center [268, 117] width 47 height 41
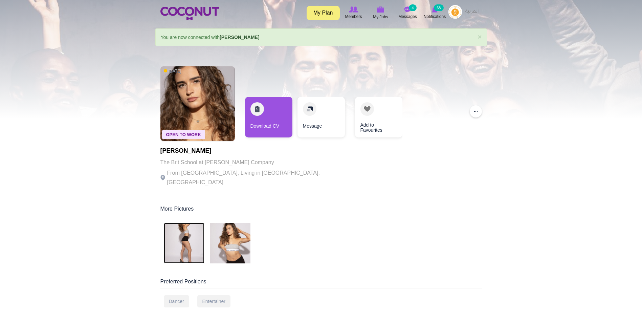
click at [199, 239] on img at bounding box center [184, 243] width 41 height 41
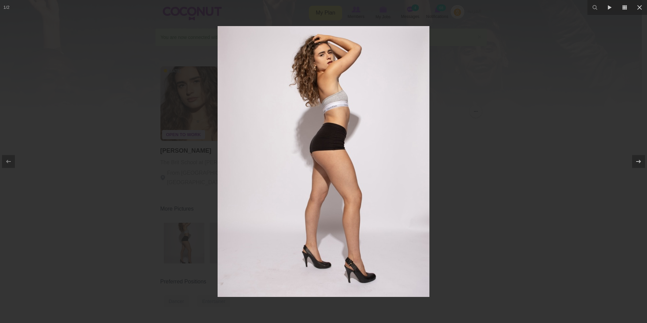
click at [456, 156] on div at bounding box center [323, 161] width 647 height 323
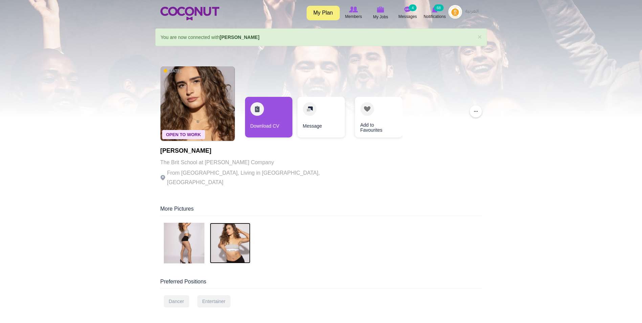
click at [238, 233] on img at bounding box center [230, 243] width 41 height 41
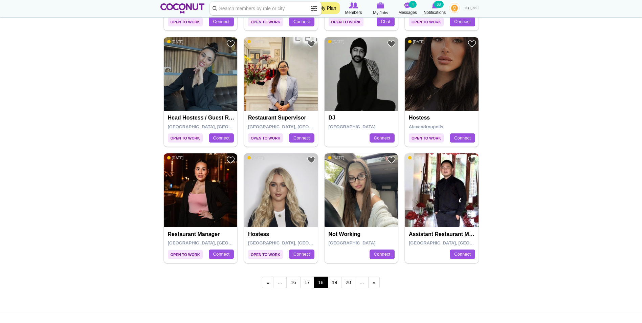
scroll to position [1083, 0]
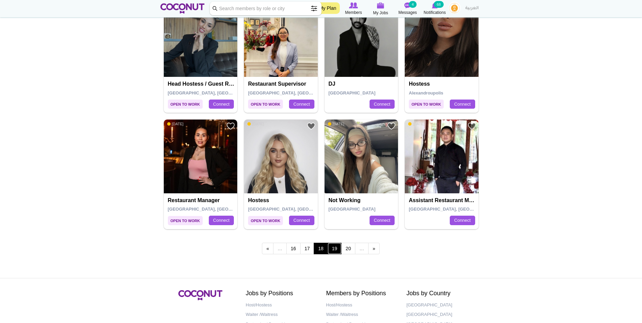
click at [335, 252] on link "19" at bounding box center [335, 249] width 14 height 12
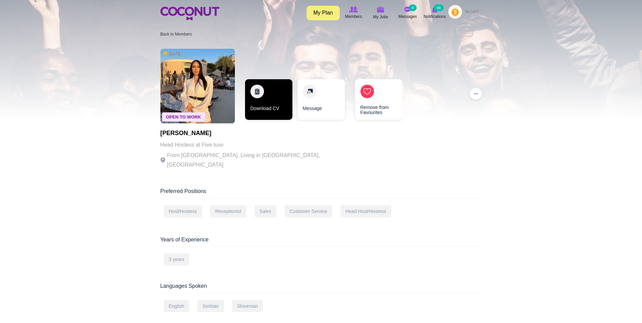
click at [260, 110] on link "Download CV" at bounding box center [268, 99] width 47 height 41
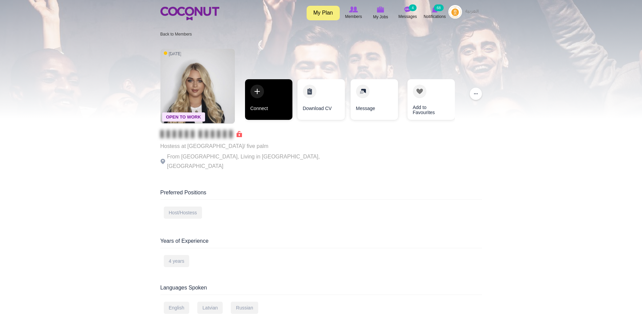
click at [274, 107] on link "Connect" at bounding box center [268, 99] width 47 height 41
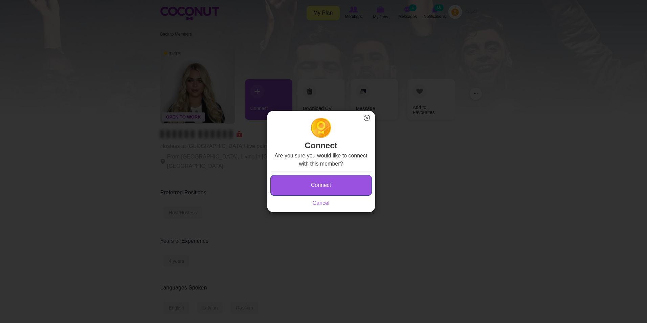
click at [331, 184] on button "Connect" at bounding box center [321, 185] width 102 height 21
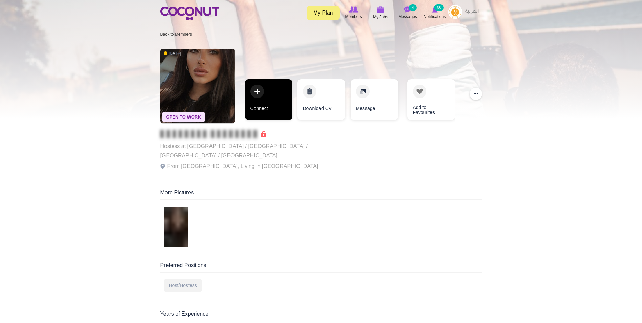
click at [271, 97] on link "Connect" at bounding box center [268, 99] width 47 height 41
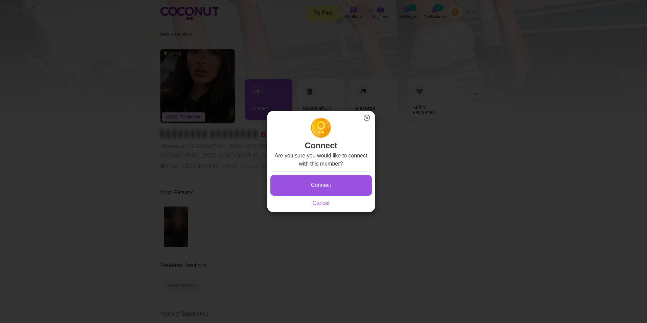
click at [394, 37] on div "Connect × Connect Are you sure you would like to connect with this member? Conn…" at bounding box center [321, 161] width 642 height 323
click at [357, 184] on button "Connect" at bounding box center [321, 185] width 102 height 21
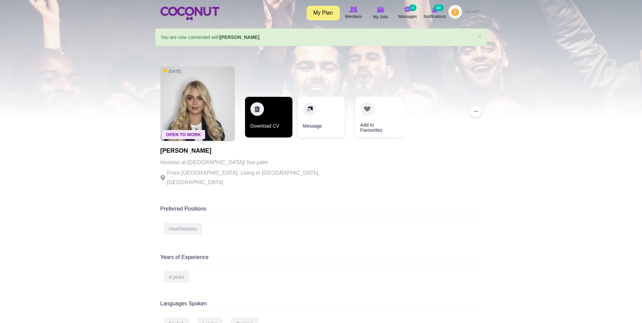
click at [254, 124] on link "Download CV" at bounding box center [268, 117] width 47 height 41
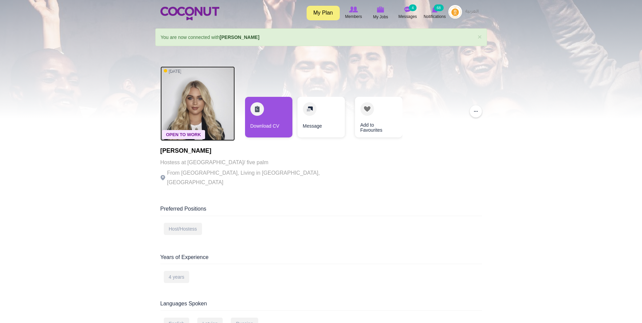
click at [206, 103] on img at bounding box center [197, 103] width 74 height 74
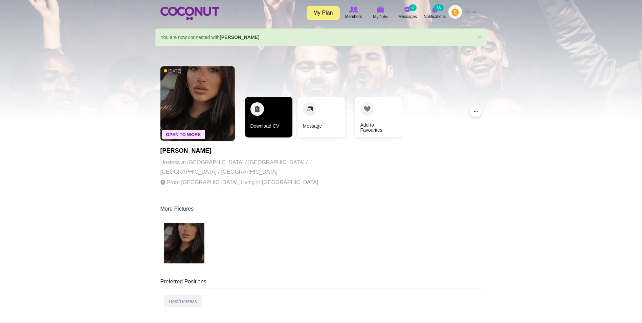
click at [272, 117] on link "Download CV" at bounding box center [268, 117] width 47 height 41
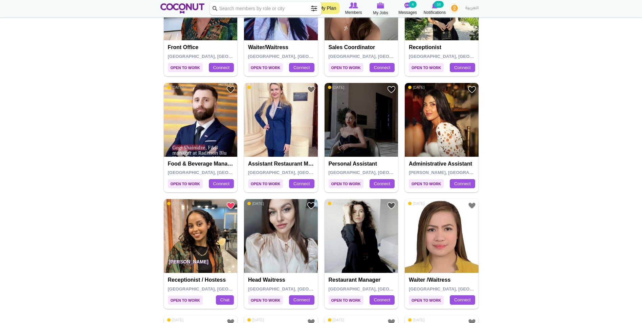
scroll to position [440, 0]
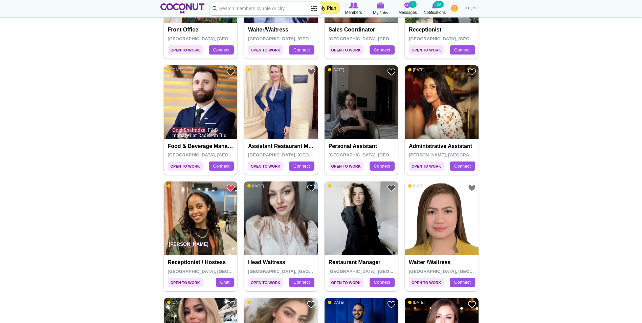
drag, startPoint x: 452, startPoint y: 111, endPoint x: 522, endPoint y: 88, distance: 73.1
click at [521, 86] on body "Toggle navigation My Plan Members My Jobs Post a Job Messages 4 Notifications 6…" at bounding box center [321, 295] width 642 height 1470
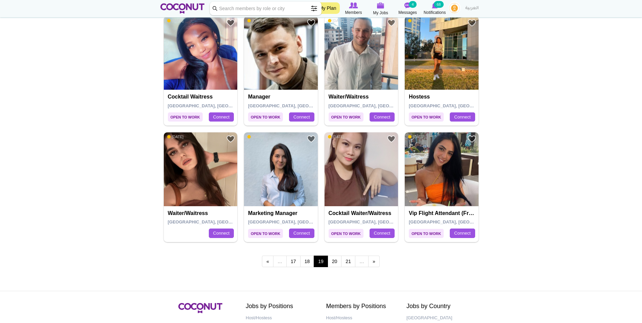
scroll to position [1083, 0]
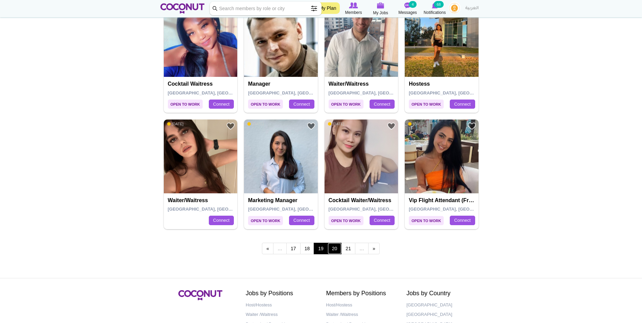
click at [330, 251] on link "20" at bounding box center [335, 249] width 14 height 12
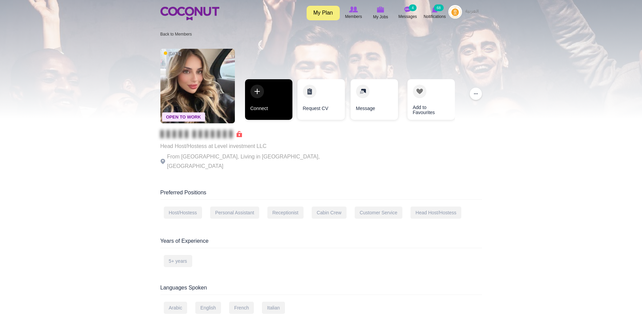
click at [271, 107] on link "Connect" at bounding box center [268, 99] width 47 height 41
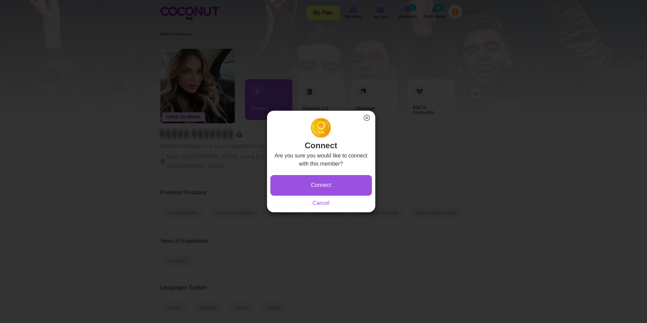
click at [371, 116] on button "×" at bounding box center [367, 117] width 9 height 9
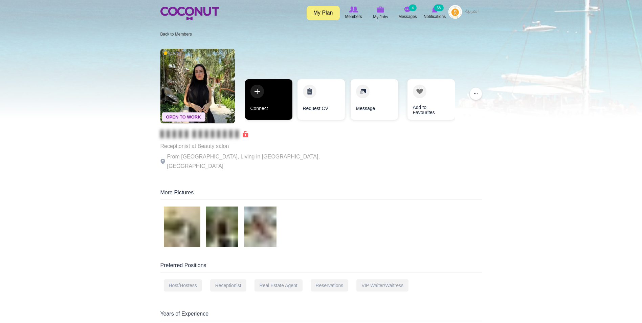
click at [267, 86] on link "Connect" at bounding box center [268, 99] width 47 height 41
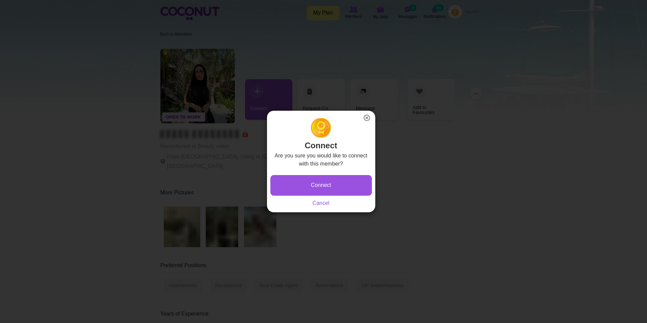
click at [369, 119] on button "×" at bounding box center [367, 117] width 9 height 9
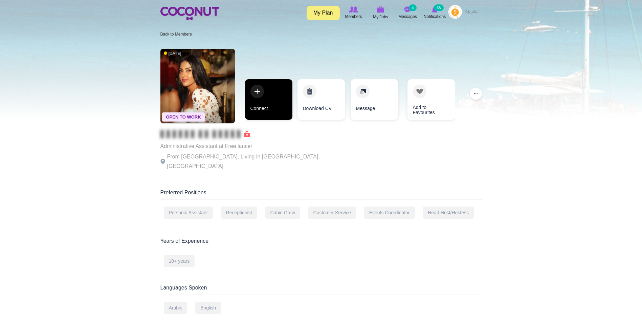
click at [272, 103] on link "Connect" at bounding box center [268, 99] width 47 height 41
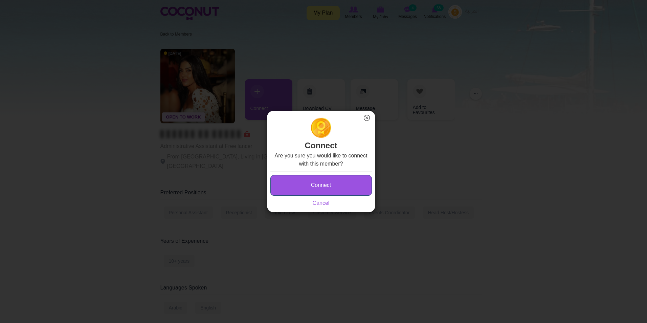
click at [322, 187] on button "Connect" at bounding box center [321, 185] width 102 height 21
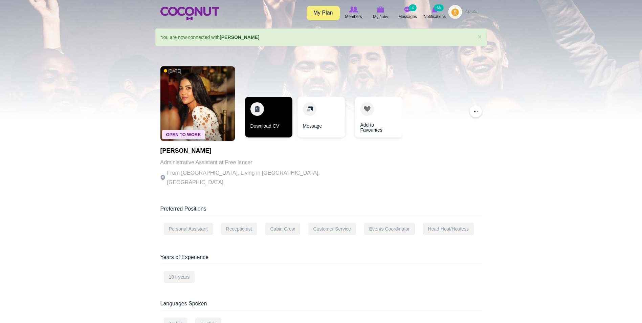
click at [275, 114] on link "Download CV" at bounding box center [268, 117] width 47 height 41
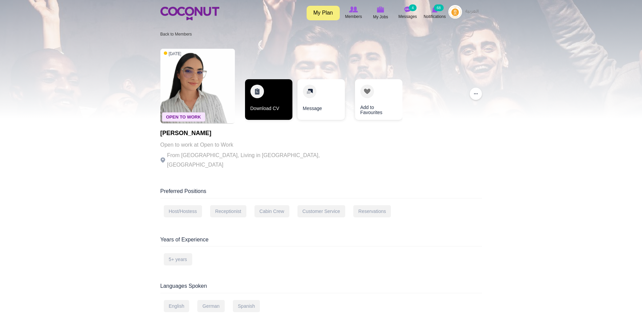
click at [280, 105] on link "Download CV" at bounding box center [268, 99] width 47 height 41
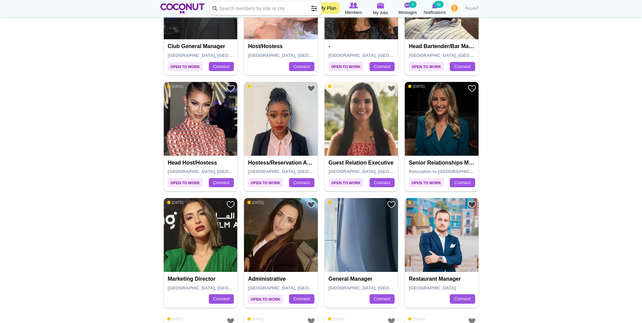
scroll to position [440, 0]
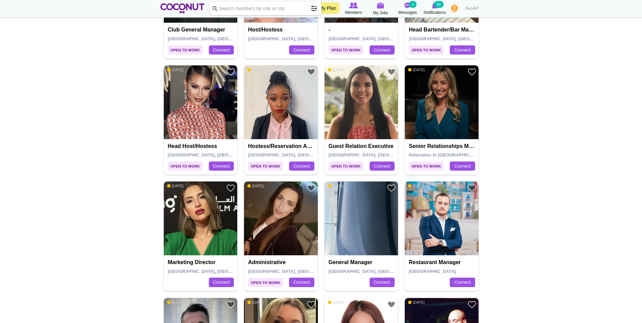
drag, startPoint x: 436, startPoint y: 115, endPoint x: 565, endPoint y: 69, distance: 136.4
click at [566, 69] on body "Toggle navigation My Plan Members My Jobs Post a Job Messages 4 Notifications 6…" at bounding box center [321, 295] width 642 height 1470
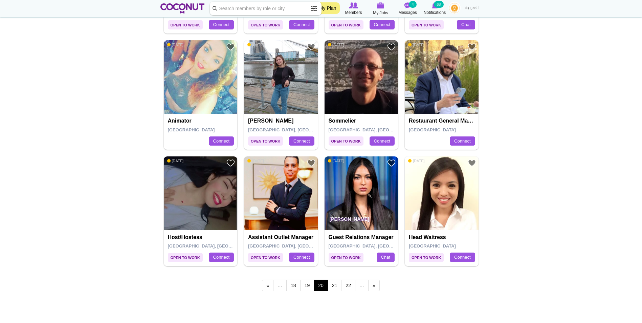
scroll to position [1049, 0]
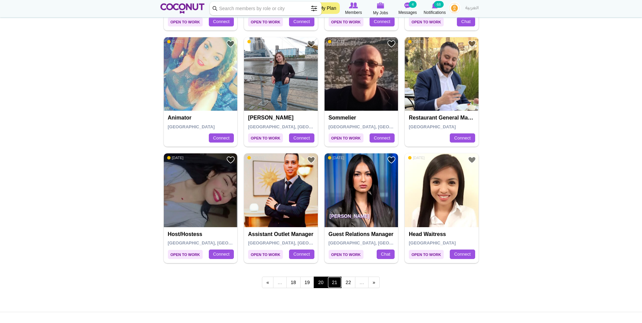
click at [334, 282] on link "21" at bounding box center [335, 283] width 14 height 12
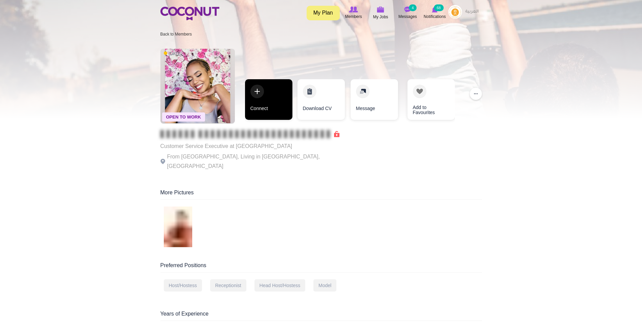
click at [268, 105] on link "Connect" at bounding box center [268, 99] width 47 height 41
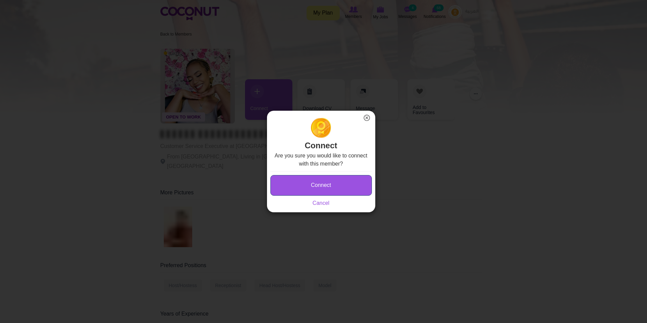
click at [332, 181] on button "Connect" at bounding box center [321, 185] width 102 height 21
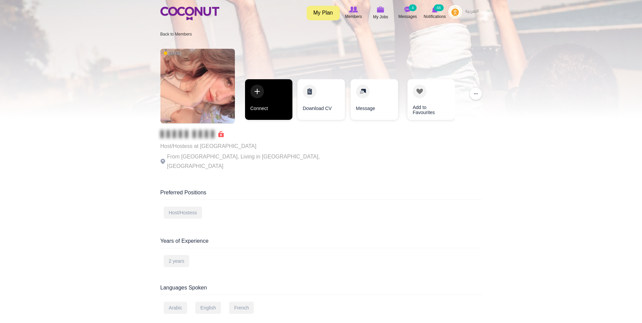
click at [286, 80] on link "Connect" at bounding box center [268, 99] width 47 height 41
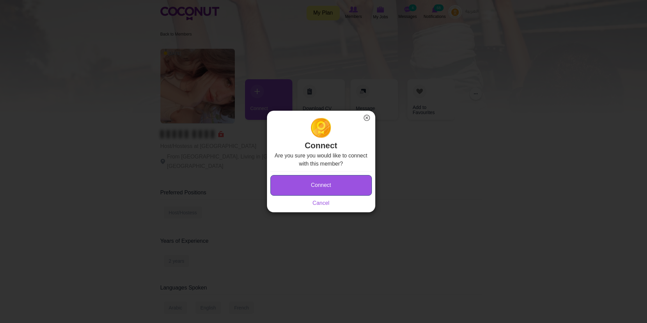
click at [330, 182] on button "Connect" at bounding box center [321, 185] width 102 height 21
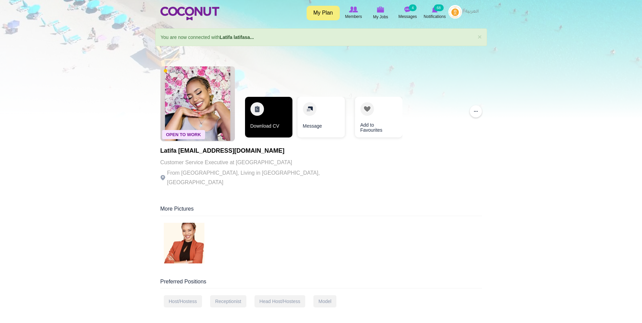
click at [272, 108] on link "Download CV" at bounding box center [268, 117] width 47 height 41
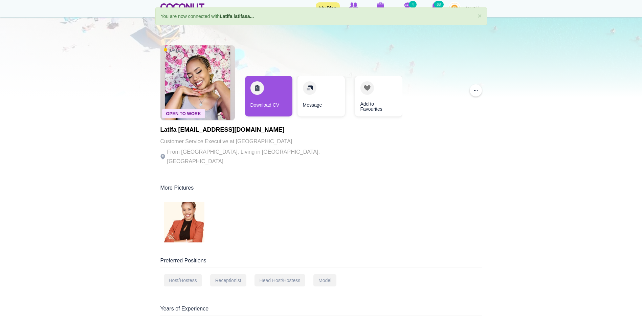
scroll to position [135, 0]
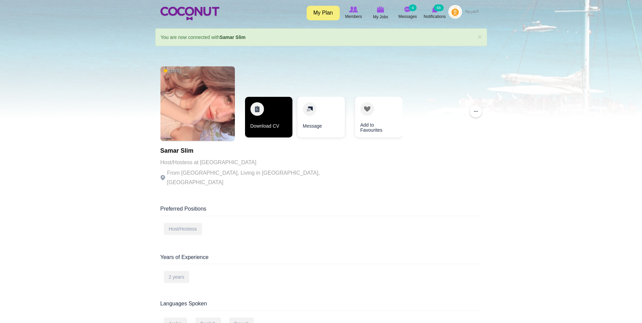
click at [268, 109] on link "Download CV" at bounding box center [268, 117] width 47 height 41
click at [282, 107] on link "Download CV" at bounding box center [268, 117] width 47 height 41
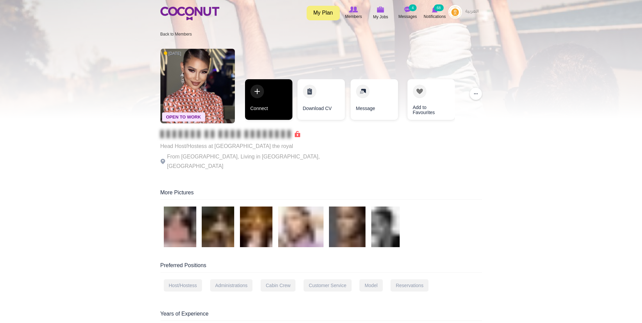
click at [276, 101] on link "Connect" at bounding box center [268, 99] width 47 height 41
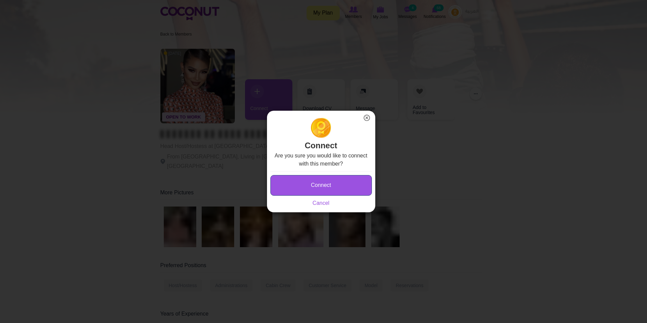
click at [309, 190] on button "Connect" at bounding box center [321, 185] width 102 height 21
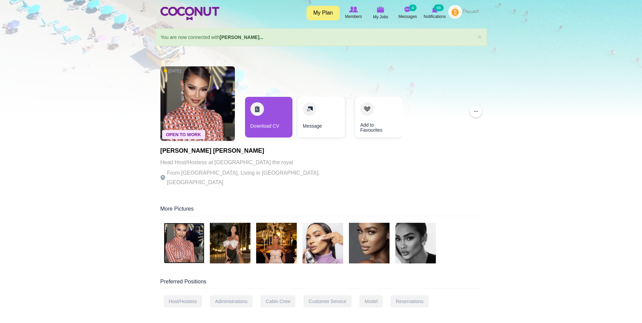
click at [181, 241] on img at bounding box center [184, 243] width 41 height 41
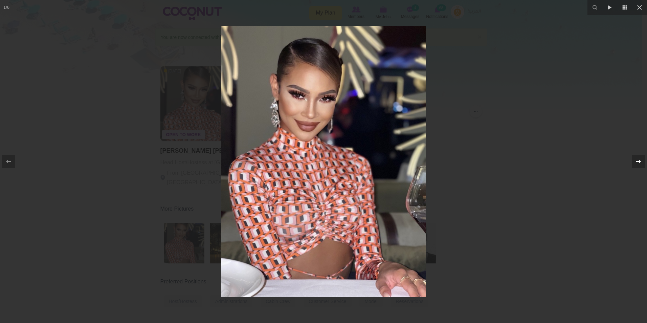
click at [634, 159] on div at bounding box center [638, 161] width 13 height 13
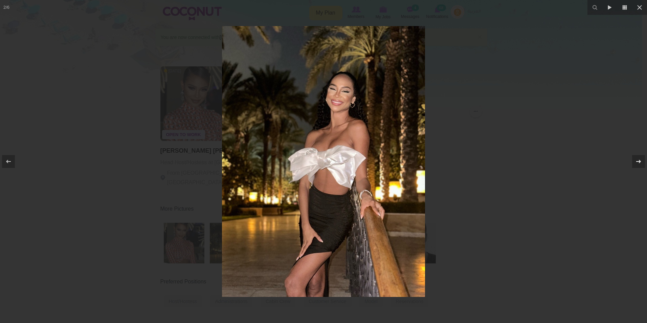
click at [635, 159] on icon at bounding box center [639, 161] width 8 height 8
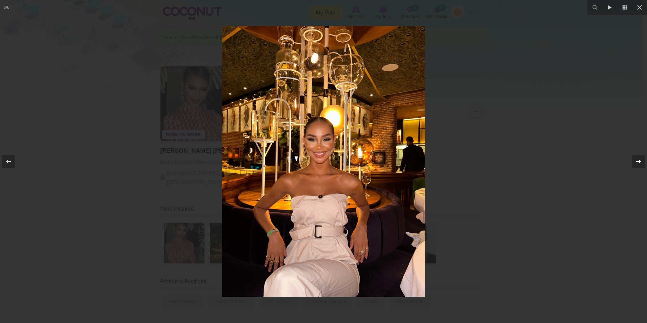
click at [635, 159] on icon at bounding box center [639, 161] width 8 height 8
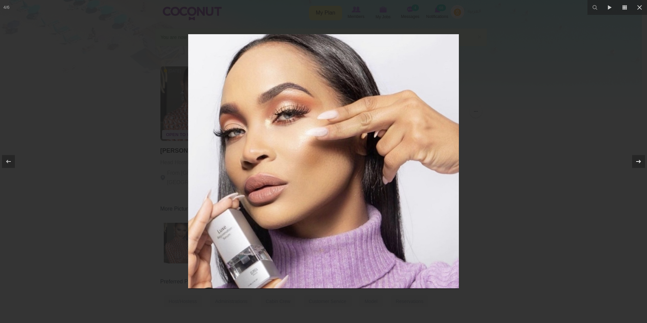
click at [635, 159] on icon at bounding box center [639, 161] width 8 height 8
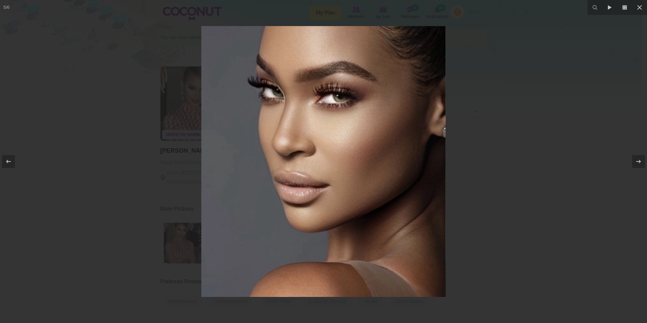
click at [564, 145] on div at bounding box center [323, 161] width 647 height 323
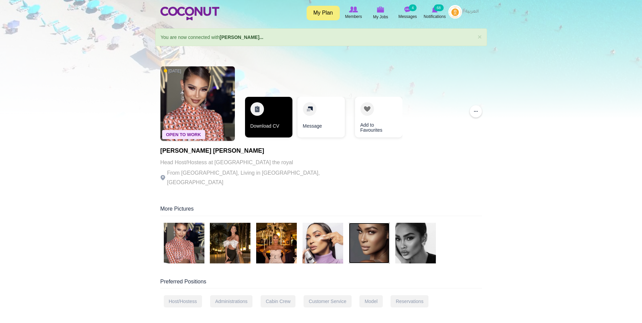
click at [272, 124] on link "Download CV" at bounding box center [268, 117] width 47 height 41
click at [177, 244] on img at bounding box center [184, 243] width 41 height 41
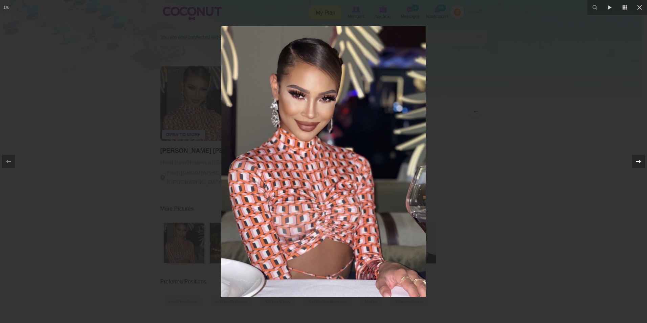
click at [637, 160] on icon at bounding box center [639, 161] width 8 height 8
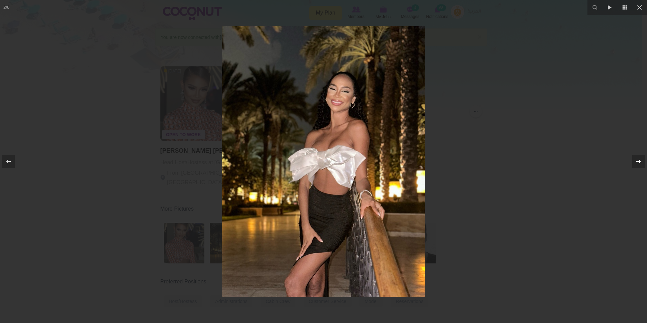
click at [637, 160] on icon at bounding box center [639, 161] width 8 height 8
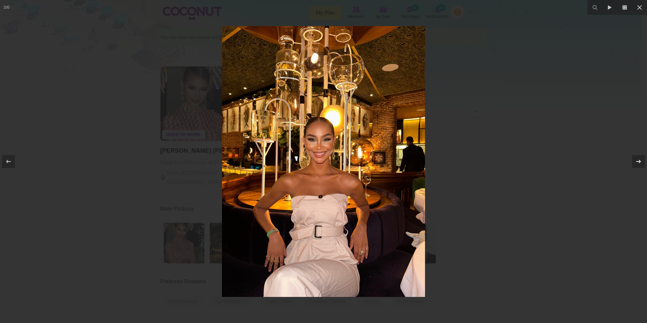
click at [637, 160] on icon at bounding box center [639, 161] width 8 height 8
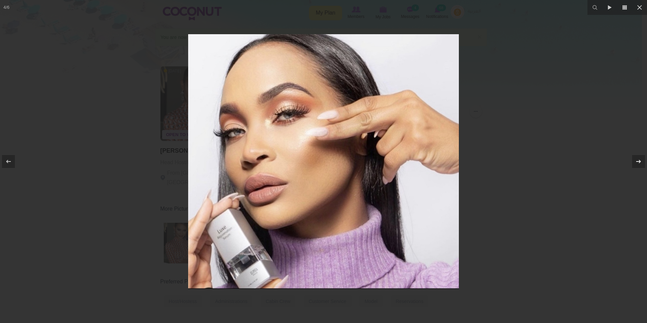
click at [637, 160] on icon at bounding box center [639, 161] width 8 height 8
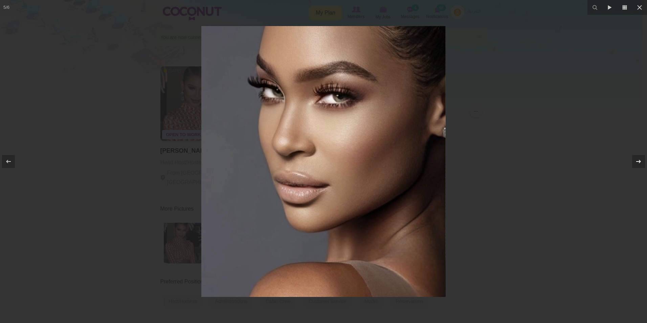
click at [637, 160] on icon at bounding box center [639, 161] width 8 height 8
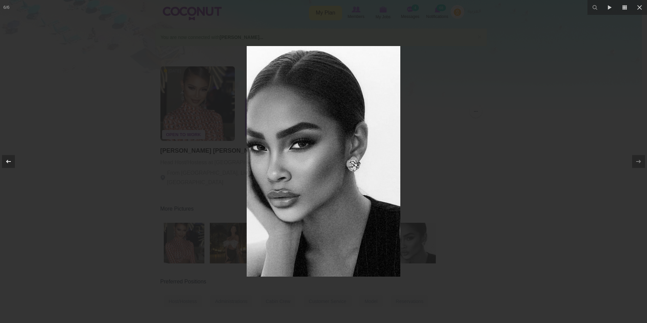
click at [8, 160] on icon at bounding box center [8, 161] width 5 height 3
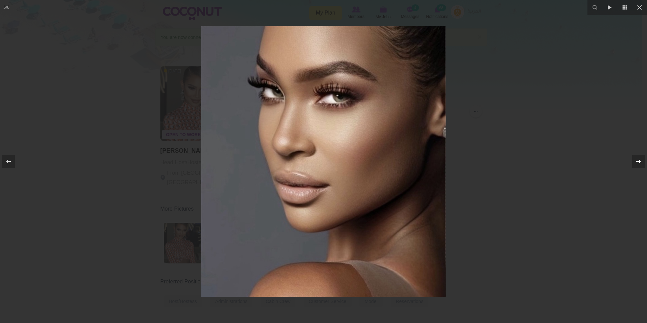
click at [634, 164] on div at bounding box center [638, 161] width 13 height 13
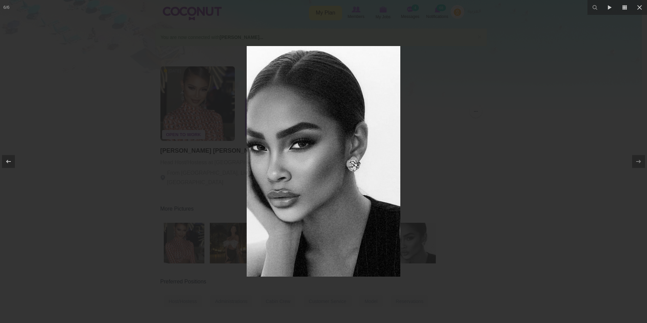
click at [548, 141] on div at bounding box center [323, 161] width 647 height 323
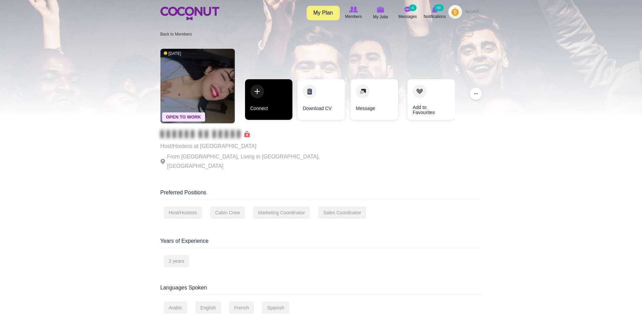
click at [267, 100] on link "Connect" at bounding box center [268, 99] width 47 height 41
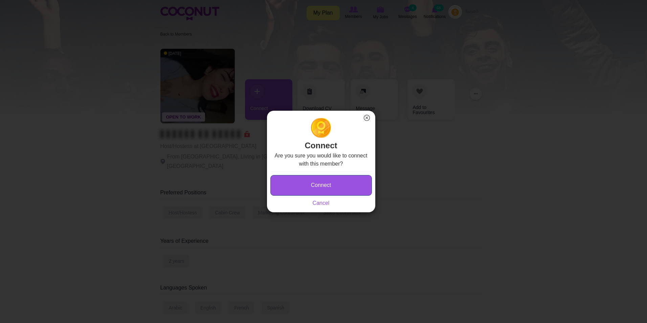
click at [315, 181] on button "Connect" at bounding box center [321, 185] width 102 height 21
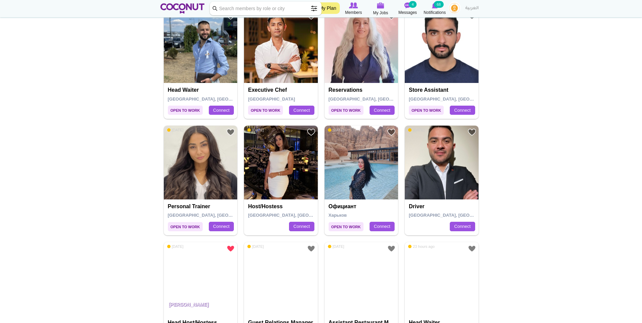
scroll to position [745, 0]
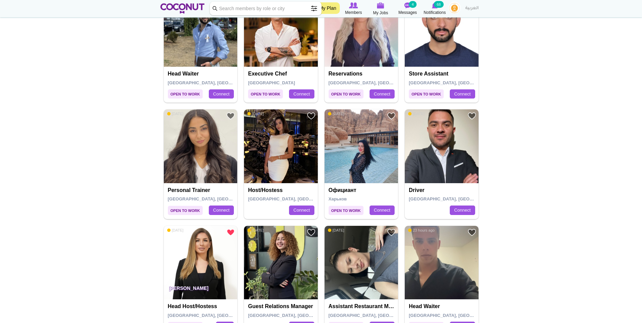
drag, startPoint x: 285, startPoint y: 144, endPoint x: 517, endPoint y: 113, distance: 234.0
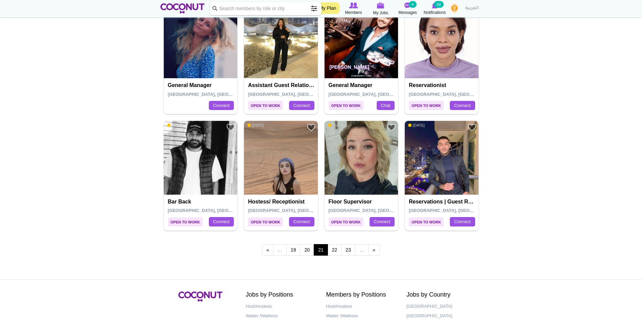
scroll to position [1083, 0]
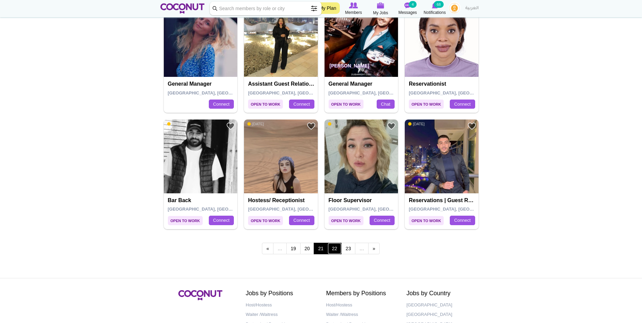
click at [337, 248] on link "22" at bounding box center [335, 249] width 14 height 12
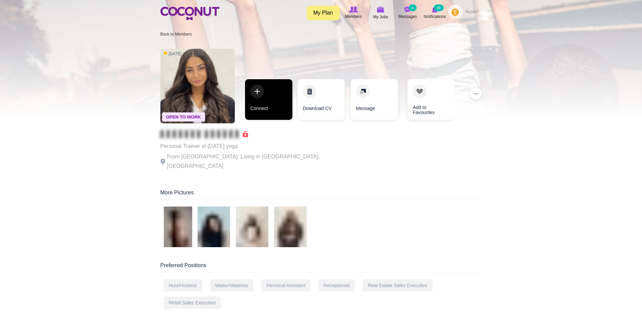
click at [265, 99] on link "Connect" at bounding box center [268, 99] width 47 height 41
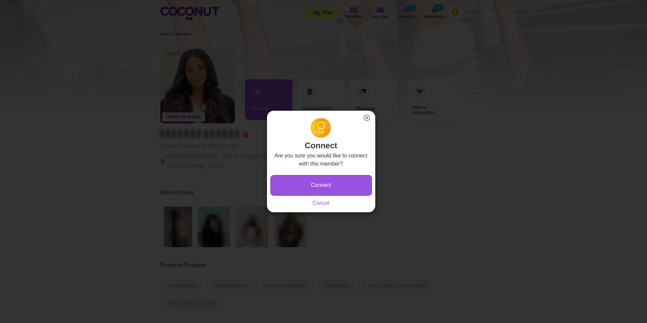
click at [329, 184] on button "Connect" at bounding box center [321, 185] width 102 height 21
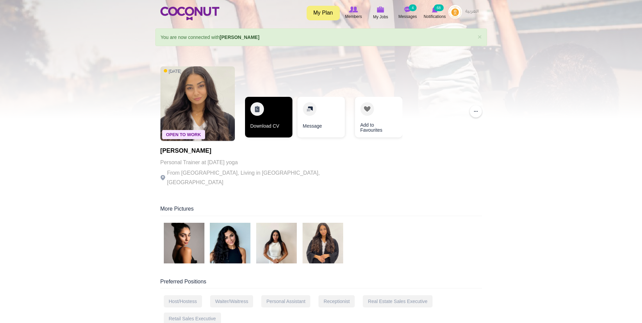
click at [263, 122] on link "Download CV" at bounding box center [268, 117] width 47 height 41
click at [184, 233] on img at bounding box center [184, 243] width 41 height 41
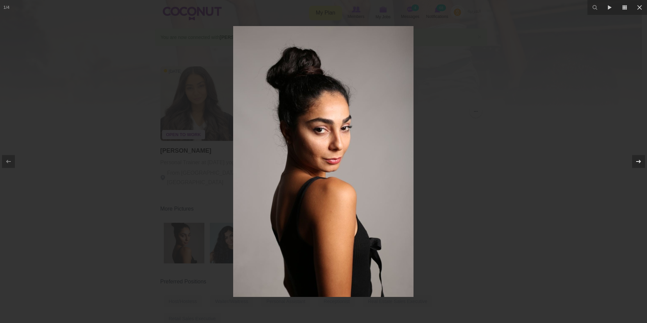
click at [637, 160] on icon at bounding box center [639, 161] width 8 height 8
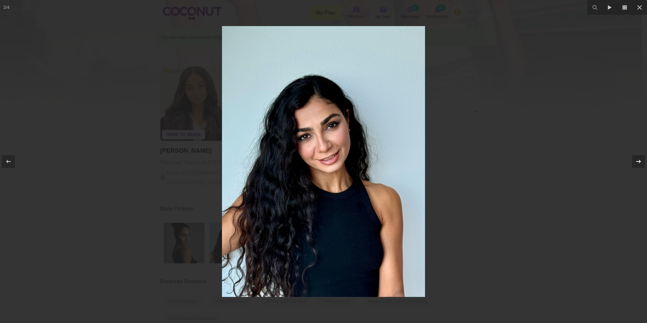
click at [637, 160] on icon at bounding box center [639, 161] width 8 height 8
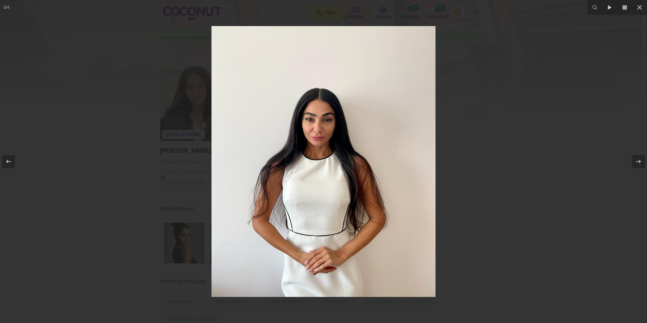
click at [530, 103] on div at bounding box center [323, 161] width 647 height 323
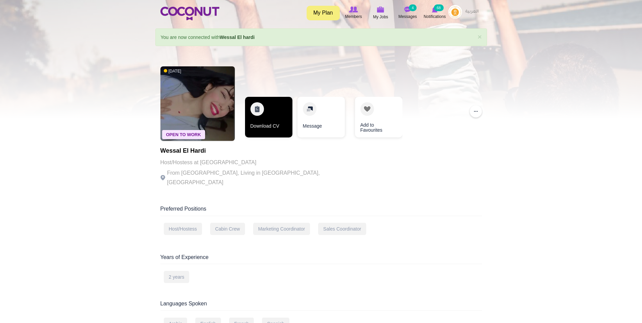
click at [266, 114] on link "Download CV" at bounding box center [268, 117] width 47 height 41
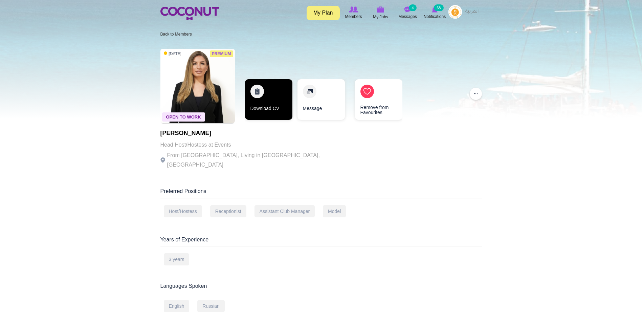
click at [276, 97] on link "Download CV" at bounding box center [268, 99] width 47 height 41
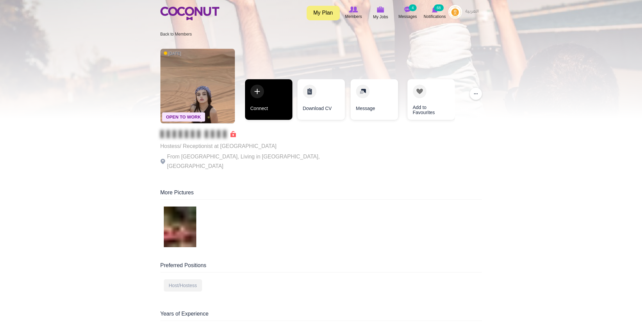
click at [263, 102] on link "Connect" at bounding box center [268, 99] width 47 height 41
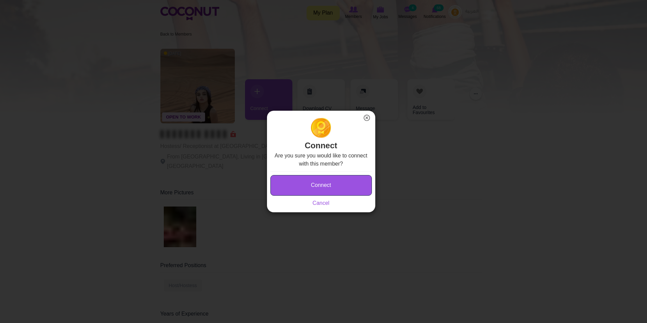
click at [327, 189] on button "Connect" at bounding box center [321, 185] width 102 height 21
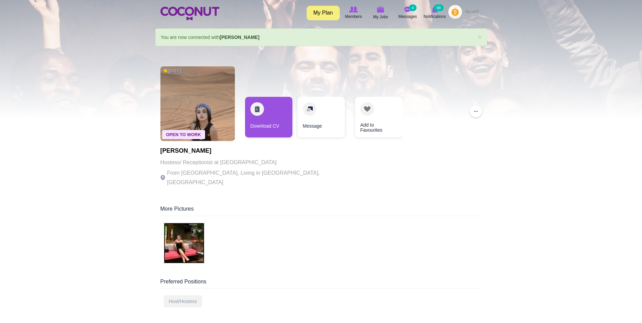
click at [189, 233] on img at bounding box center [184, 243] width 41 height 41
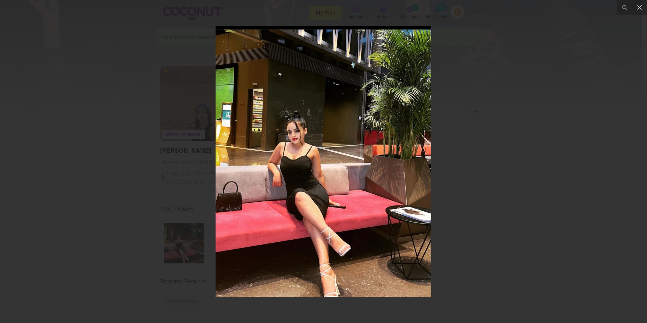
click at [573, 124] on div at bounding box center [323, 161] width 647 height 323
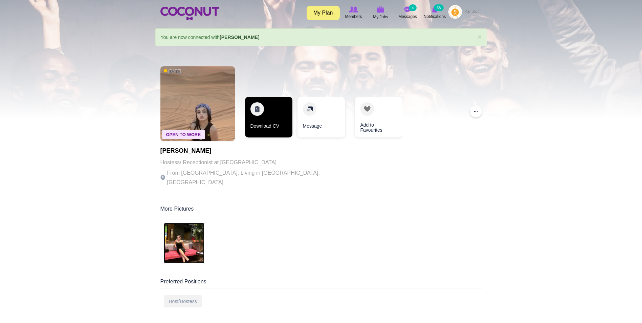
click at [258, 112] on link "Download CV" at bounding box center [268, 117] width 47 height 41
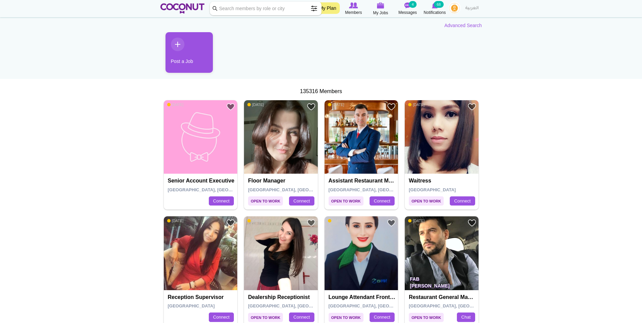
scroll to position [68, 0]
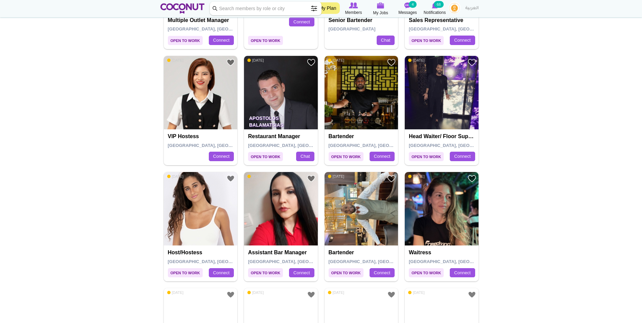
scroll to position [948, 0]
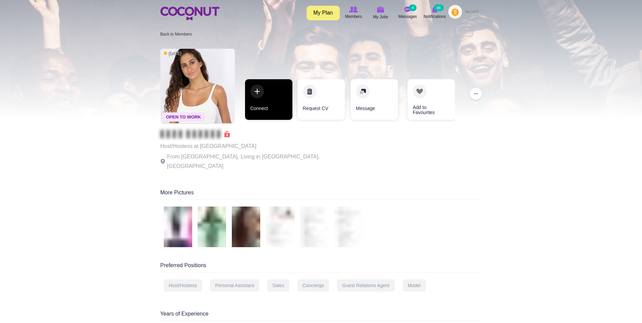
click at [263, 97] on link "Connect" at bounding box center [268, 99] width 47 height 41
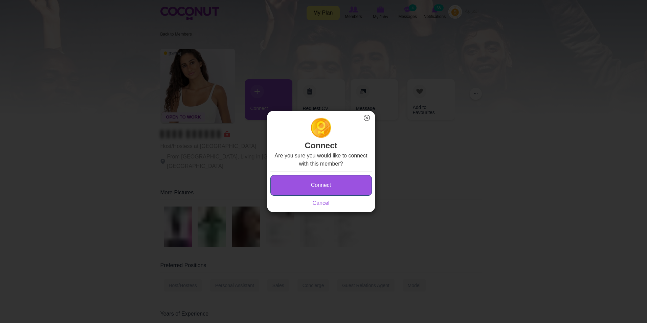
click at [353, 192] on button "Connect" at bounding box center [321, 185] width 102 height 21
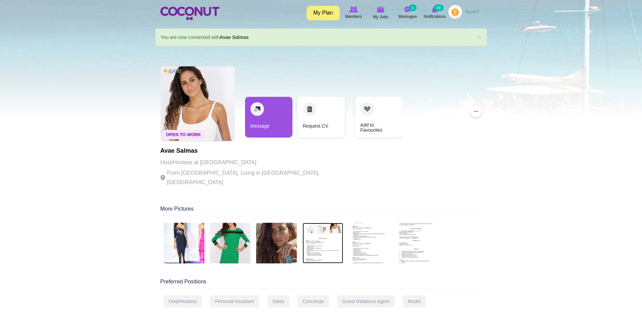
click at [321, 236] on img at bounding box center [323, 243] width 41 height 41
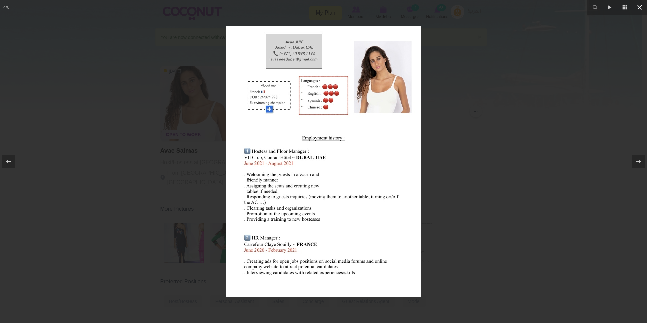
click at [638, 6] on icon at bounding box center [640, 7] width 8 height 8
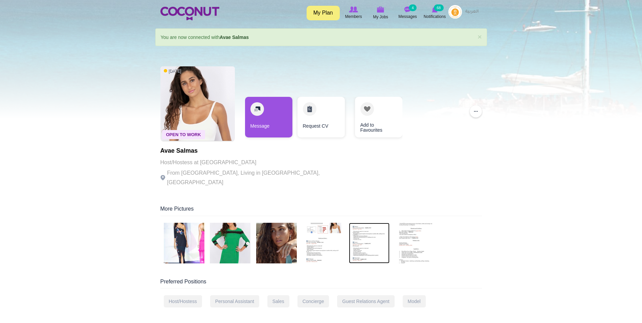
click at [363, 243] on img at bounding box center [369, 243] width 41 height 41
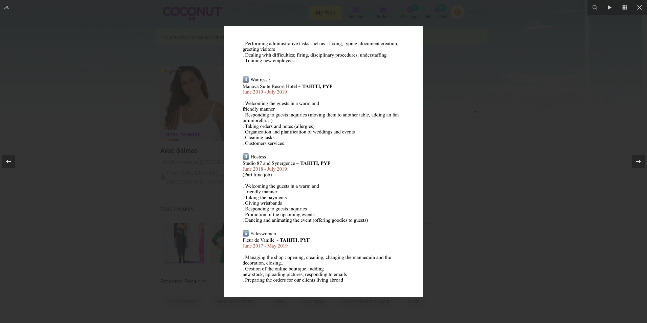
click at [496, 180] on div at bounding box center [323, 161] width 647 height 323
